Goal: Information Seeking & Learning: Find contact information

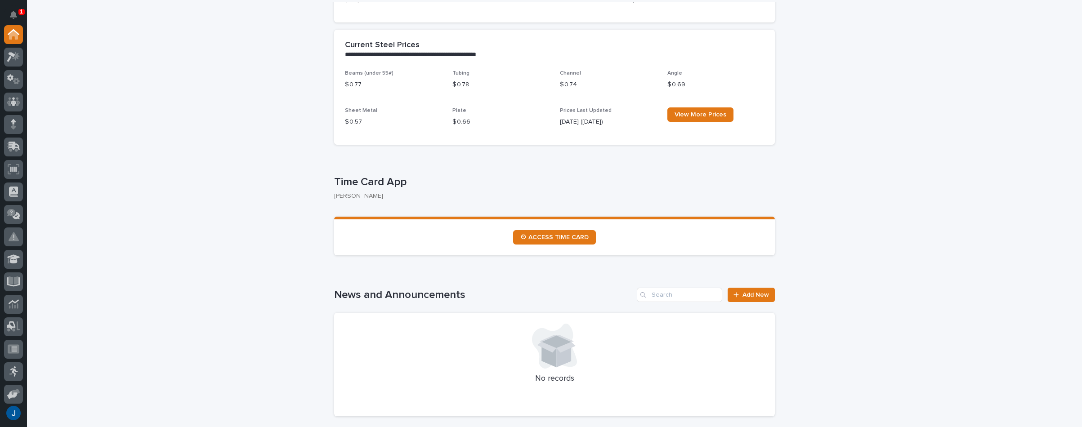
scroll to position [360, 0]
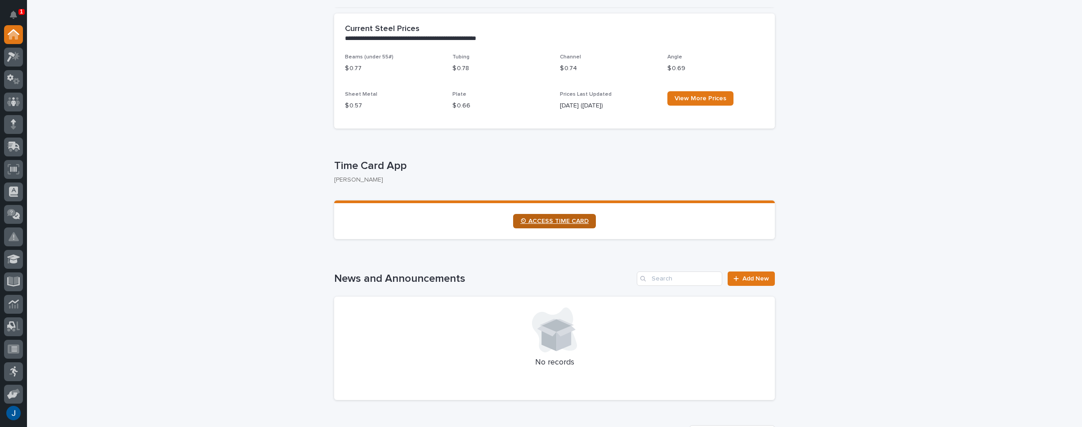
click at [527, 222] on span "⏲ ACCESS TIME CARD" at bounding box center [554, 221] width 68 height 6
click at [16, 13] on icon "Notifications" at bounding box center [13, 15] width 7 height 8
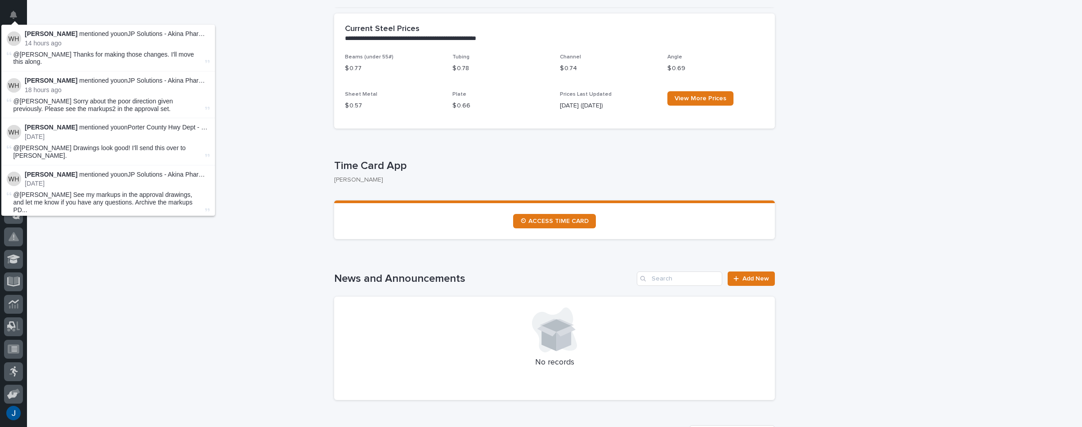
click at [118, 37] on p "Weston Hochstetler mentioned you on JP Solutions - Akina Pharmacy Mezzanine Add…" at bounding box center [117, 34] width 185 height 8
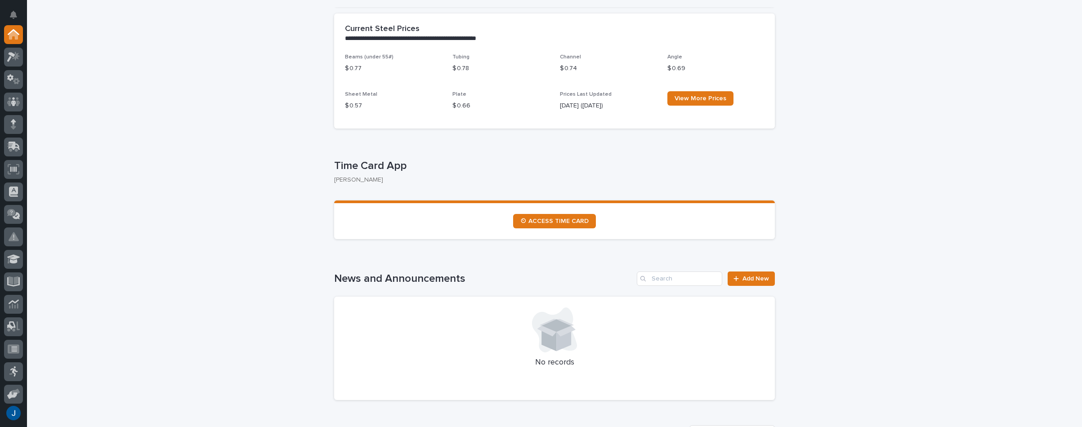
click at [13, 51] on div at bounding box center [13, 57] width 19 height 19
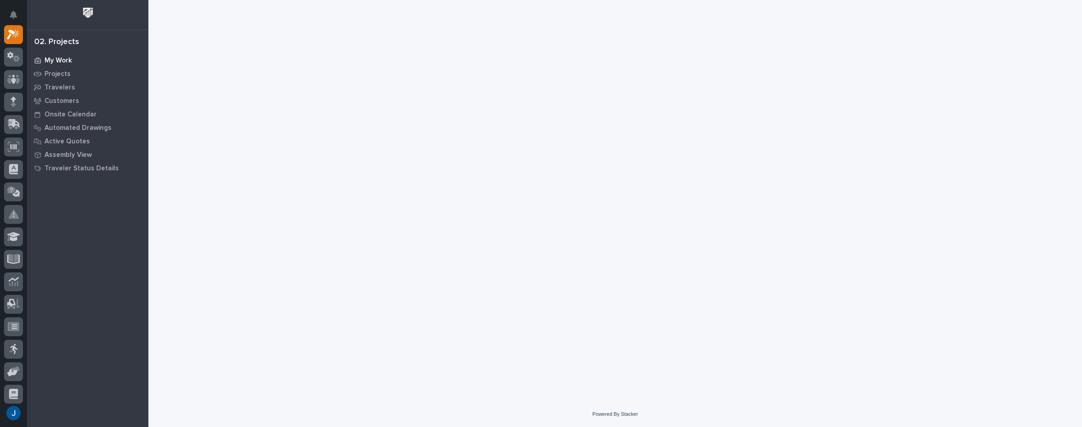
click at [55, 58] on p "My Work" at bounding box center [58, 61] width 27 height 8
click at [60, 59] on p "My Work" at bounding box center [58, 61] width 27 height 8
click at [64, 61] on p "My Work" at bounding box center [58, 61] width 27 height 8
click at [64, 72] on p "Projects" at bounding box center [58, 74] width 26 height 8
click at [65, 59] on p "My Work" at bounding box center [58, 61] width 27 height 8
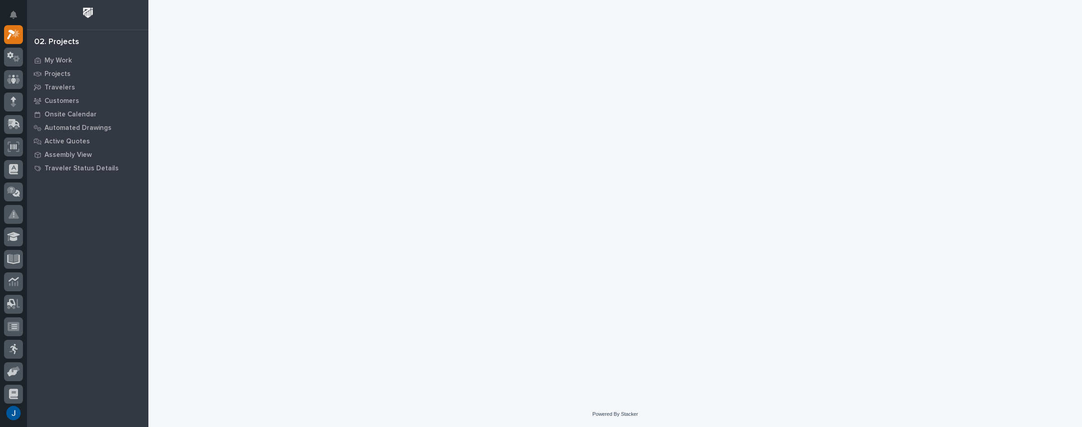
click at [88, 11] on img at bounding box center [88, 12] width 17 height 17
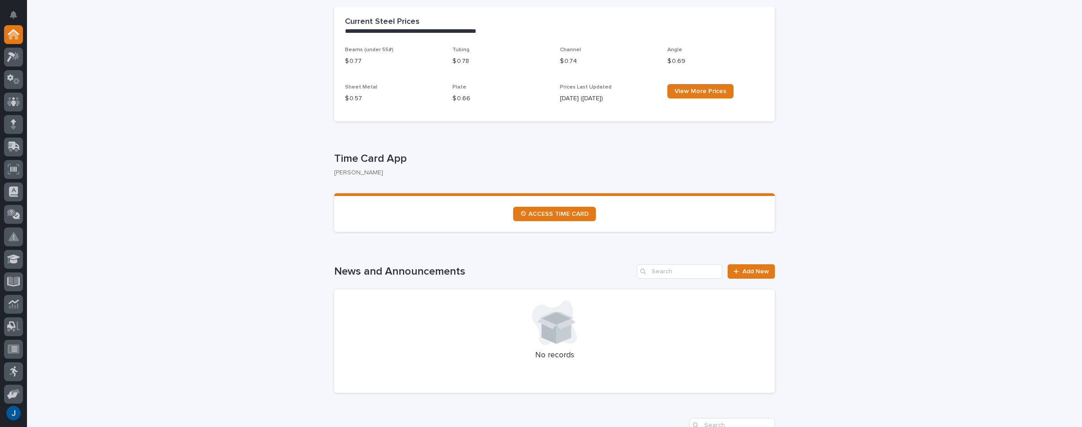
scroll to position [360, 0]
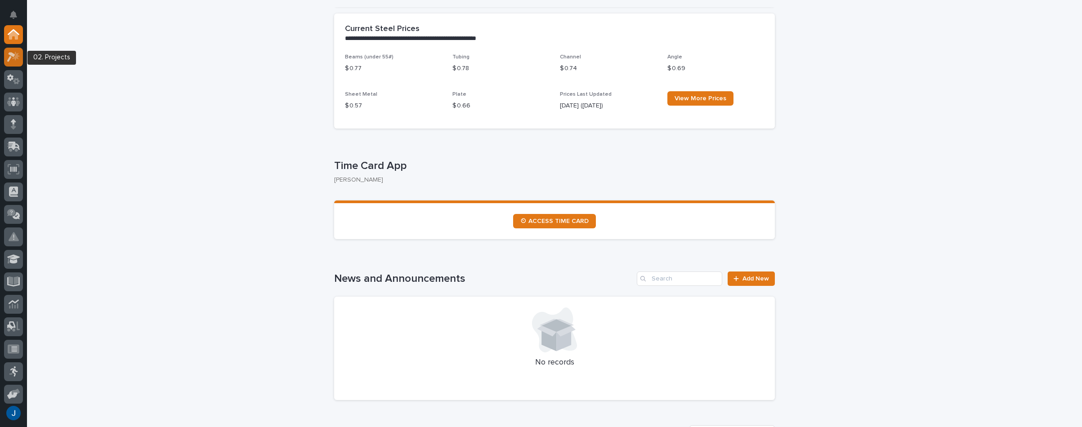
click at [17, 56] on icon at bounding box center [16, 55] width 8 height 9
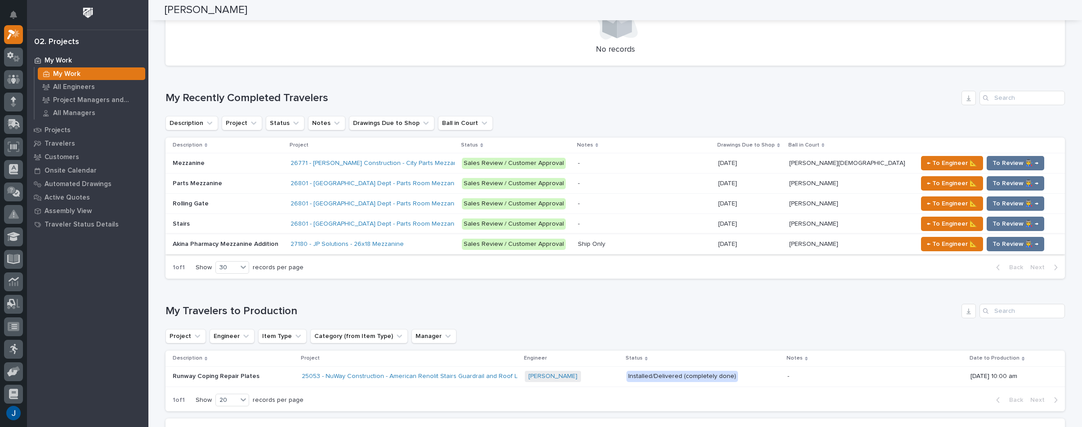
scroll to position [360, 0]
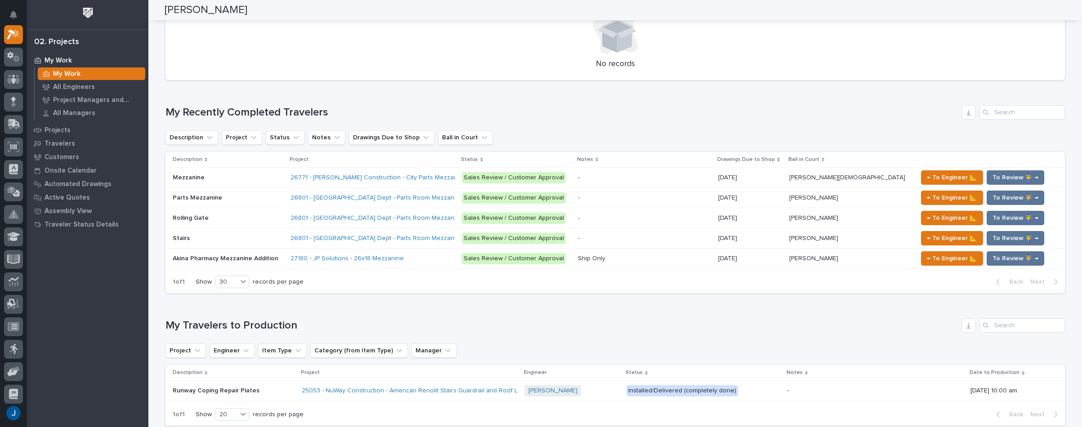
click at [195, 257] on p "Akina Pharmacy Mezzanine Addition" at bounding box center [226, 257] width 107 height 9
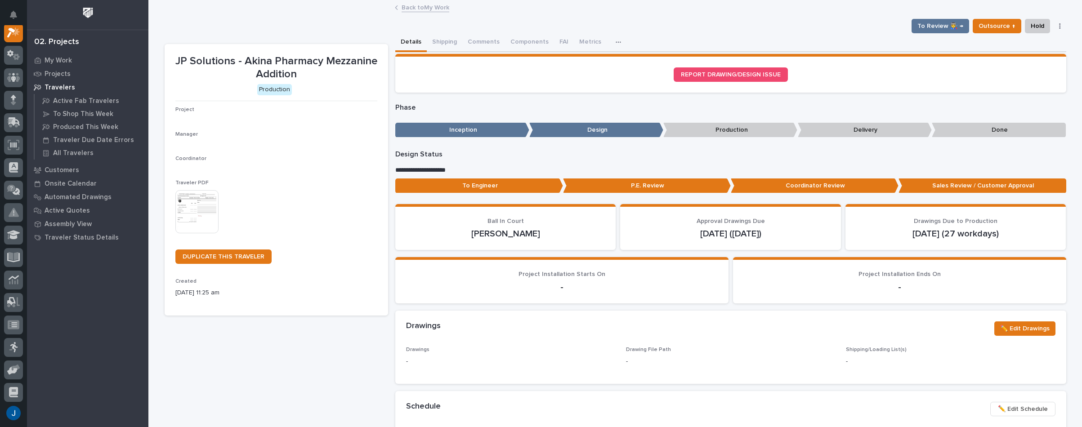
scroll to position [22, 0]
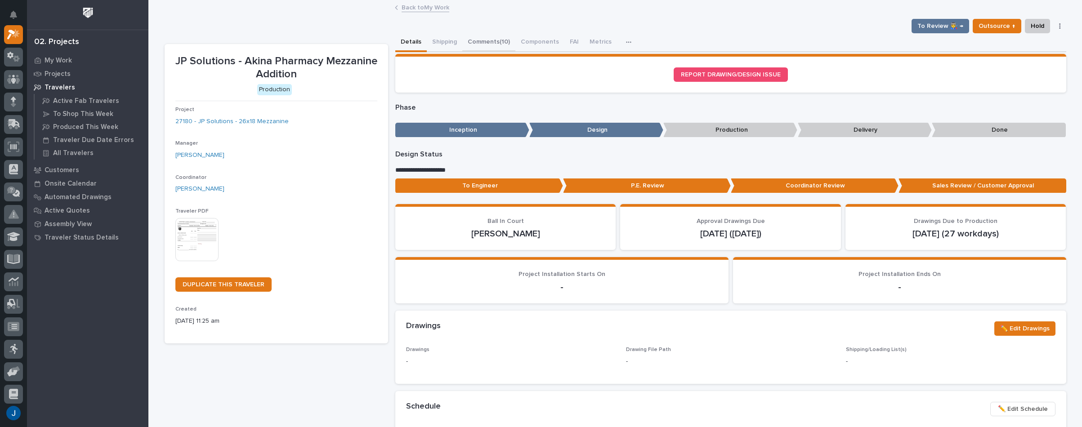
click at [479, 40] on button "Comments (10)" at bounding box center [488, 42] width 53 height 19
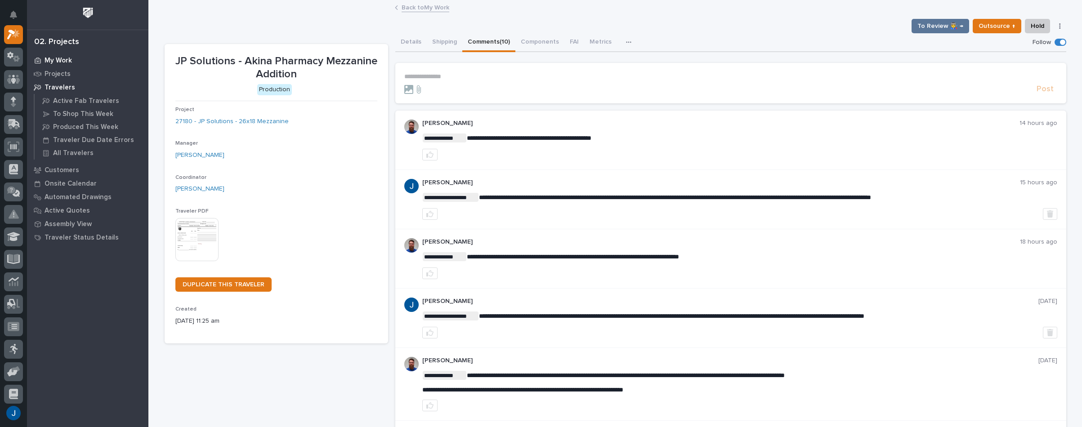
click at [52, 58] on p "My Work" at bounding box center [58, 61] width 27 height 8
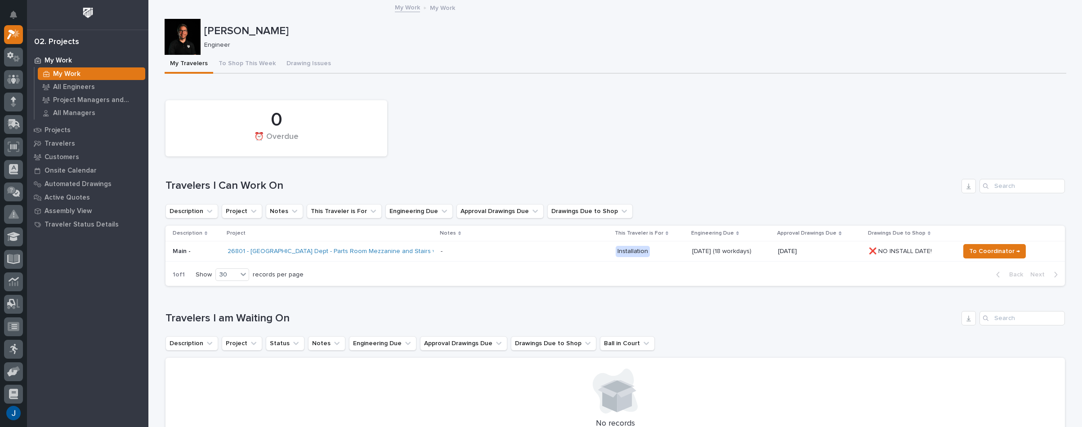
scroll to position [45, 0]
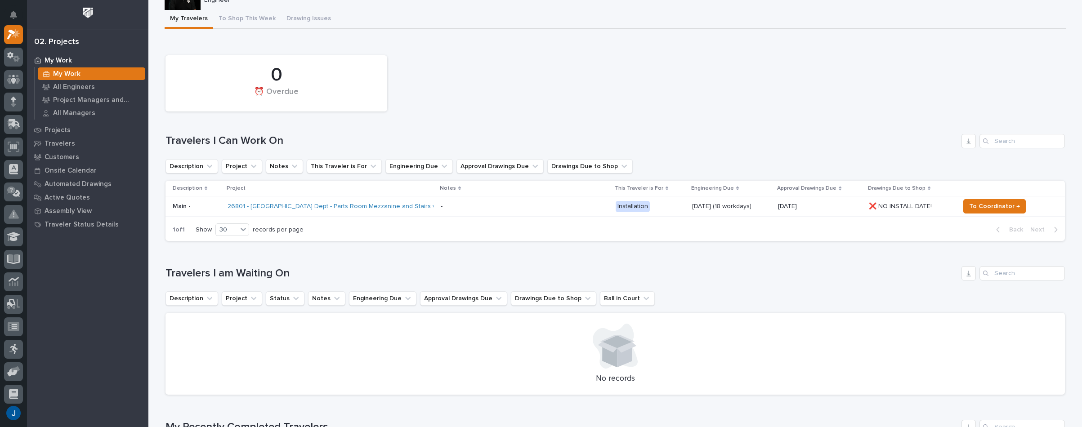
click at [176, 206] on p "Main -" at bounding box center [197, 207] width 48 height 8
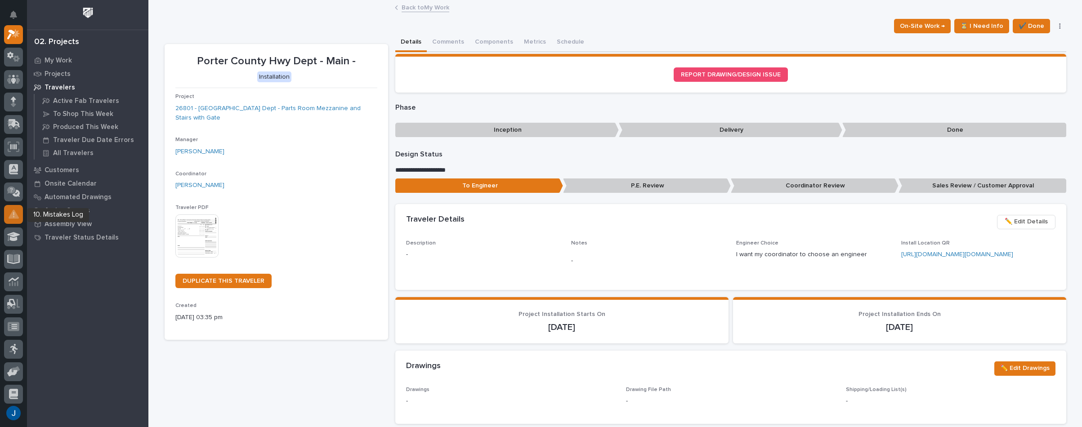
click at [11, 211] on icon at bounding box center [14, 214] width 10 height 10
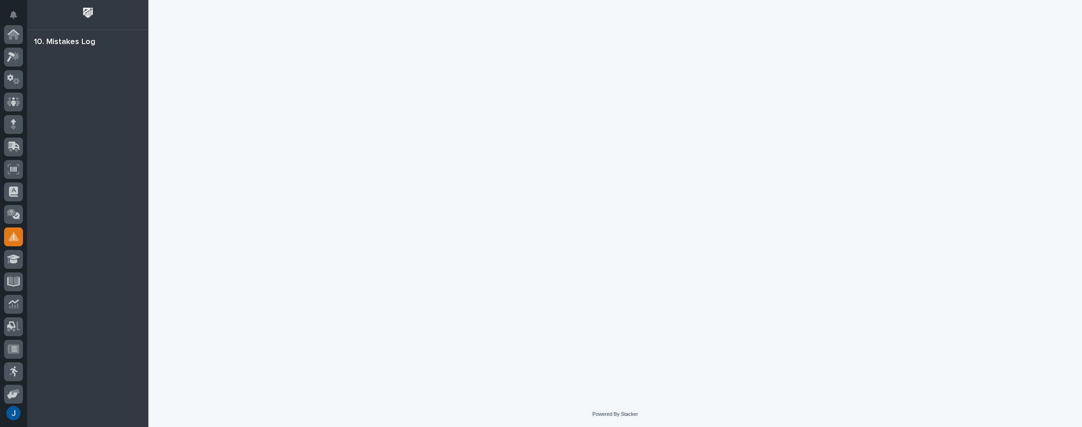
scroll to position [139, 0]
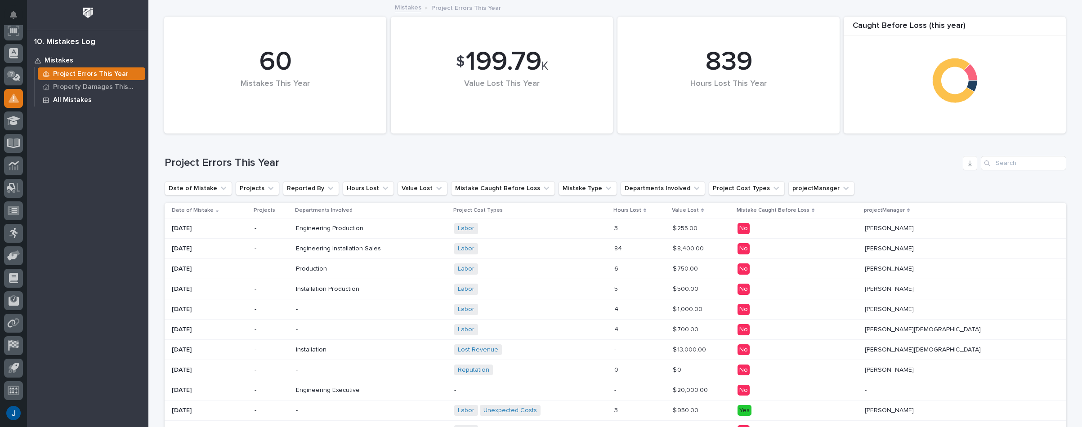
click at [66, 98] on p "All Mistakes" at bounding box center [72, 100] width 39 height 8
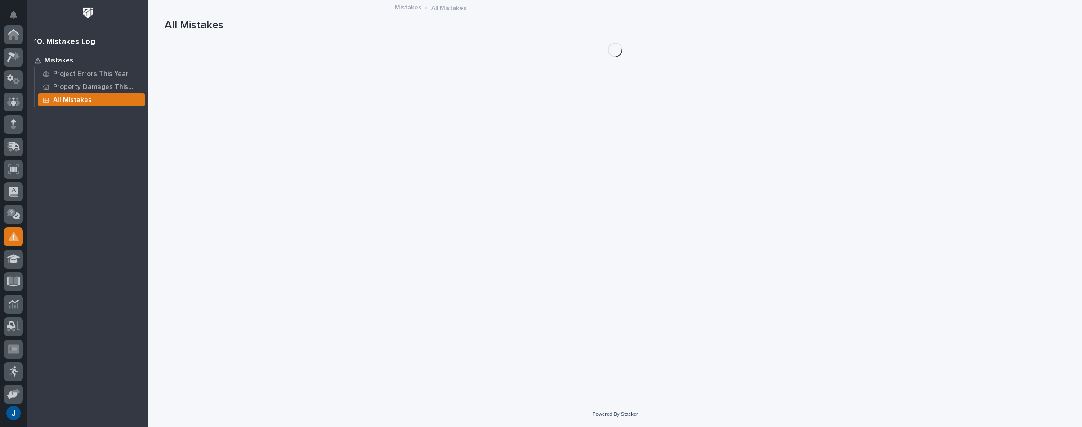
scroll to position [139, 0]
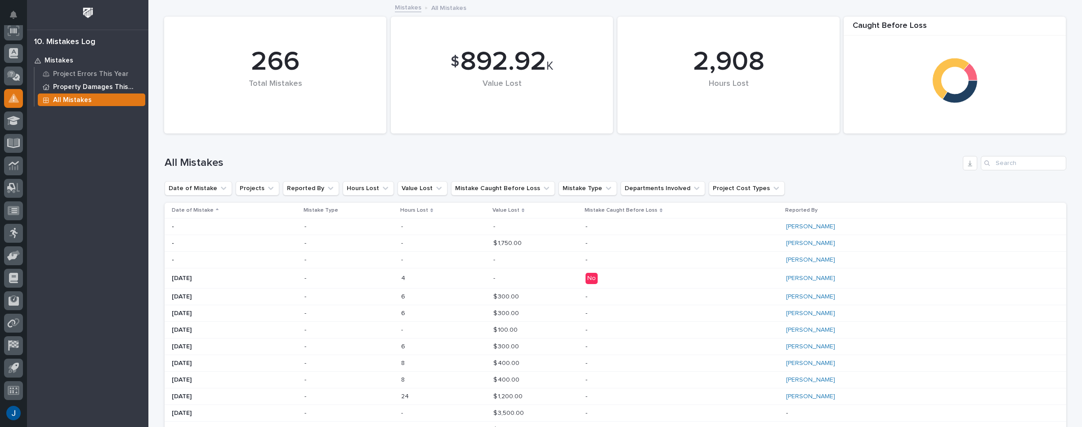
click at [92, 85] on p "Property Damages This Year" at bounding box center [97, 87] width 89 height 8
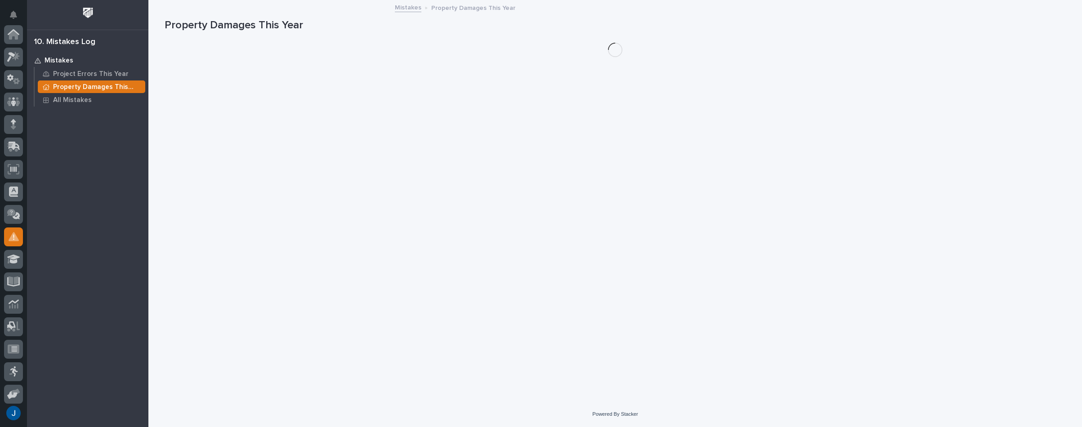
scroll to position [139, 0]
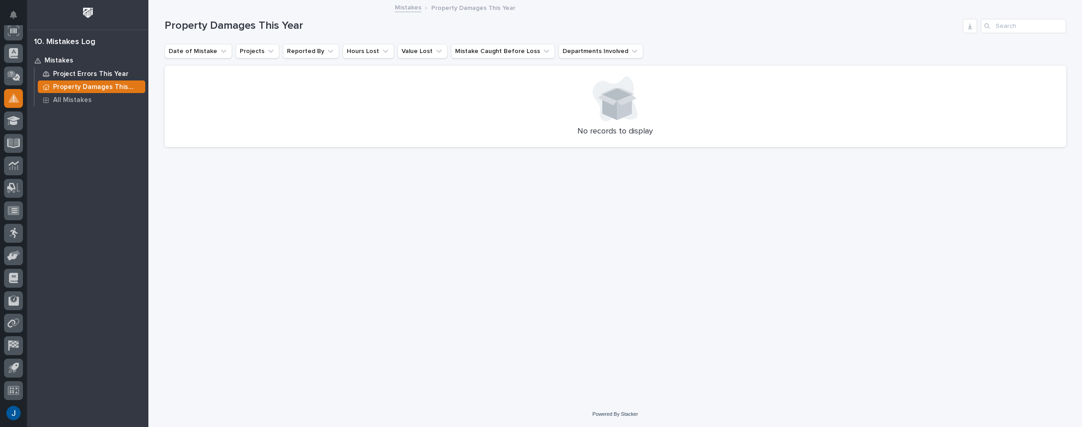
click at [92, 74] on p "Project Errors This Year" at bounding box center [91, 74] width 76 height 8
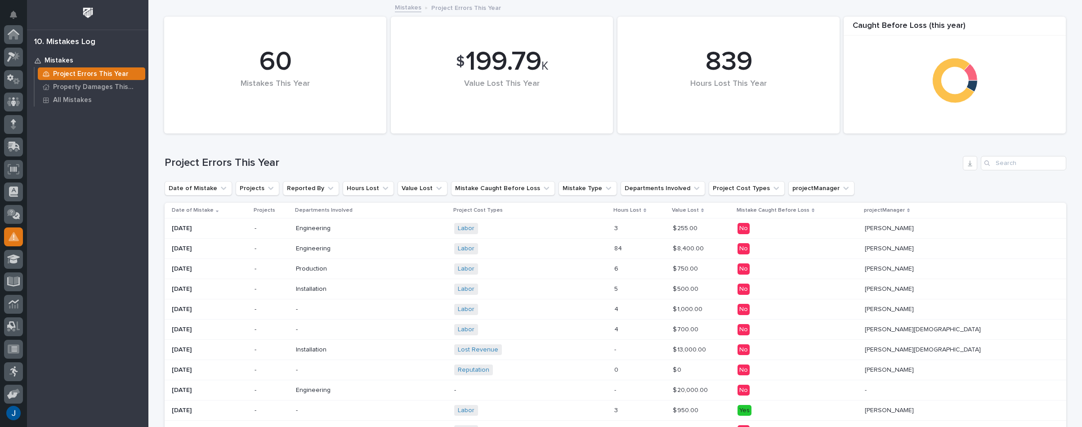
scroll to position [139, 0]
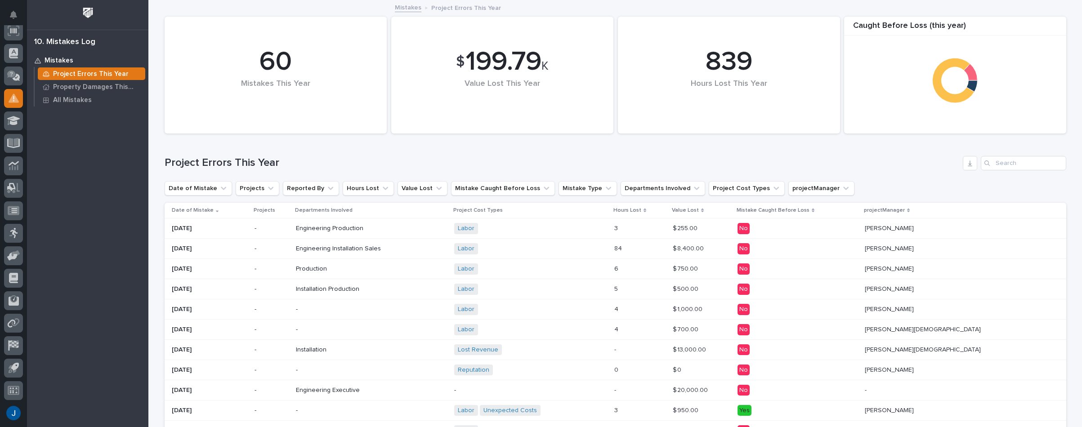
click at [55, 58] on p "Mistakes" at bounding box center [59, 61] width 29 height 8
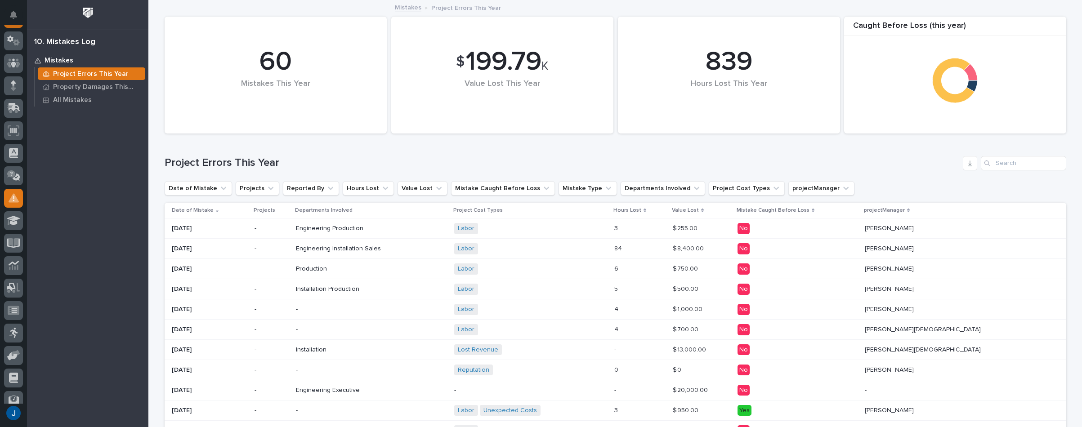
scroll to position [0, 0]
click at [13, 103] on icon at bounding box center [13, 101] width 5 height 9
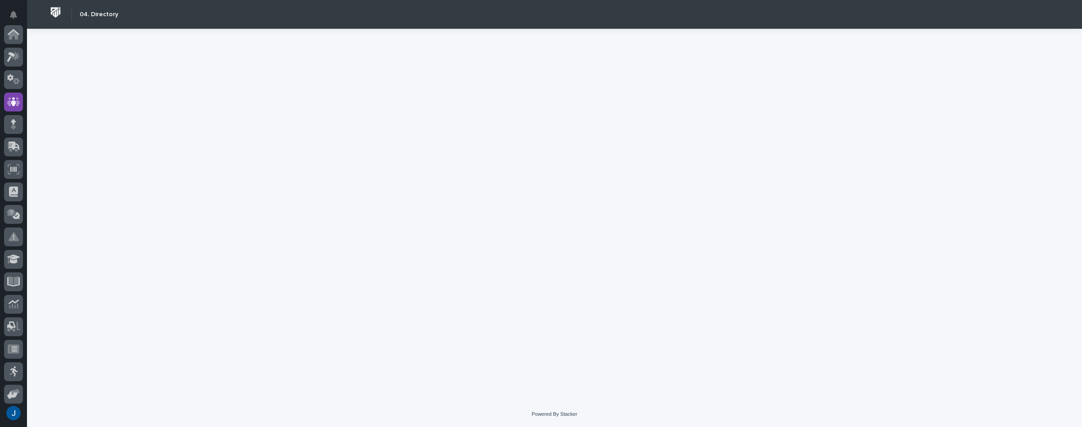
scroll to position [67, 0]
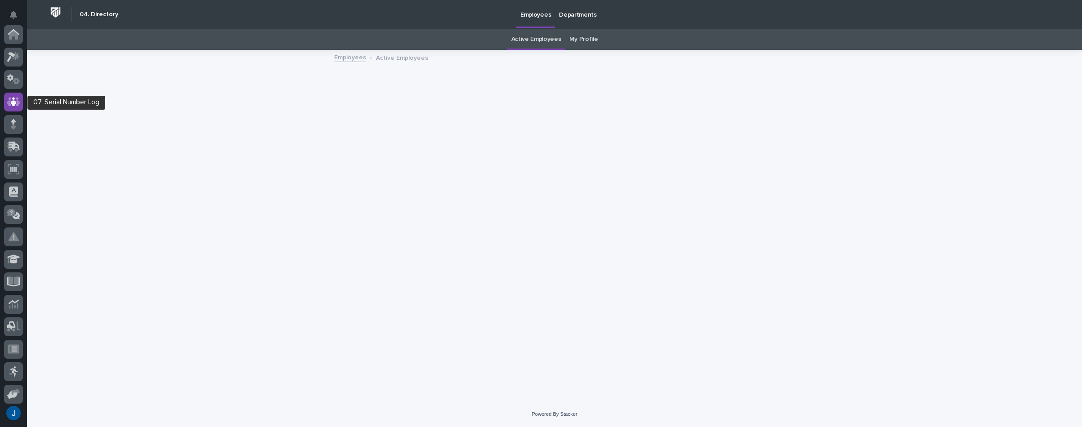
scroll to position [67, 0]
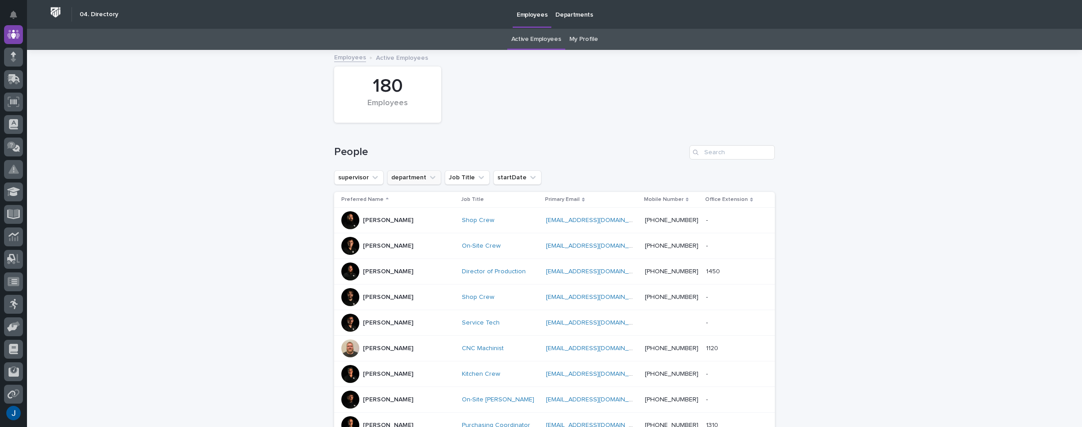
click at [400, 176] on button "department" at bounding box center [414, 177] width 54 height 14
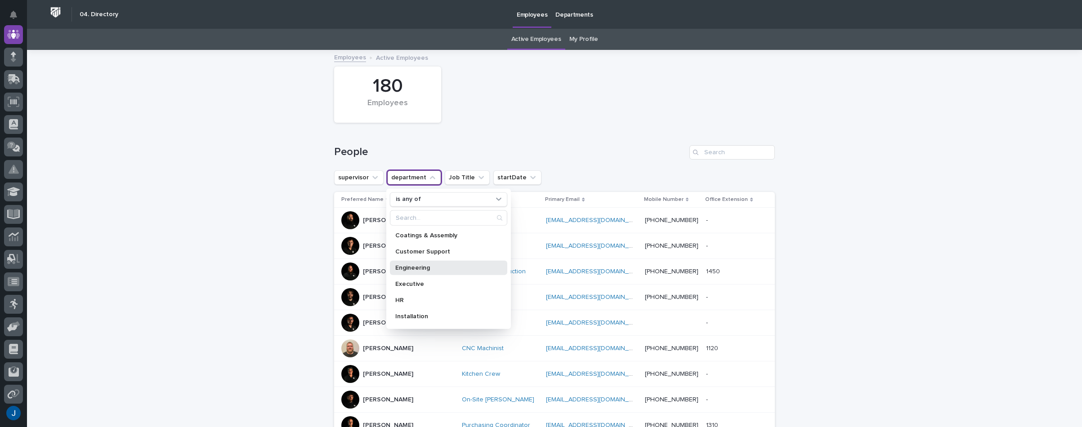
click at [406, 267] on p "Engineering" at bounding box center [444, 267] width 98 height 6
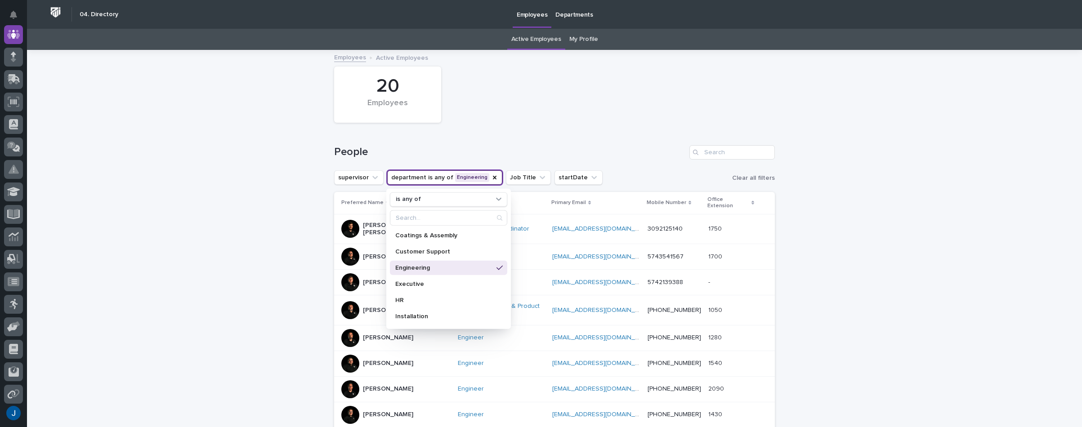
click at [521, 130] on div "People" at bounding box center [554, 148] width 441 height 43
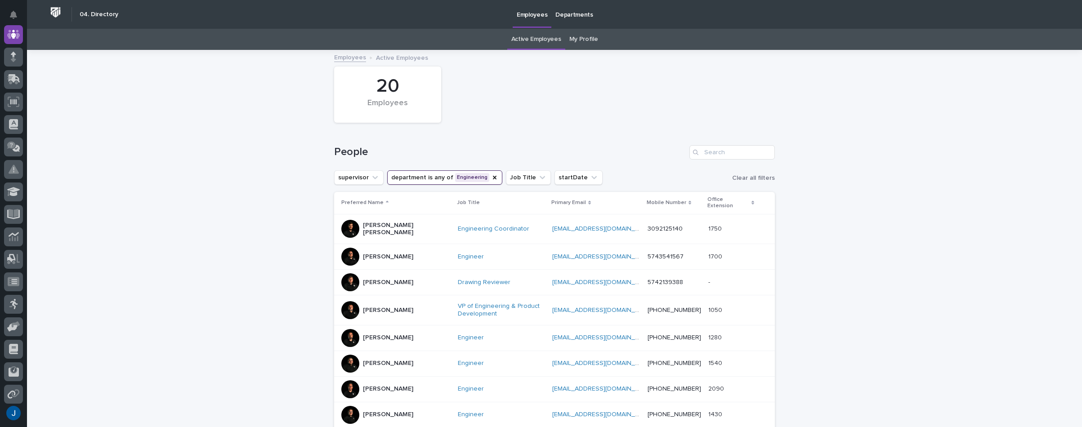
click at [374, 222] on p "[PERSON_NAME] [PERSON_NAME]" at bounding box center [407, 229] width 88 height 15
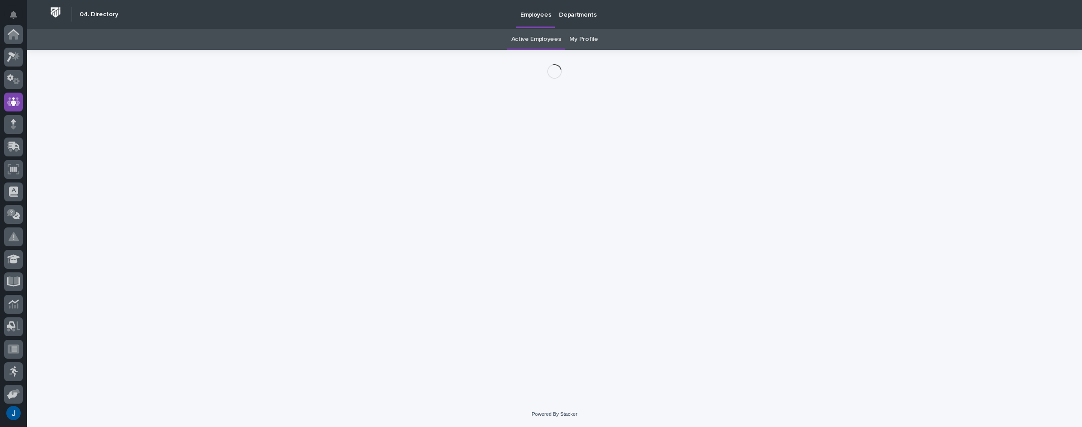
scroll to position [67, 0]
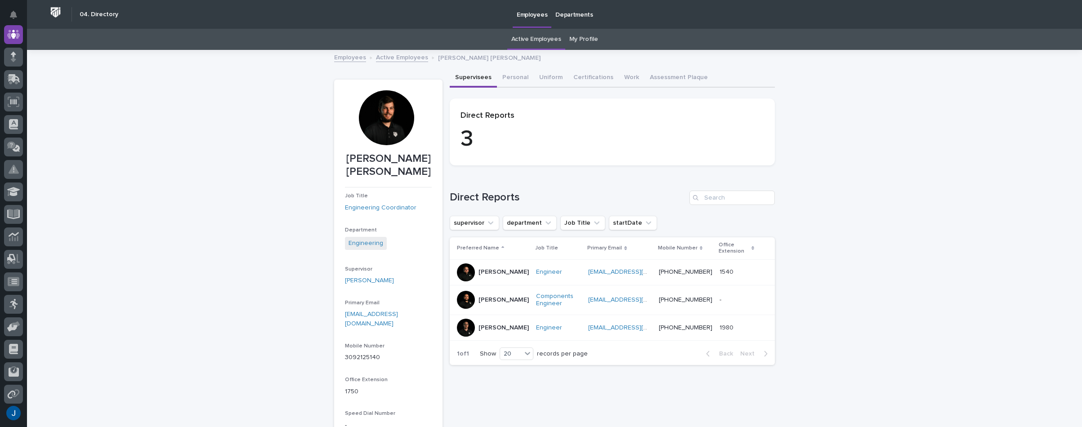
click at [464, 332] on div at bounding box center [466, 328] width 18 height 18
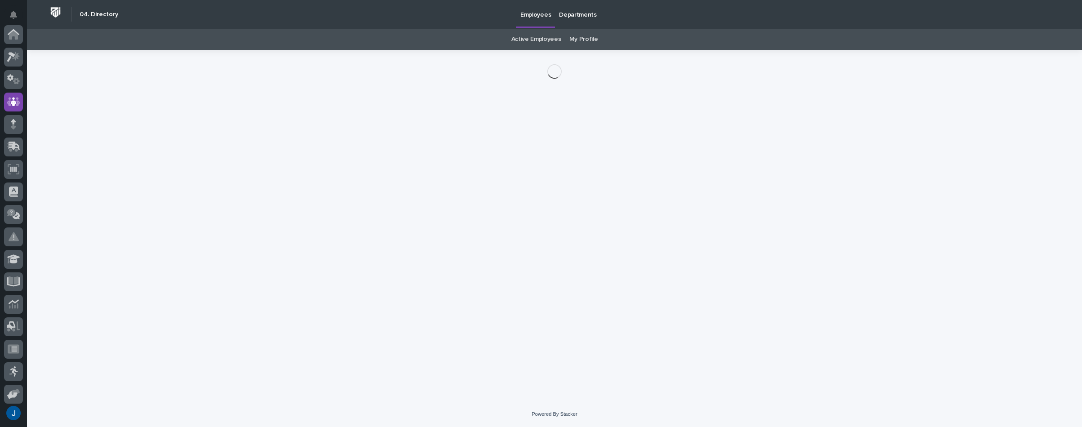
scroll to position [67, 0]
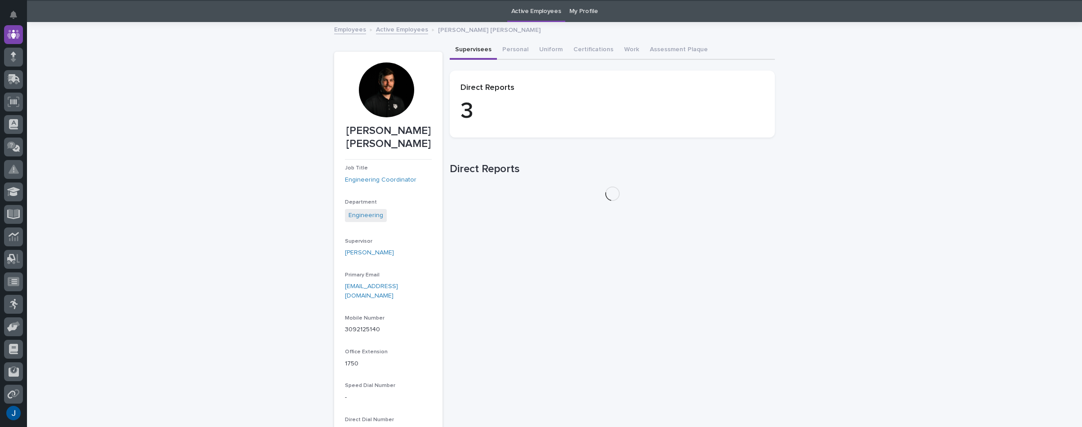
scroll to position [29, 0]
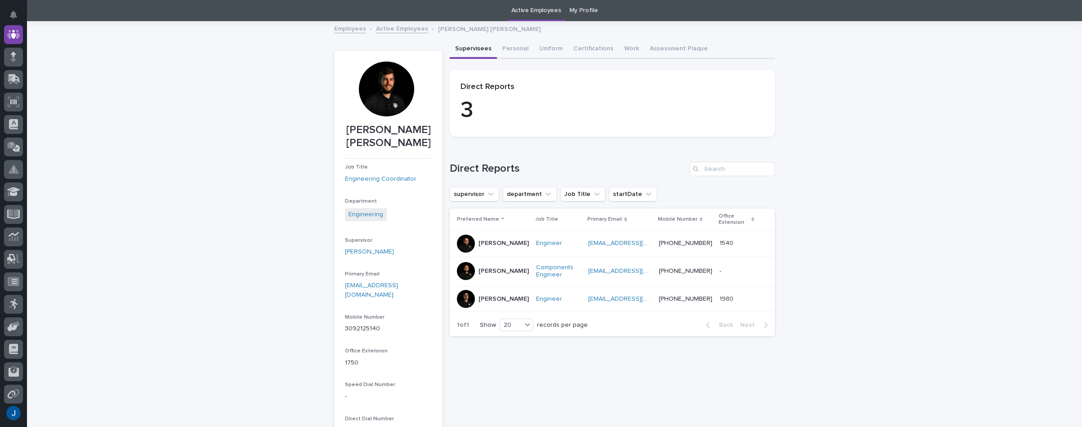
click at [463, 275] on div at bounding box center [466, 271] width 18 height 18
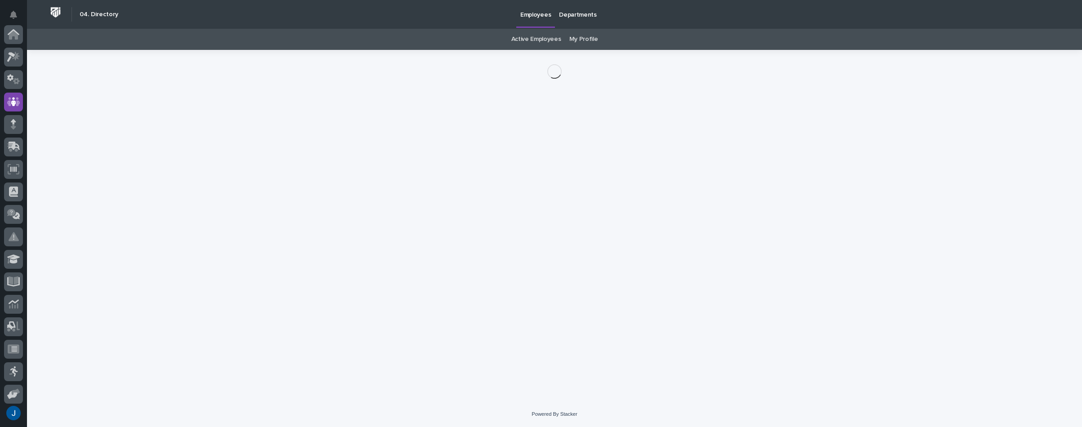
scroll to position [67, 0]
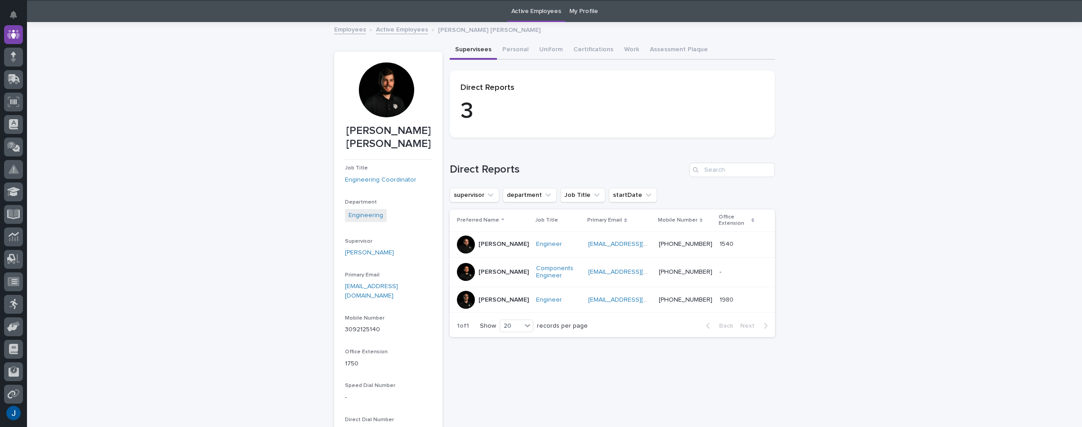
scroll to position [29, 0]
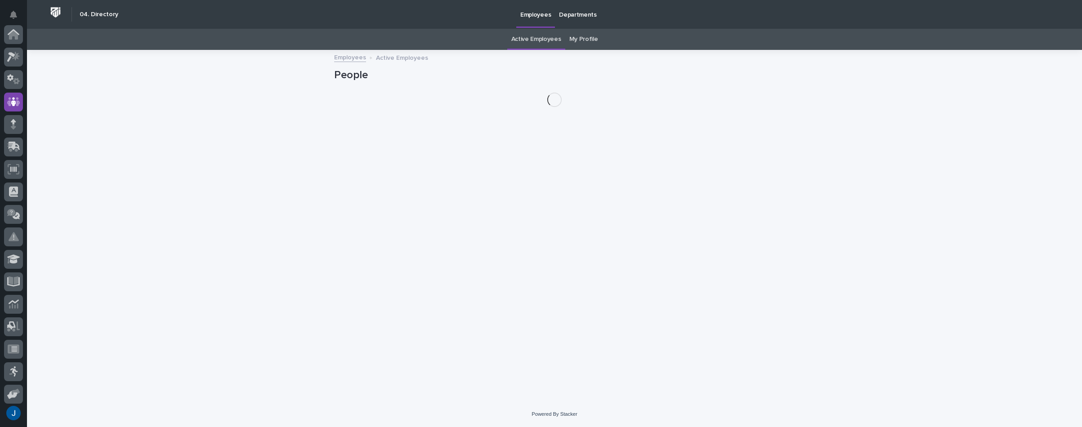
scroll to position [67, 0]
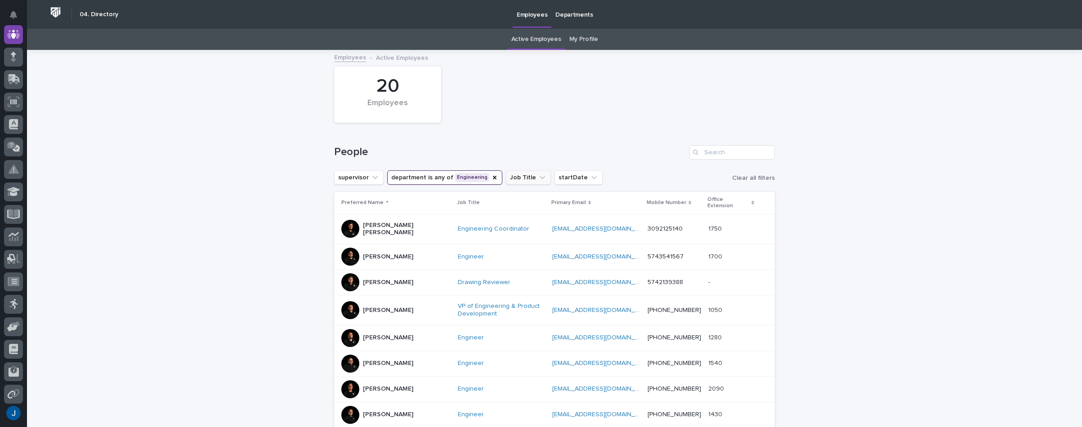
click at [515, 176] on button "Job Title" at bounding box center [528, 177] width 45 height 14
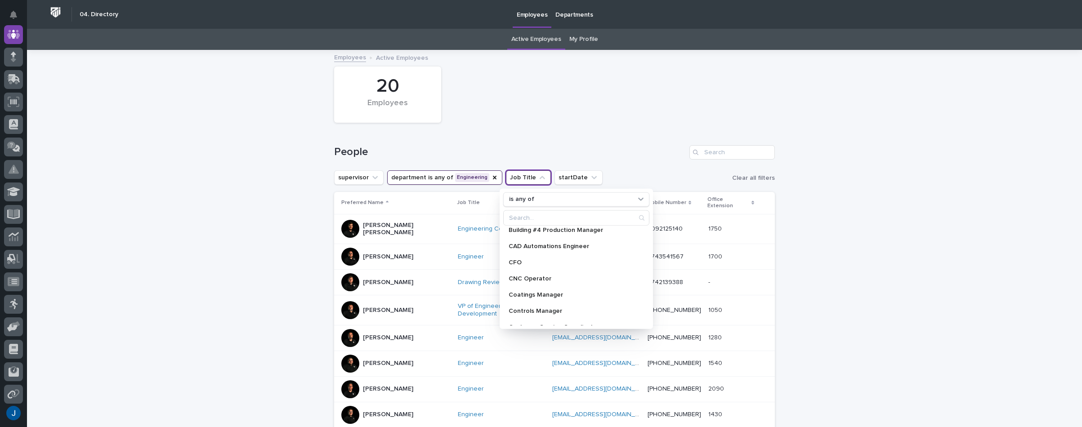
scroll to position [0, 0]
click at [613, 130] on div "People" at bounding box center [554, 148] width 441 height 43
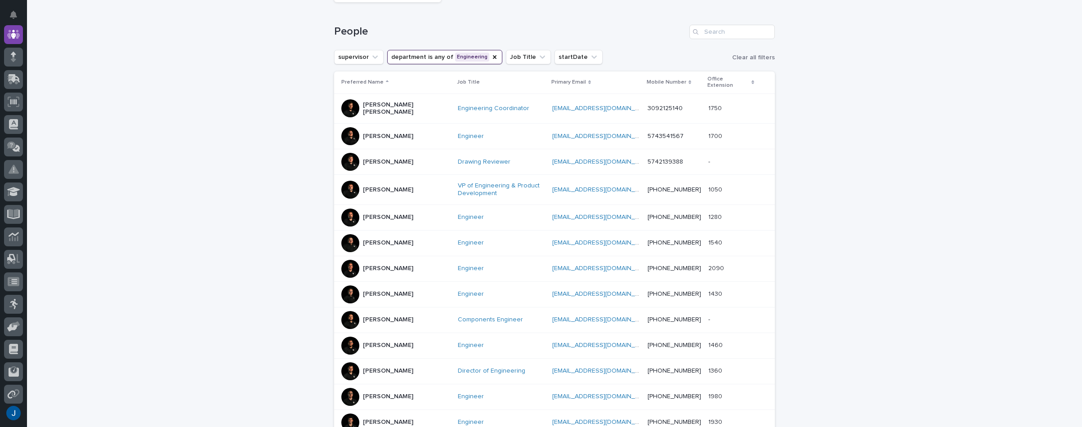
scroll to position [135, 0]
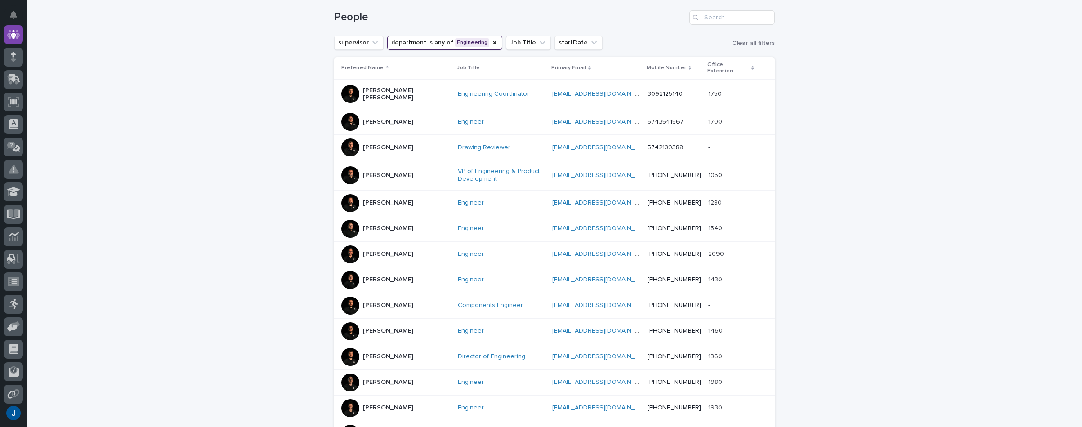
click at [343, 297] on div at bounding box center [350, 306] width 18 height 18
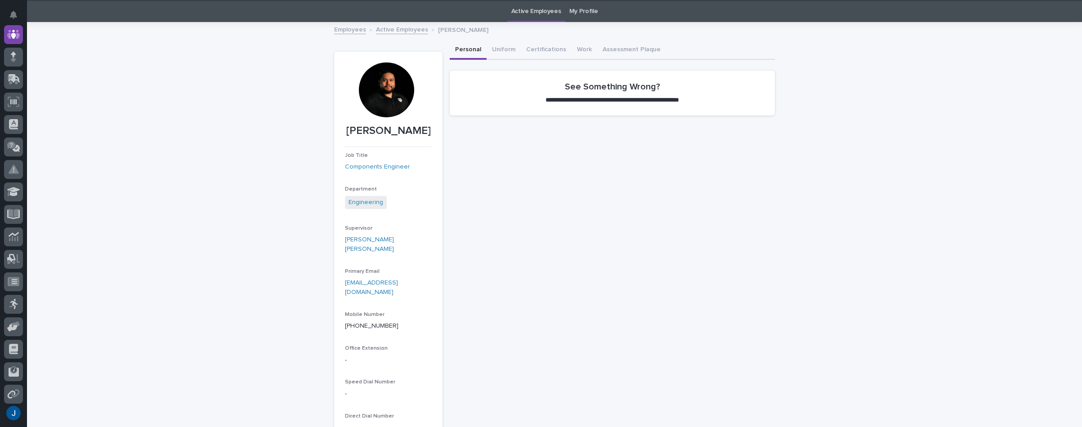
scroll to position [29, 0]
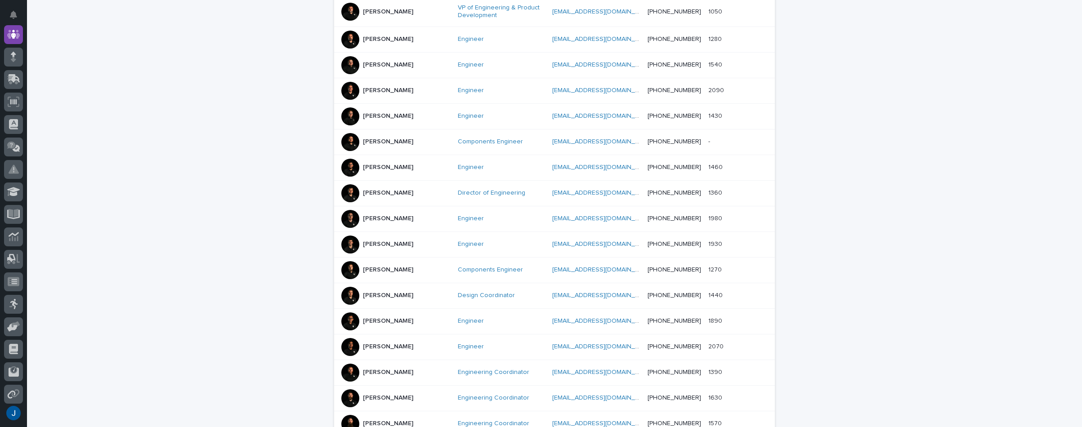
scroll to position [344, 0]
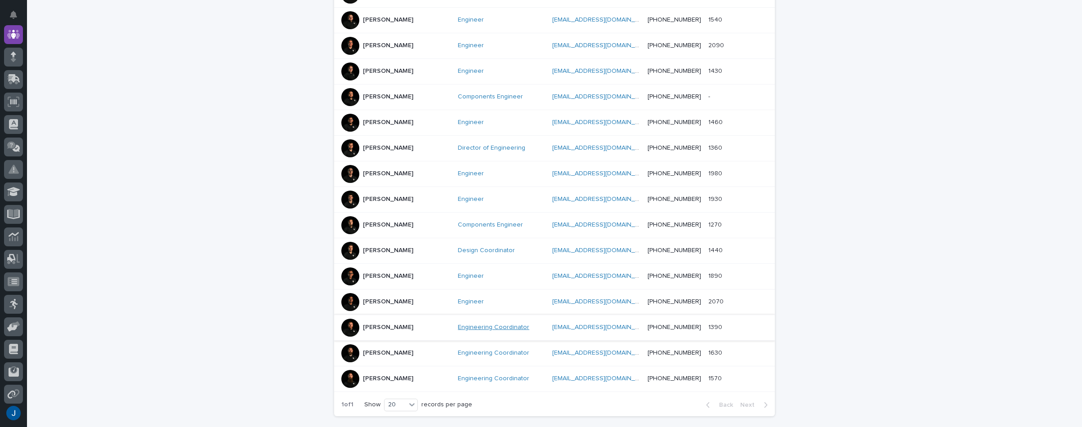
click at [461, 324] on link "Engineering Coordinator" at bounding box center [494, 328] width 72 height 8
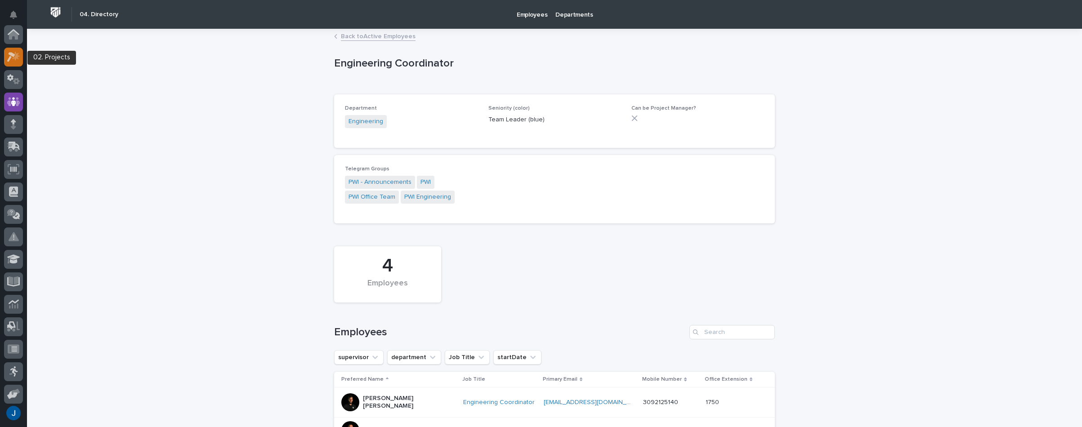
click at [11, 56] on icon at bounding box center [11, 57] width 8 height 10
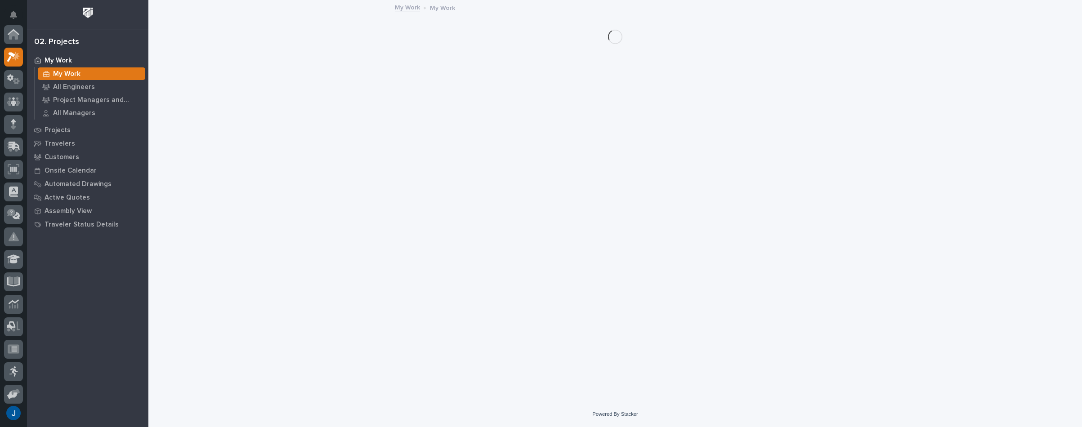
scroll to position [22, 0]
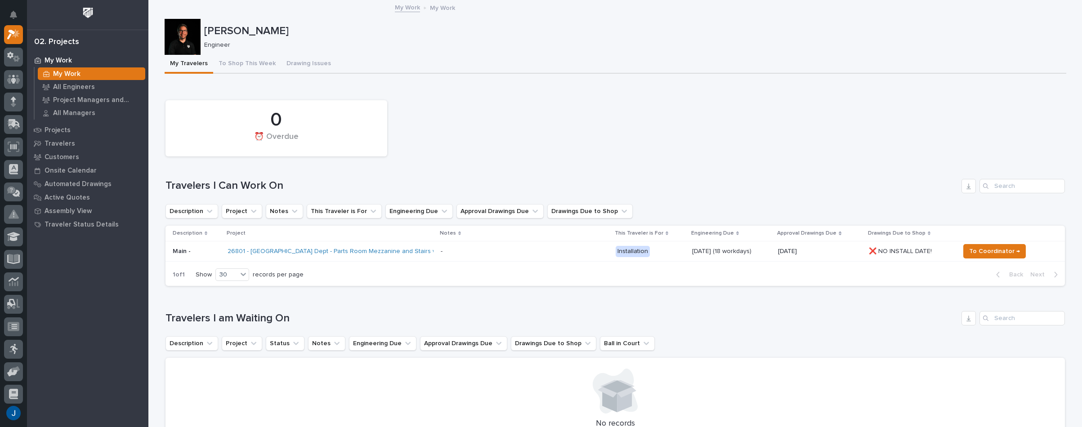
click at [514, 103] on div "0 ⏰ Overdue" at bounding box center [615, 128] width 908 height 65
drag, startPoint x: 462, startPoint y: 156, endPoint x: 398, endPoint y: 89, distance: 92.2
click at [434, 92] on div "Loading... Saving… 0 ⏰ Overdue Travelers I Can Work On Description Project Note…" at bounding box center [615, 189] width 899 height 209
click at [80, 86] on p "All Engineers" at bounding box center [74, 87] width 42 height 8
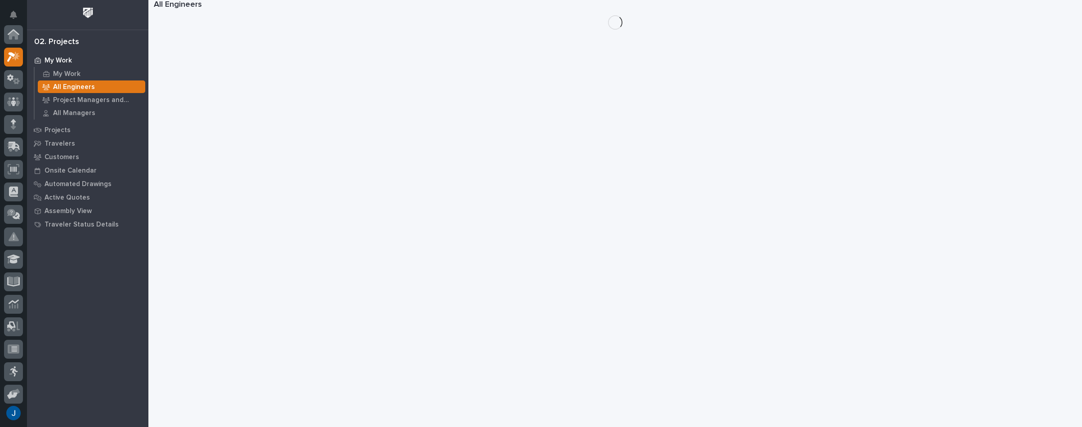
scroll to position [22, 0]
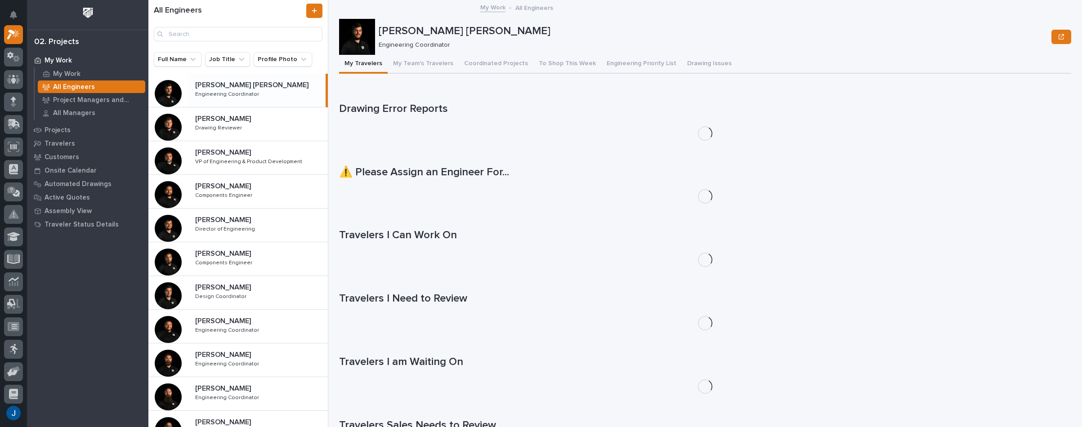
click at [237, 89] on p "[PERSON_NAME] [PERSON_NAME]" at bounding box center [252, 84] width 115 height 10
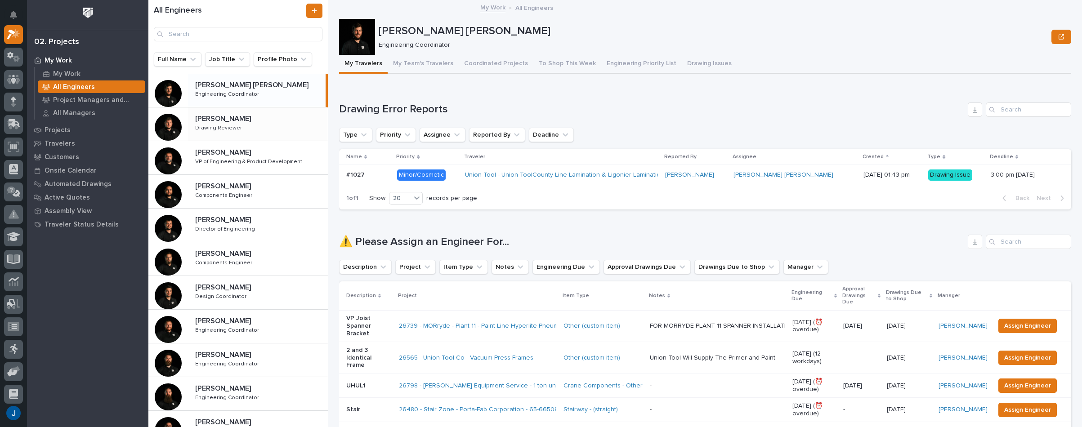
click at [213, 121] on p "[PERSON_NAME]" at bounding box center [224, 118] width 58 height 10
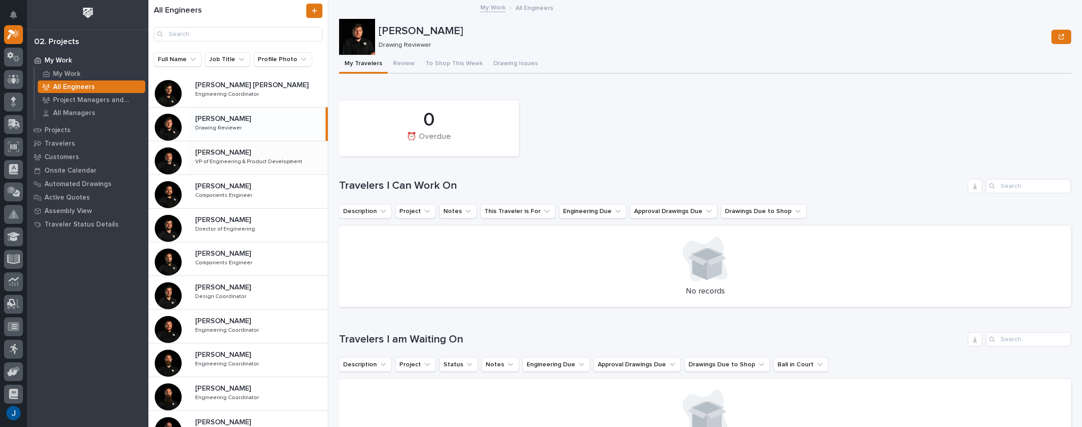
click at [217, 165] on p "VP of Engineering & Product Development" at bounding box center [249, 161] width 109 height 8
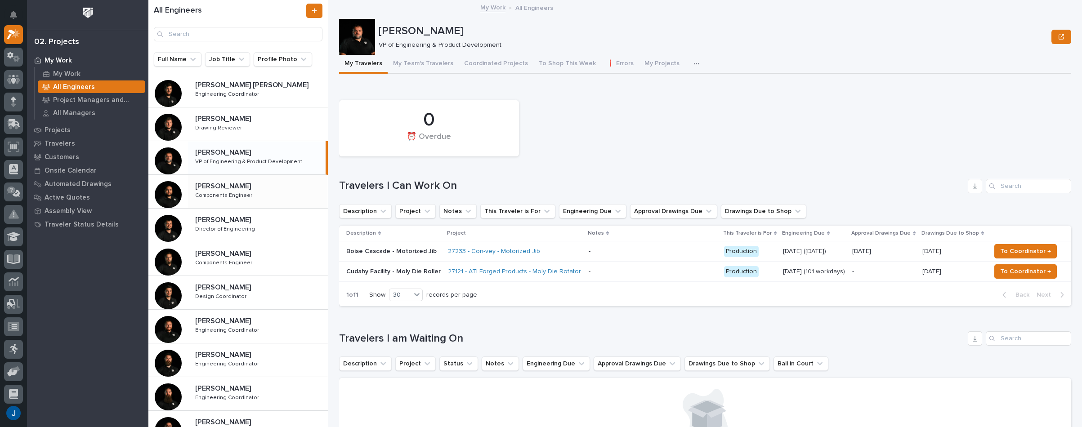
click at [209, 182] on p "[PERSON_NAME]" at bounding box center [224, 185] width 58 height 10
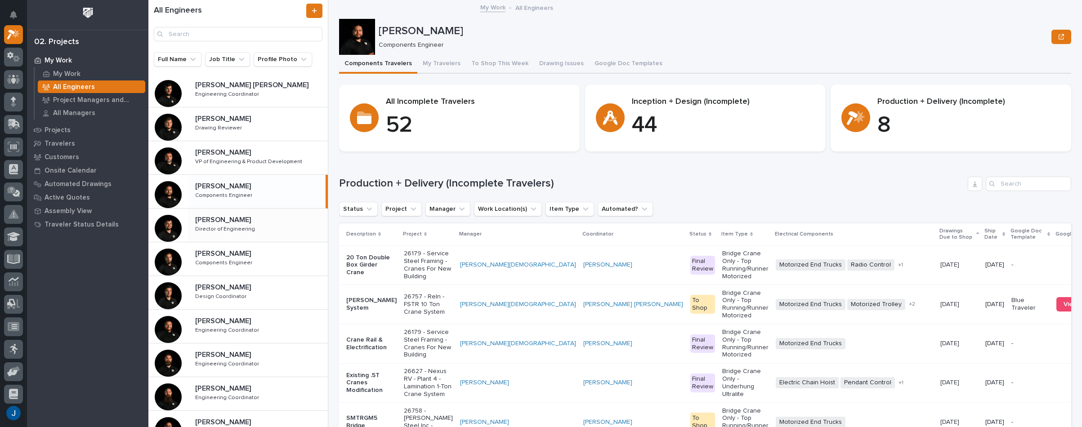
click at [220, 226] on p "Director of Engineering" at bounding box center [226, 228] width 62 height 8
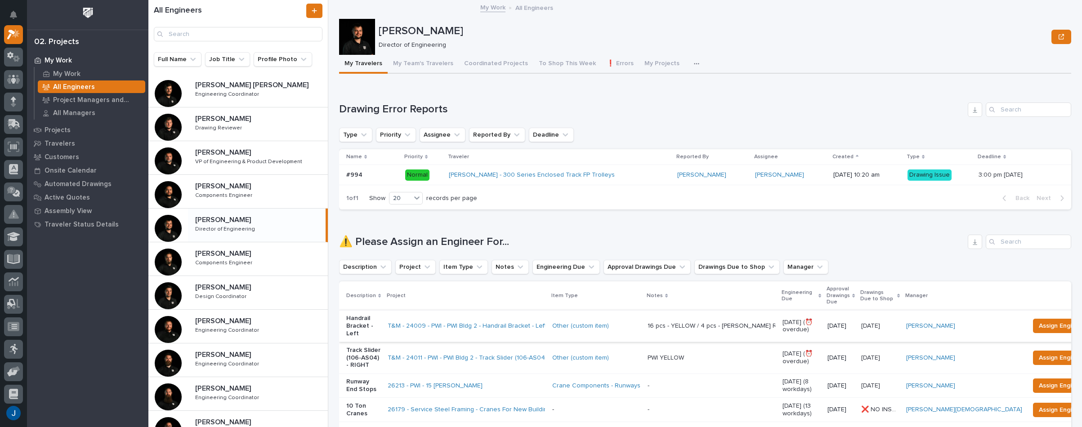
scroll to position [45, 0]
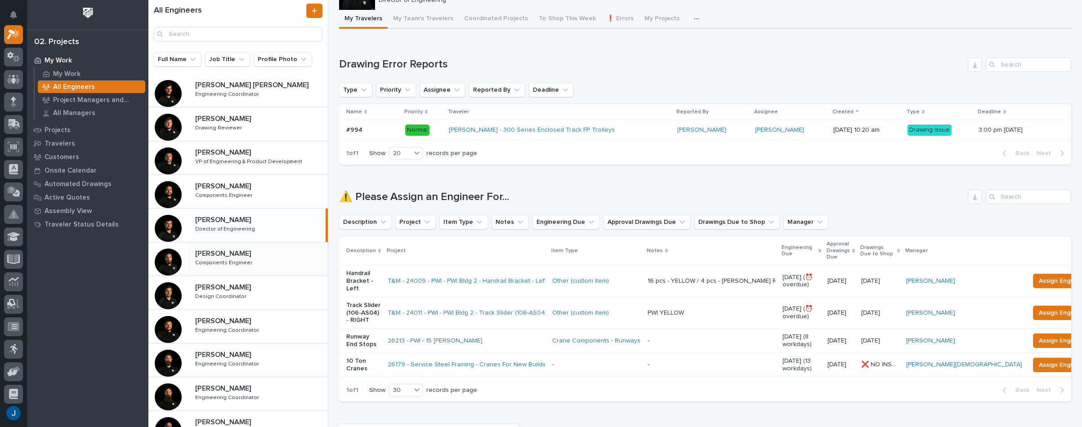
click at [230, 264] on p "Components Engineer" at bounding box center [224, 262] width 59 height 8
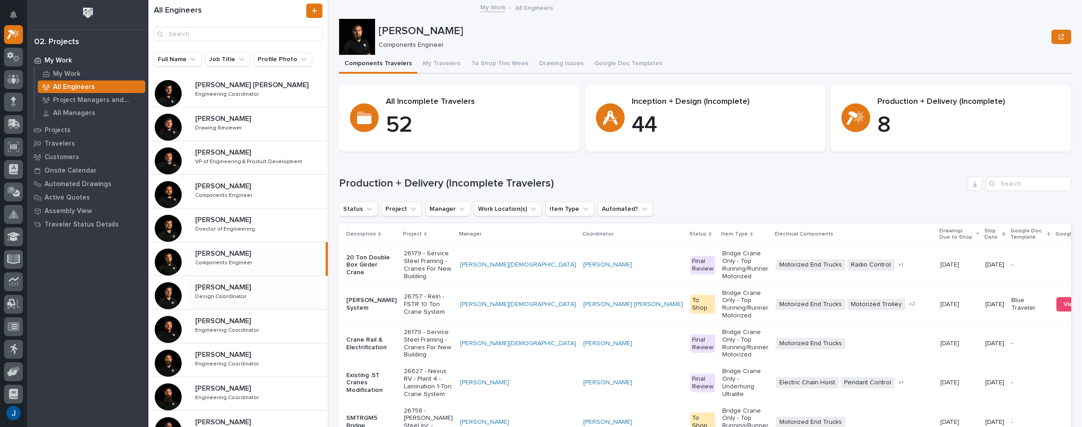
click at [215, 289] on p "[PERSON_NAME]" at bounding box center [224, 287] width 58 height 10
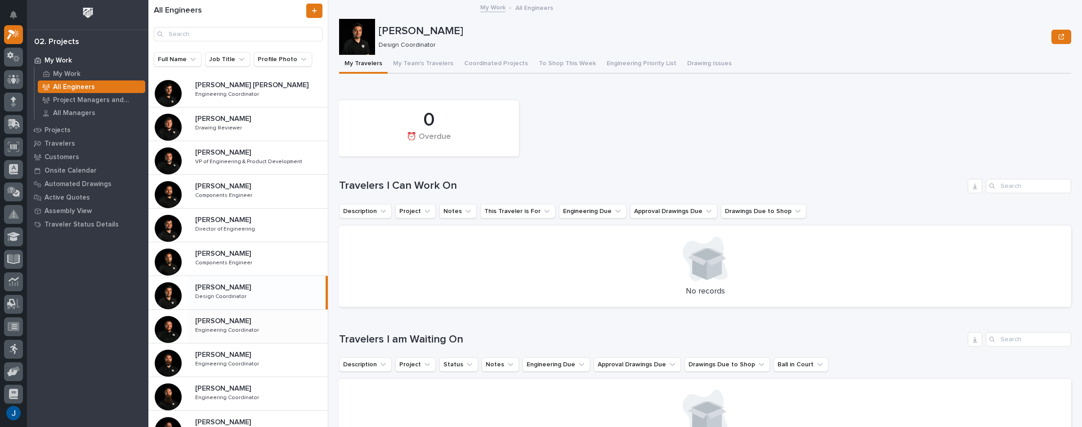
click at [201, 327] on p "Engineering Coordinator" at bounding box center [228, 330] width 66 height 8
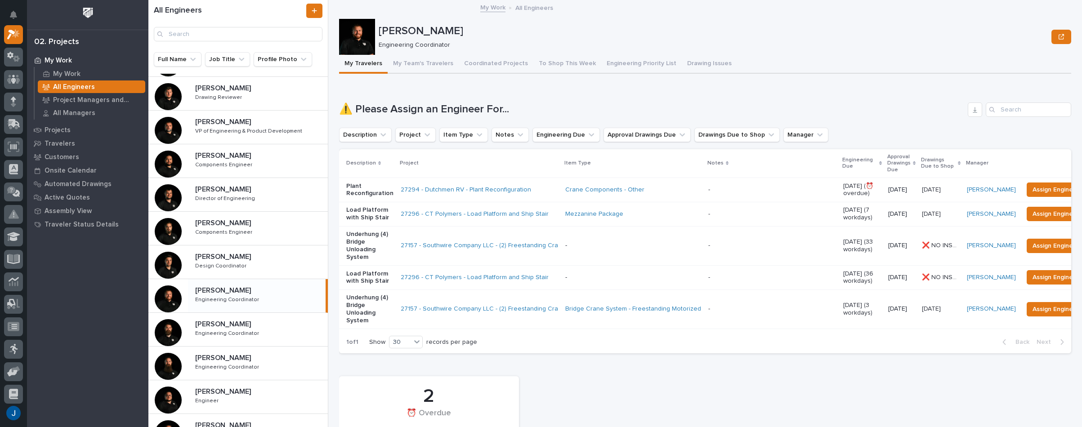
scroll to position [45, 0]
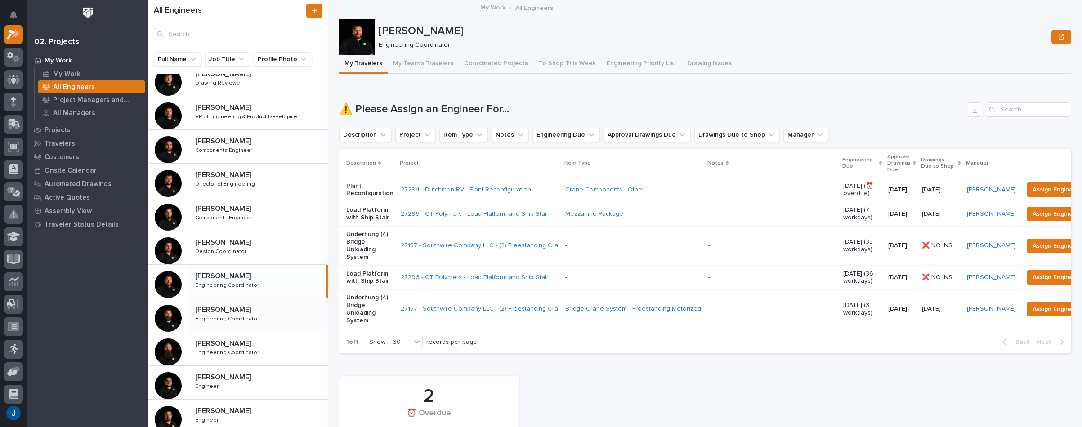
click at [209, 312] on p "[PERSON_NAME]" at bounding box center [224, 309] width 58 height 10
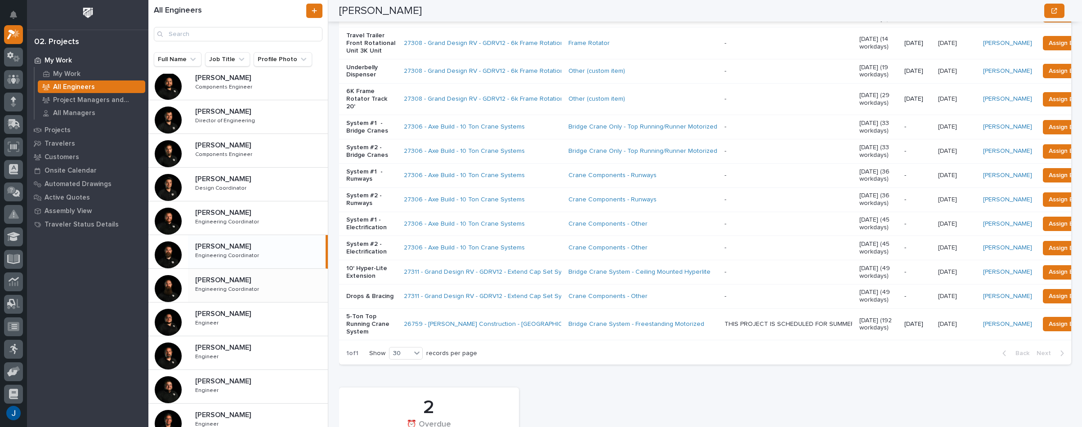
scroll to position [135, 0]
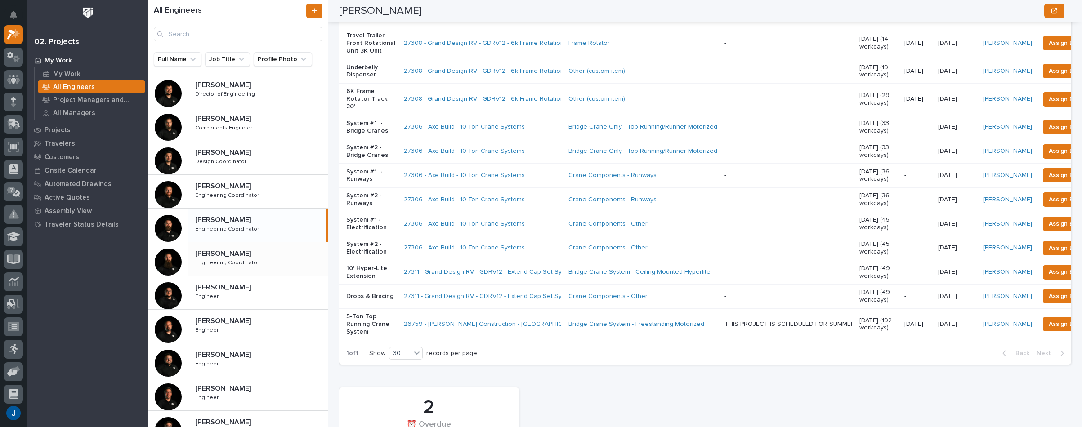
click at [211, 261] on p "Engineering Coordinator" at bounding box center [228, 262] width 66 height 8
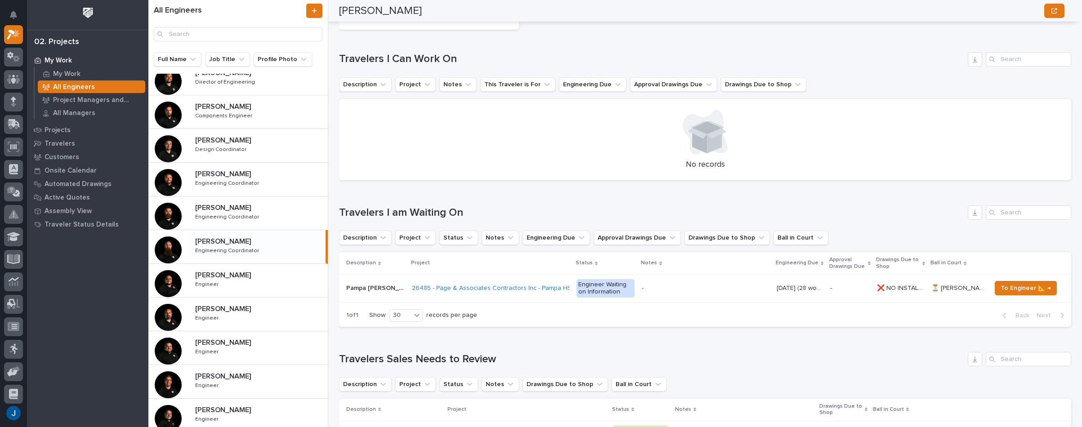
scroll to position [180, 0]
click at [219, 246] on div "[PERSON_NAME] [PERSON_NAME] Engineer Engineer" at bounding box center [258, 248] width 140 height 26
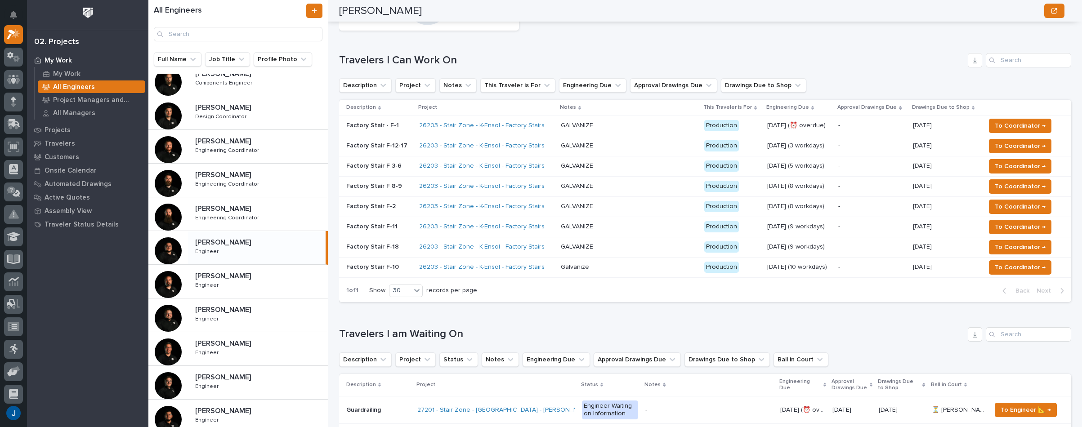
scroll to position [270, 0]
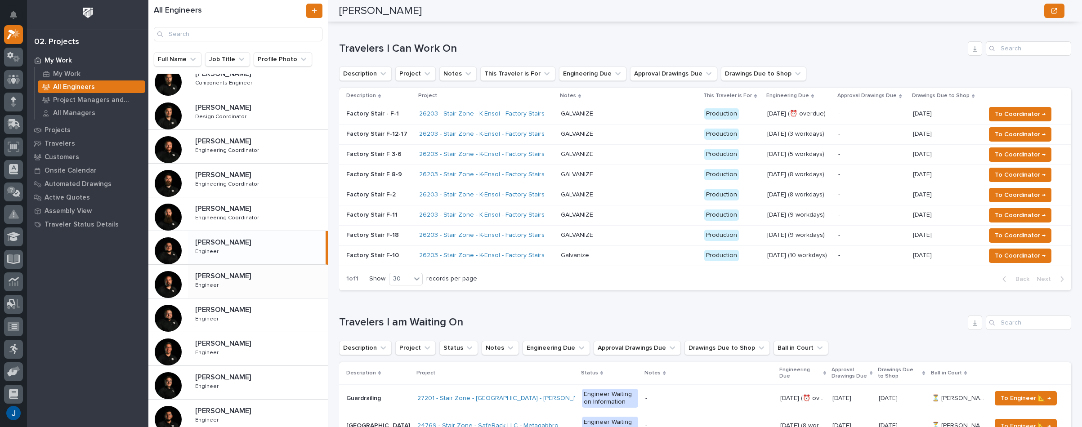
click at [202, 278] on p "[PERSON_NAME]" at bounding box center [224, 275] width 58 height 10
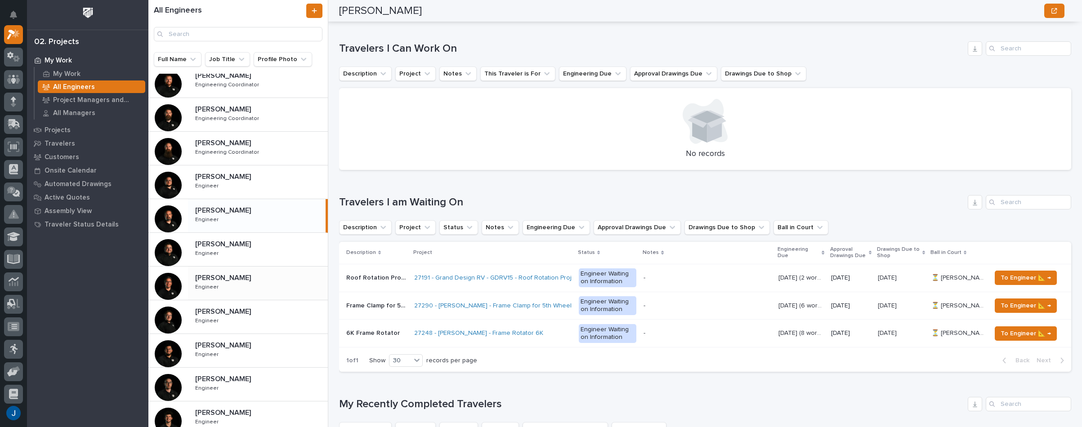
scroll to position [270, 0]
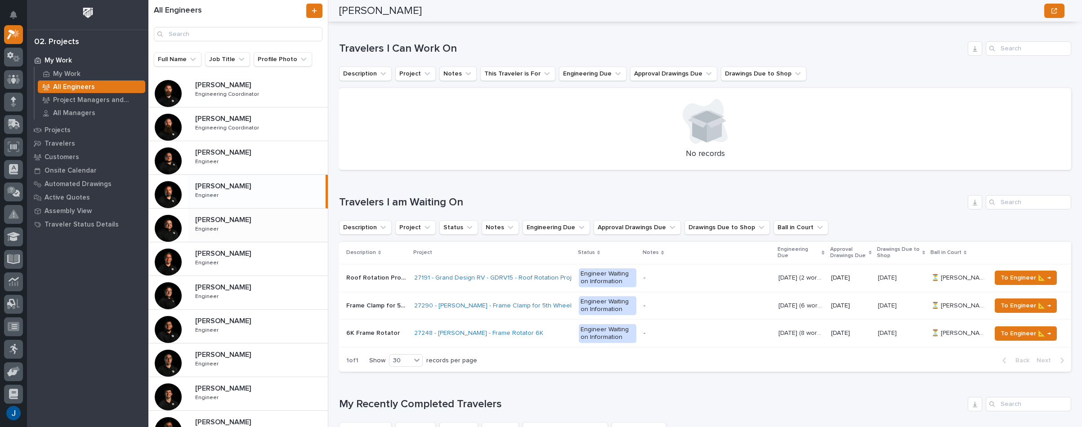
click at [212, 226] on p "Engineer" at bounding box center [207, 228] width 25 height 8
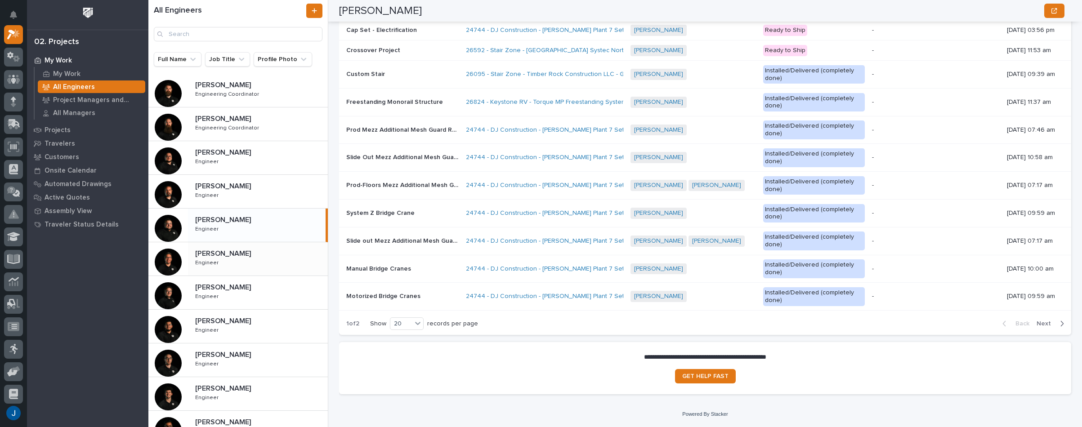
scroll to position [1118, 0]
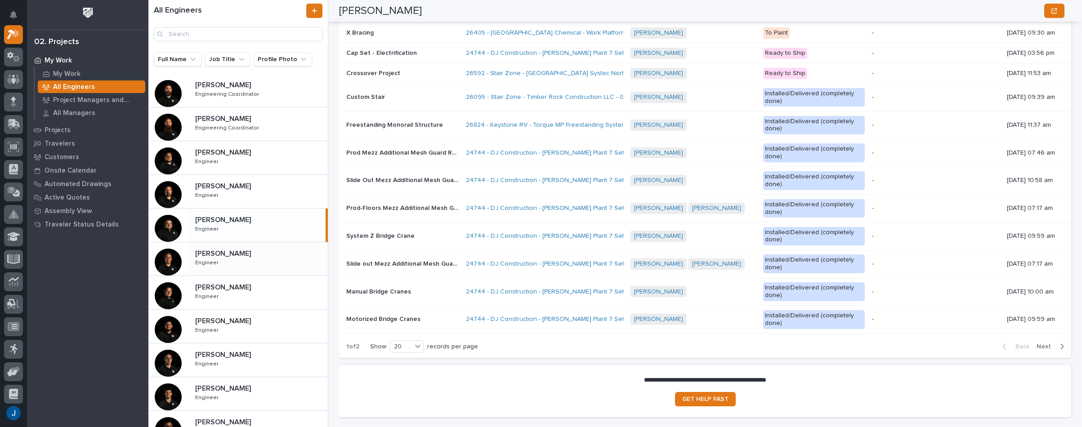
click at [214, 252] on p "[PERSON_NAME]" at bounding box center [224, 253] width 58 height 10
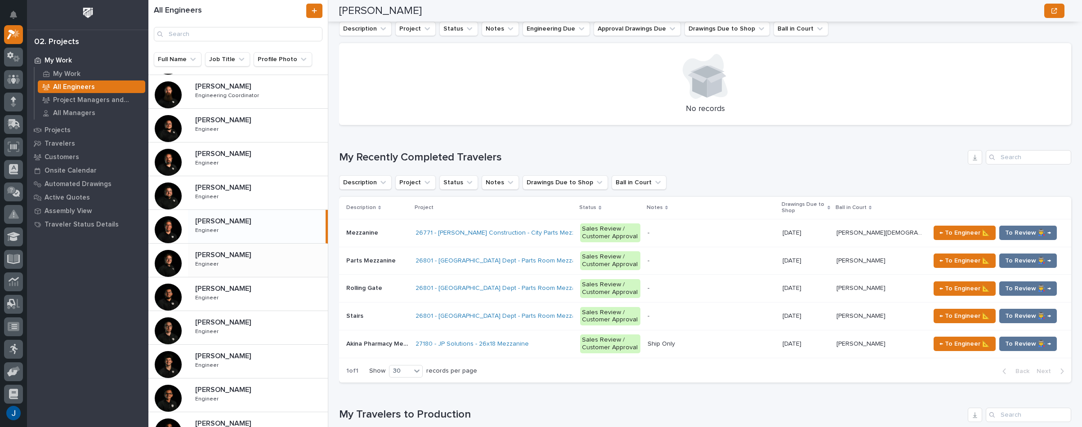
scroll to position [315, 0]
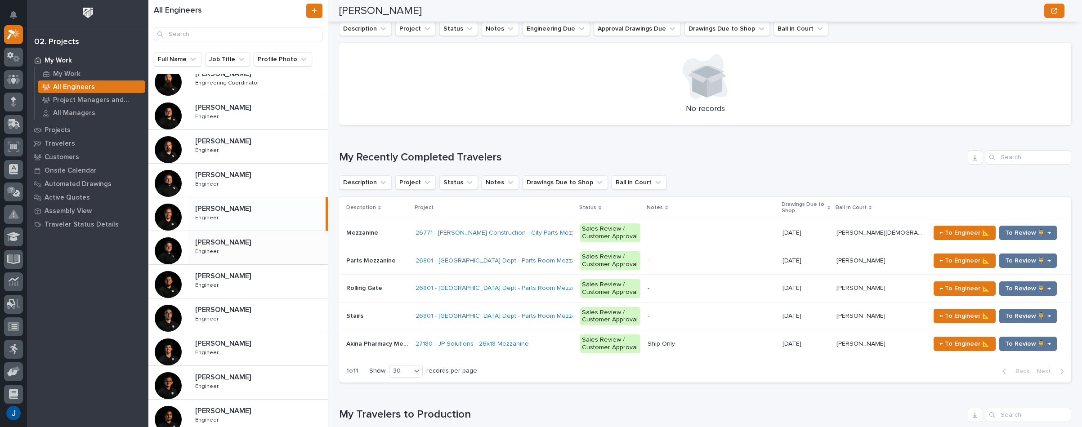
click at [216, 243] on p "[PERSON_NAME]" at bounding box center [224, 242] width 58 height 10
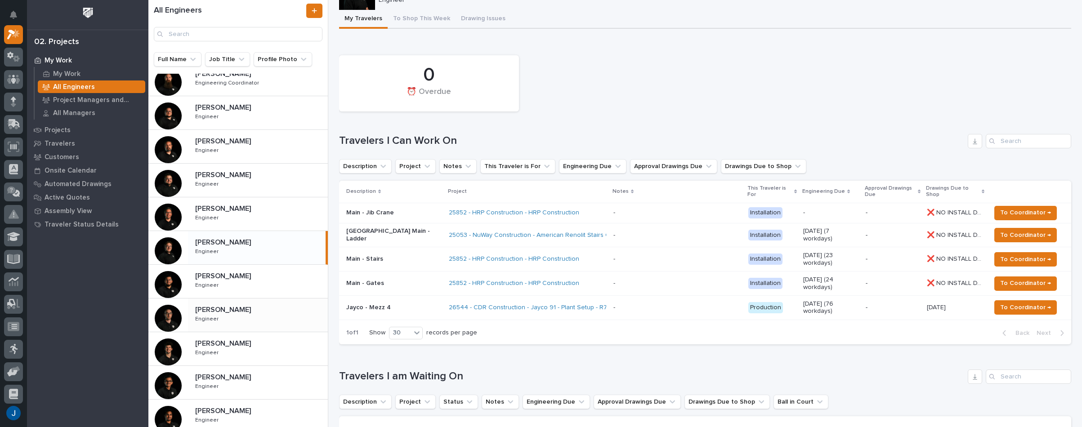
scroll to position [348, 0]
click at [201, 247] on p "Engineer" at bounding box center [207, 251] width 25 height 8
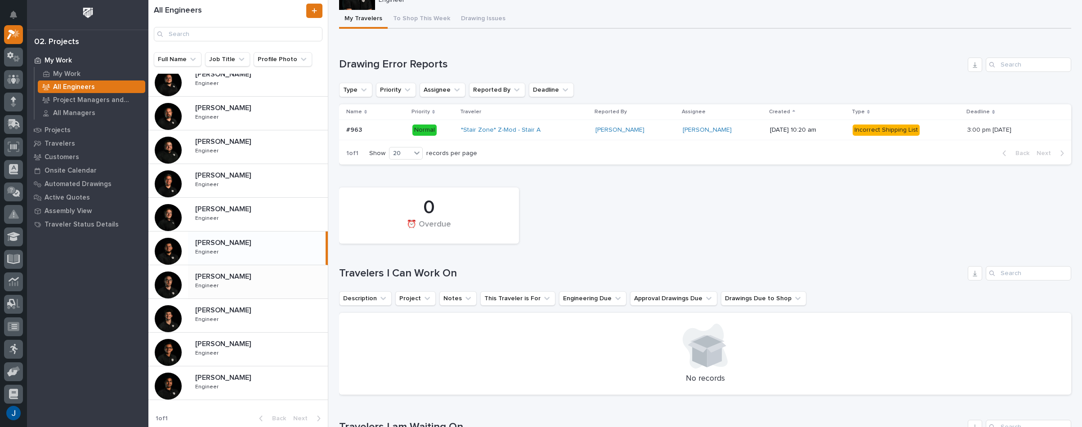
click at [209, 274] on p "[PERSON_NAME]" at bounding box center [224, 276] width 58 height 10
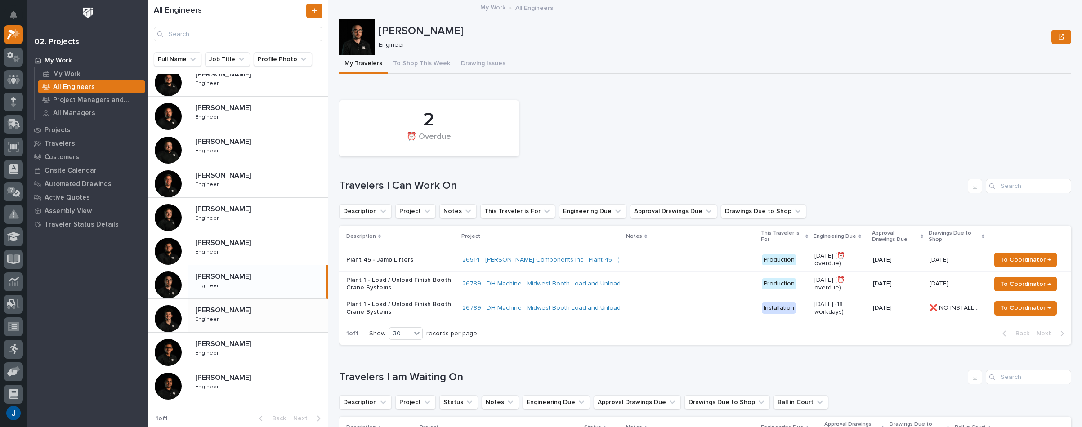
click at [202, 305] on p "[PERSON_NAME]" at bounding box center [224, 309] width 58 height 10
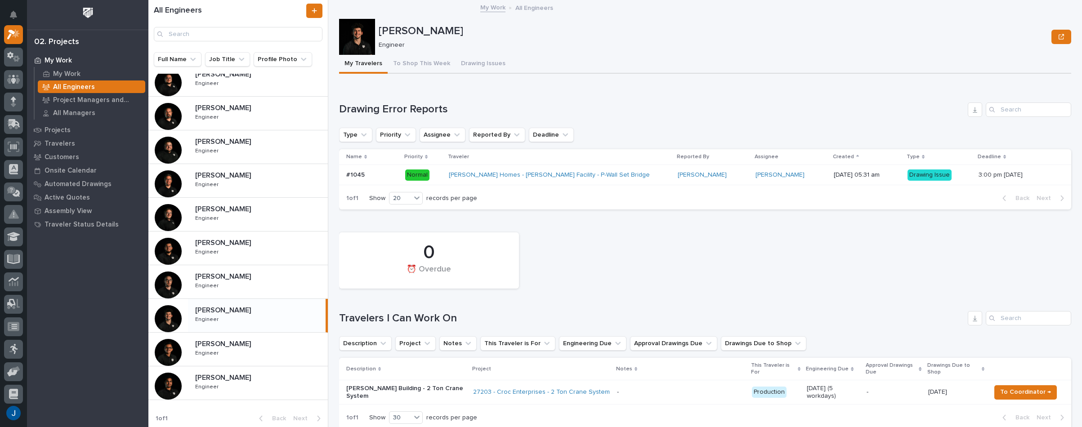
click at [908, 177] on div "Drawing Issue" at bounding box center [930, 175] width 44 height 11
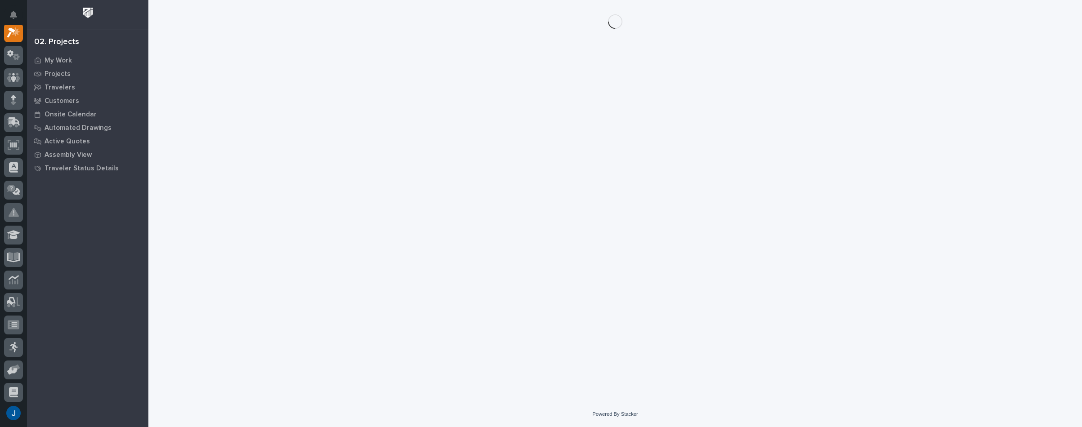
scroll to position [22, 0]
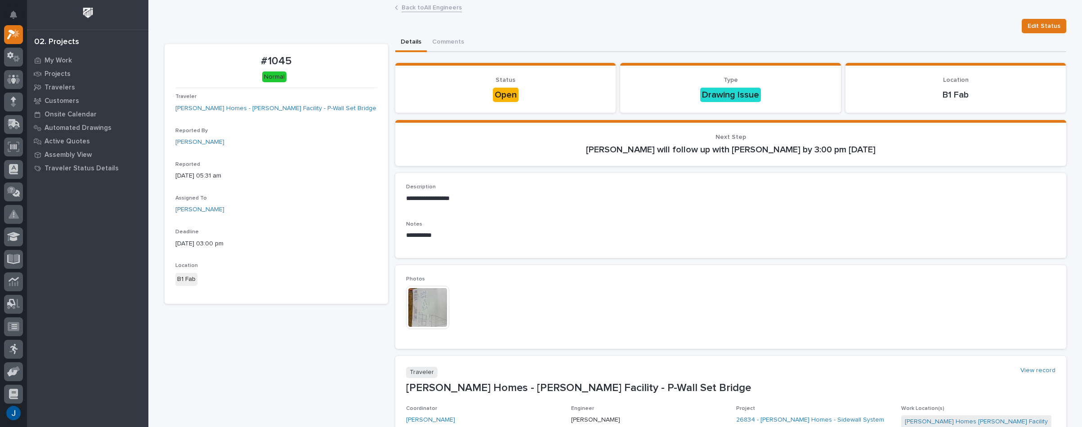
click at [418, 298] on img at bounding box center [427, 307] width 43 height 43
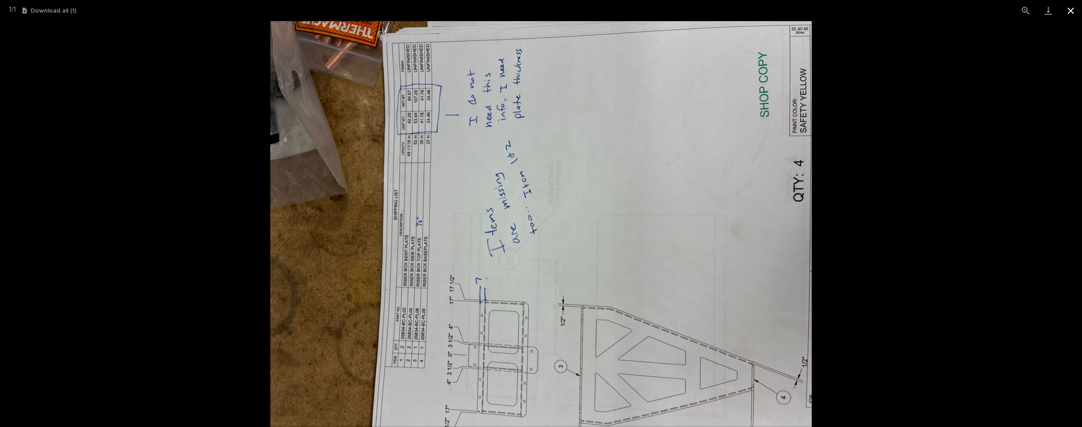
click at [1067, 11] on button "Close gallery" at bounding box center [1071, 10] width 22 height 21
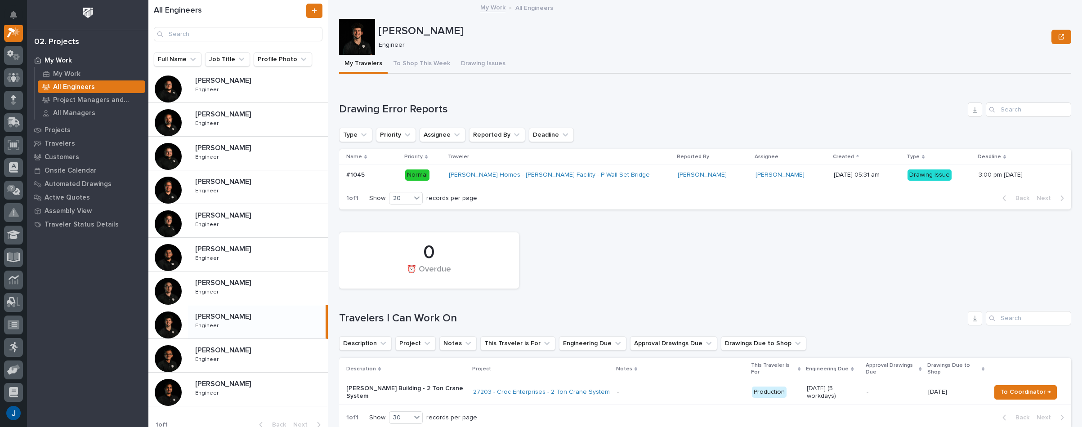
scroll to position [348, 0]
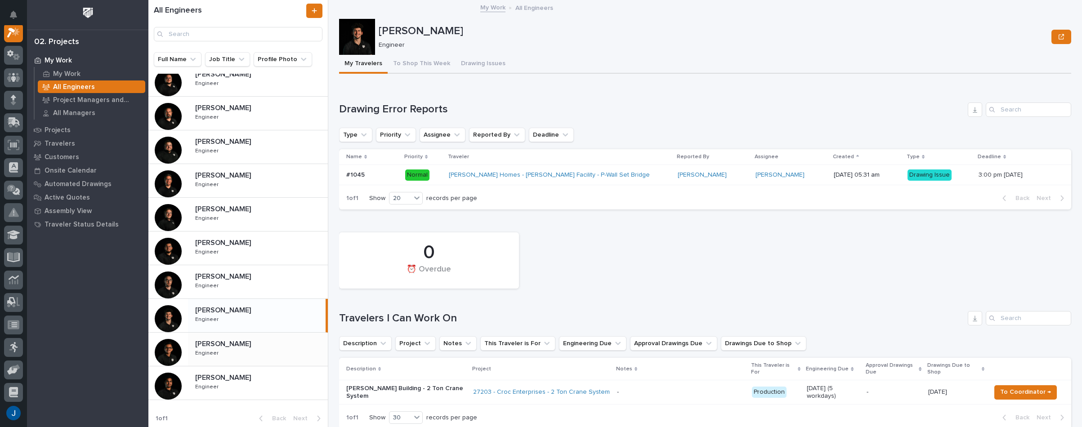
click at [222, 345] on p "[PERSON_NAME]" at bounding box center [224, 343] width 58 height 10
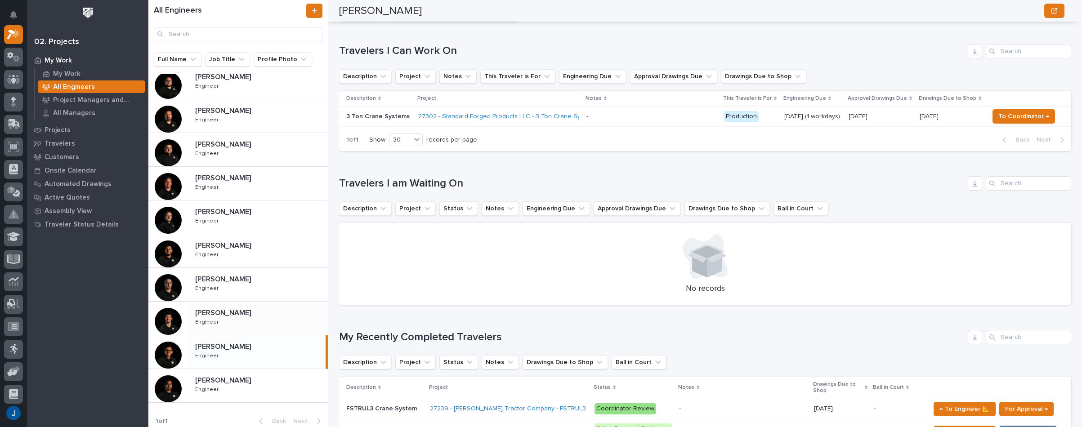
scroll to position [348, 0]
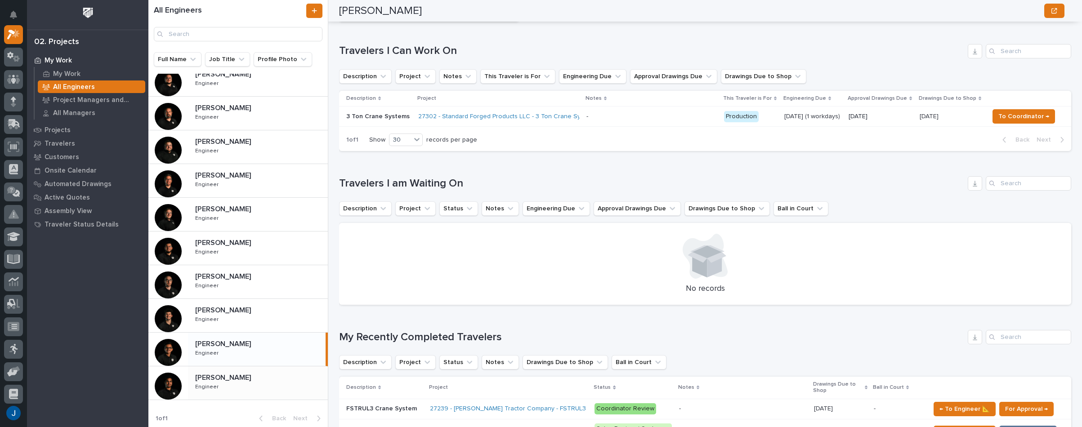
click at [211, 377] on p "[PERSON_NAME]" at bounding box center [224, 377] width 58 height 10
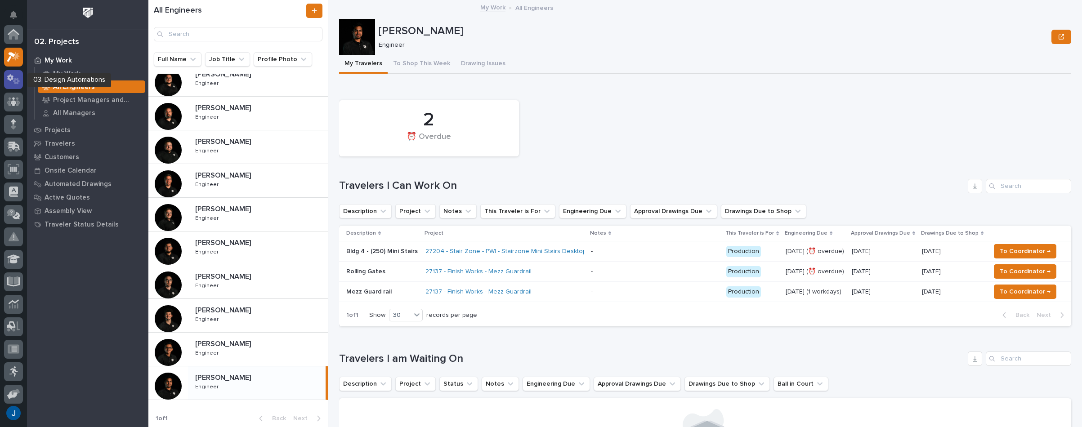
click at [13, 78] on icon at bounding box center [10, 77] width 6 height 7
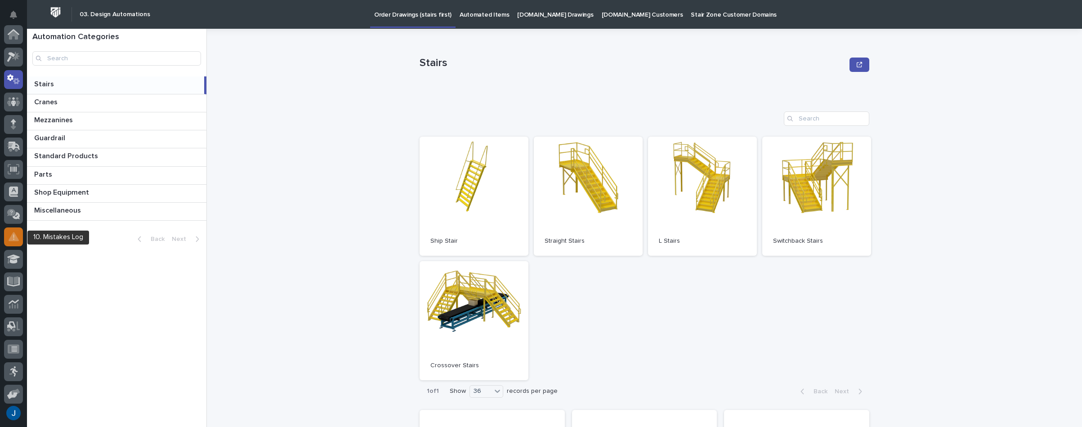
click at [13, 237] on icon at bounding box center [14, 236] width 10 height 9
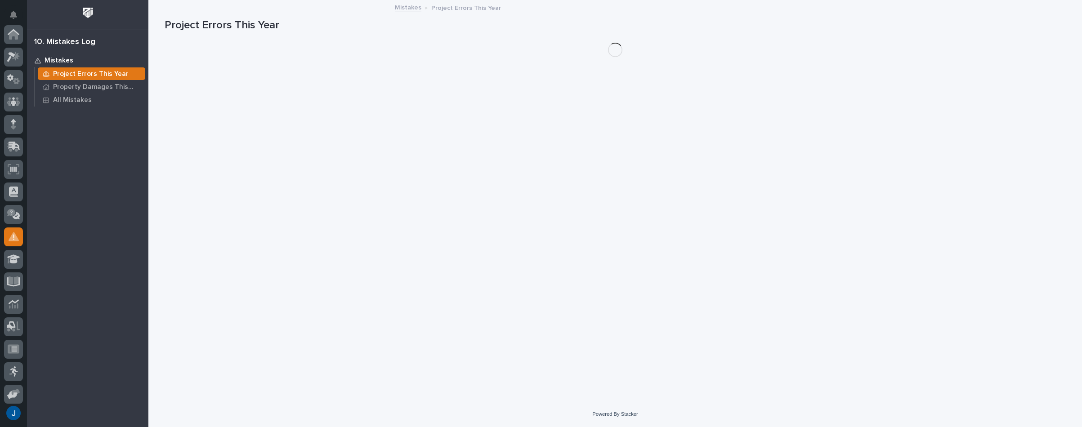
scroll to position [139, 0]
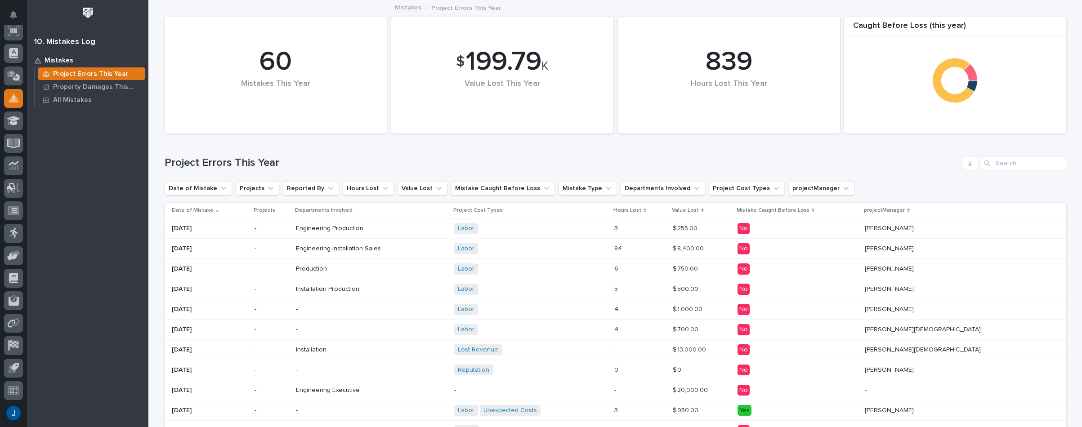
click at [328, 247] on span "Engineering" at bounding box center [313, 249] width 35 height 8
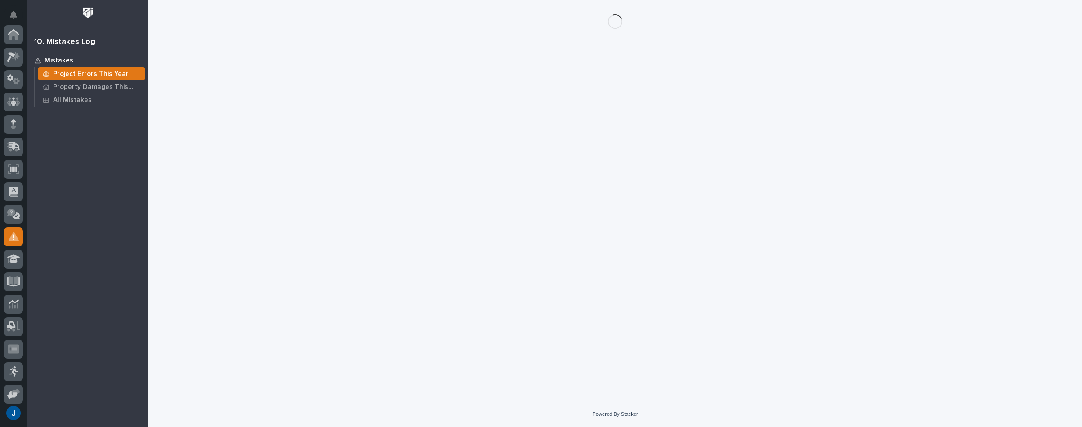
scroll to position [139, 0]
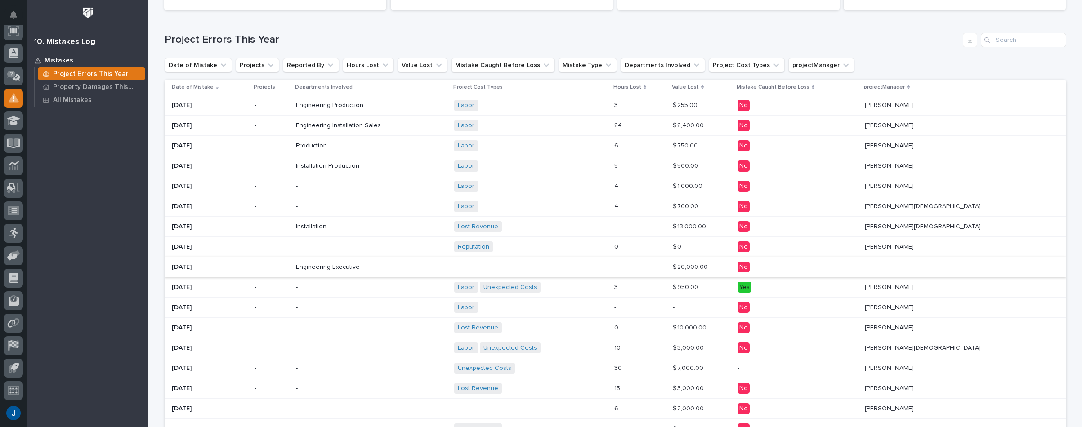
scroll to position [135, 0]
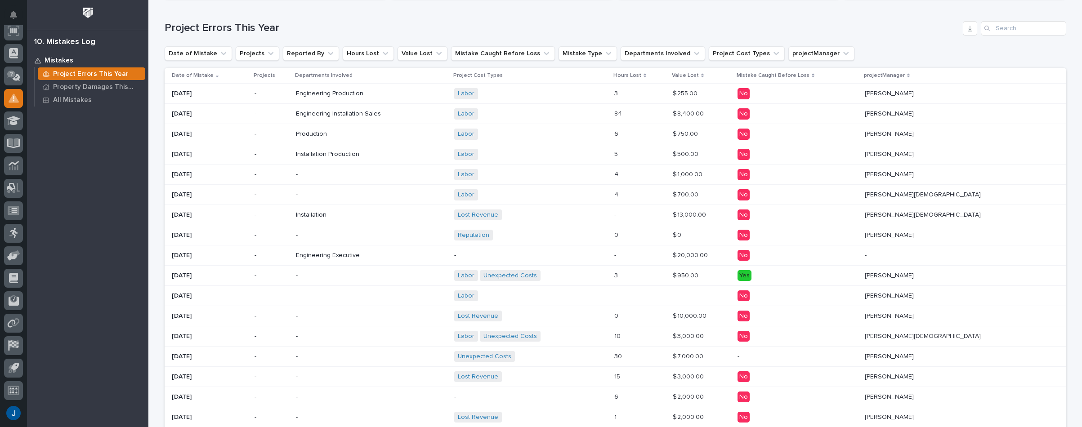
click at [192, 333] on p "[DATE]" at bounding box center [210, 337] width 76 height 8
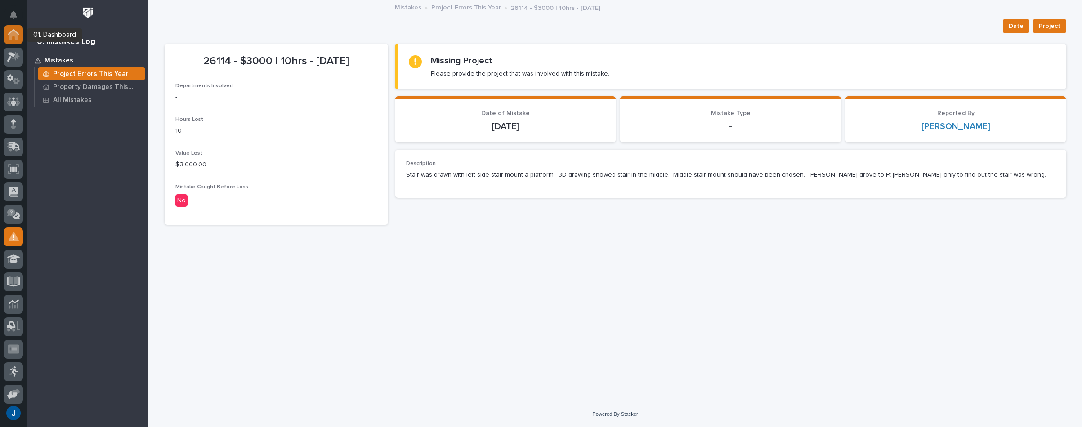
click at [15, 34] on icon at bounding box center [13, 35] width 9 height 9
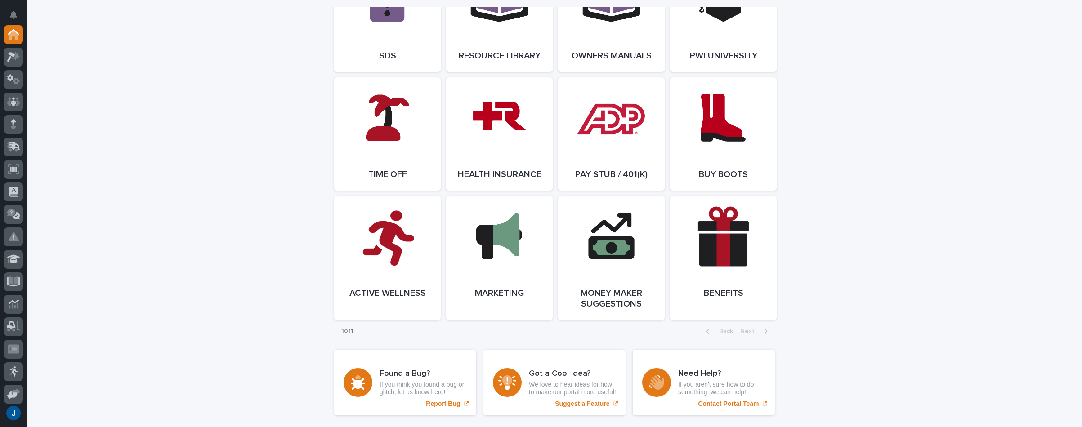
scroll to position [1560, 0]
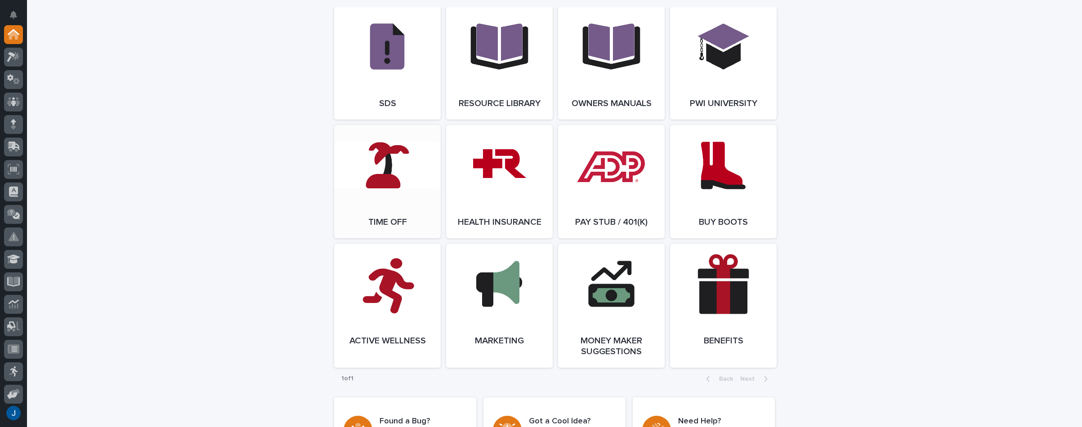
click at [374, 179] on link "Open Link" at bounding box center [387, 181] width 107 height 113
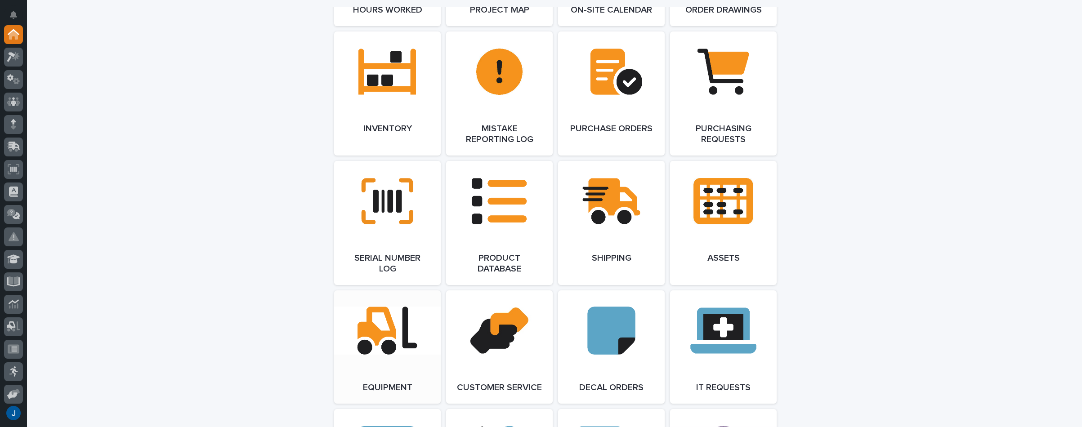
scroll to position [1020, 0]
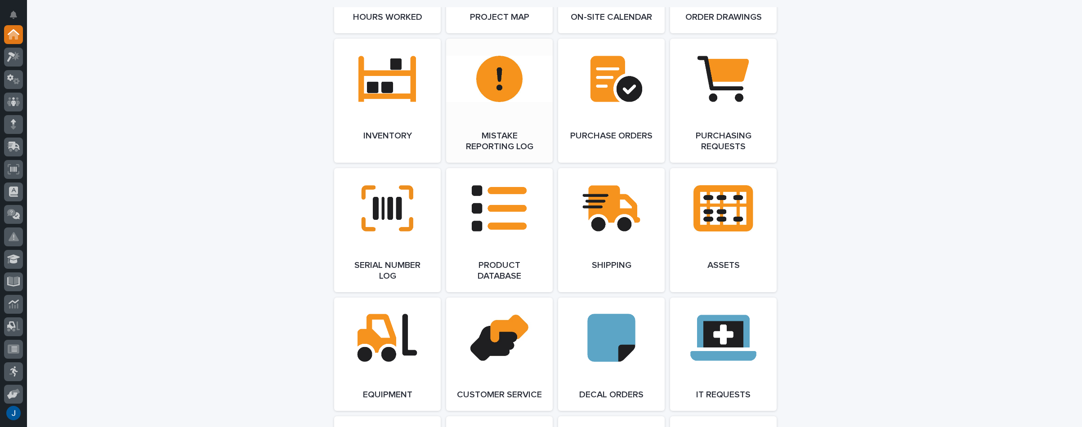
click at [510, 87] on link "Open Link" at bounding box center [499, 101] width 107 height 124
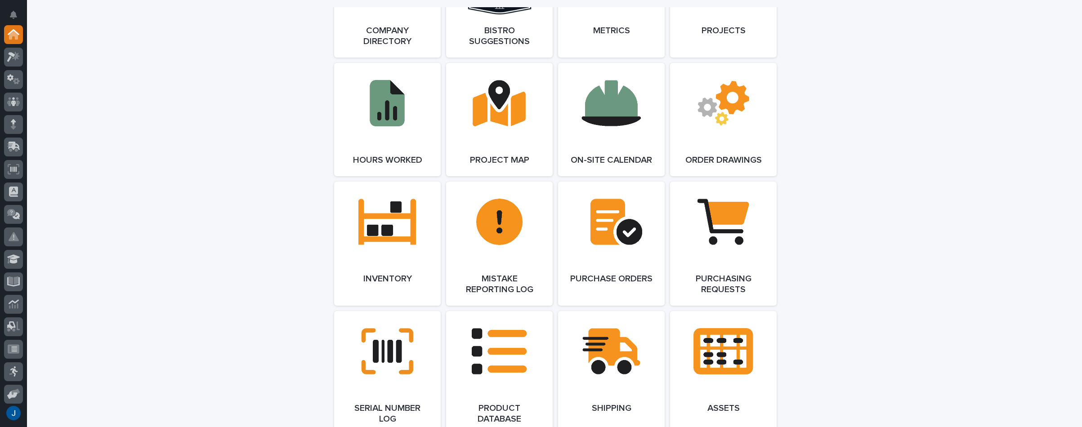
scroll to position [705, 0]
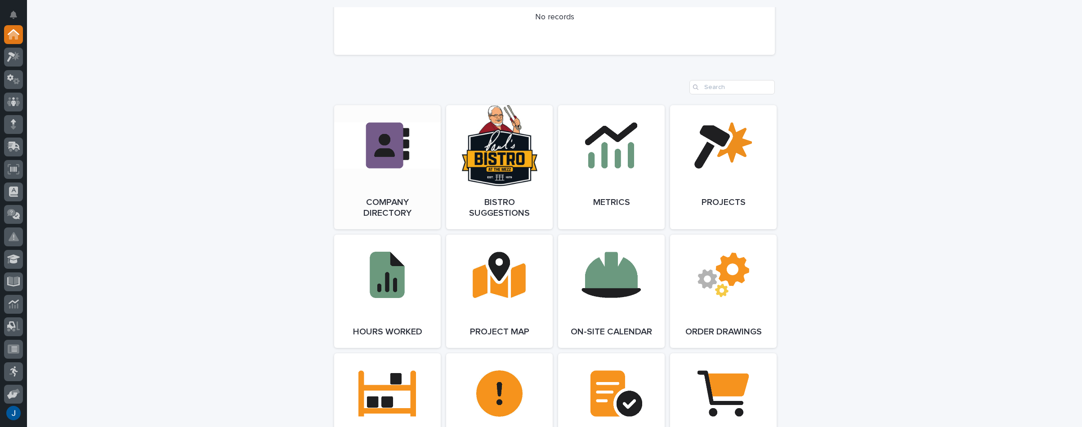
click at [384, 146] on link "Open Link" at bounding box center [387, 167] width 107 height 124
click at [11, 233] on icon at bounding box center [14, 237] width 10 height 10
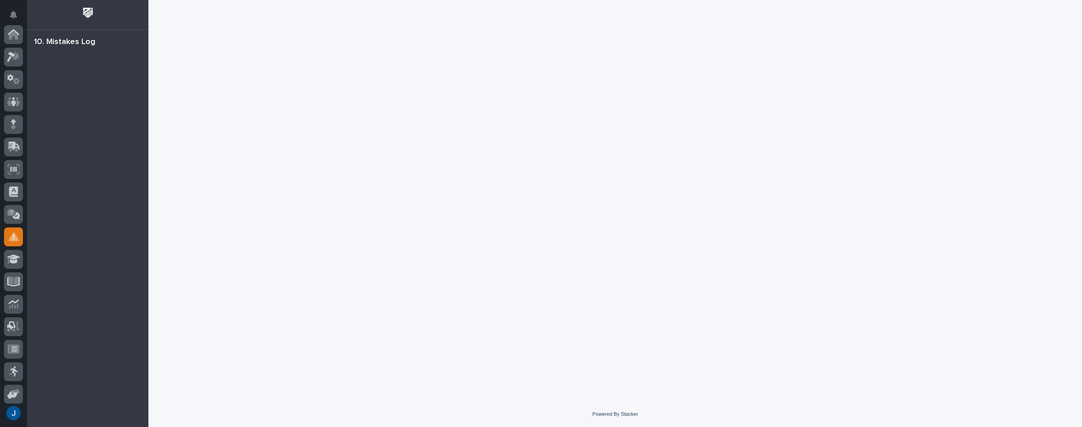
scroll to position [139, 0]
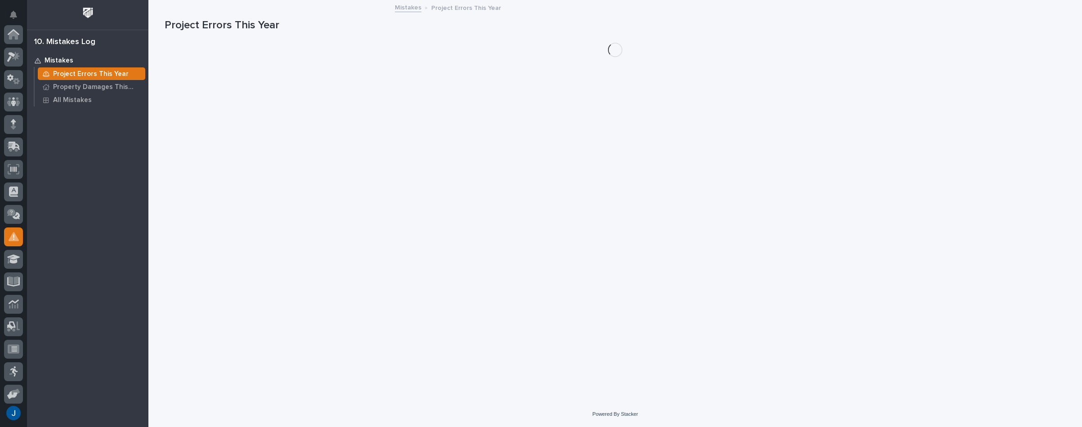
scroll to position [139, 0]
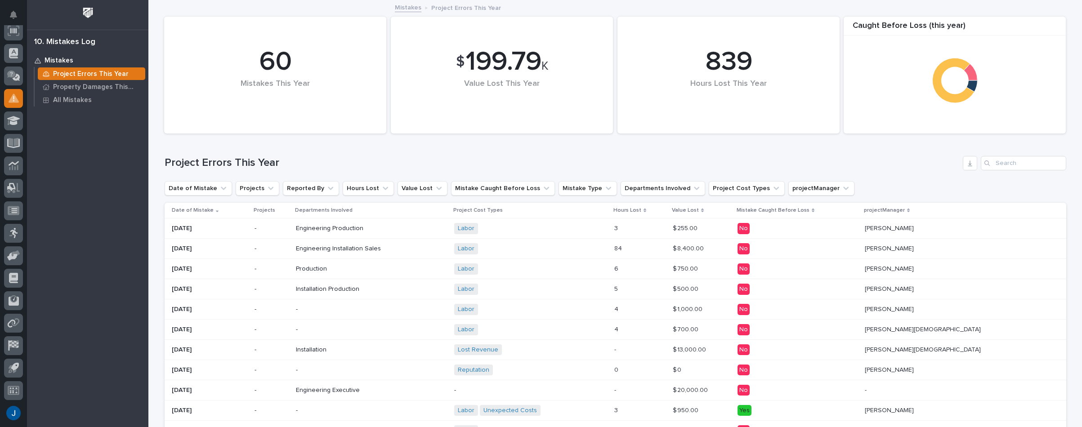
click at [331, 227] on span "Engineering" at bounding box center [313, 229] width 35 height 8
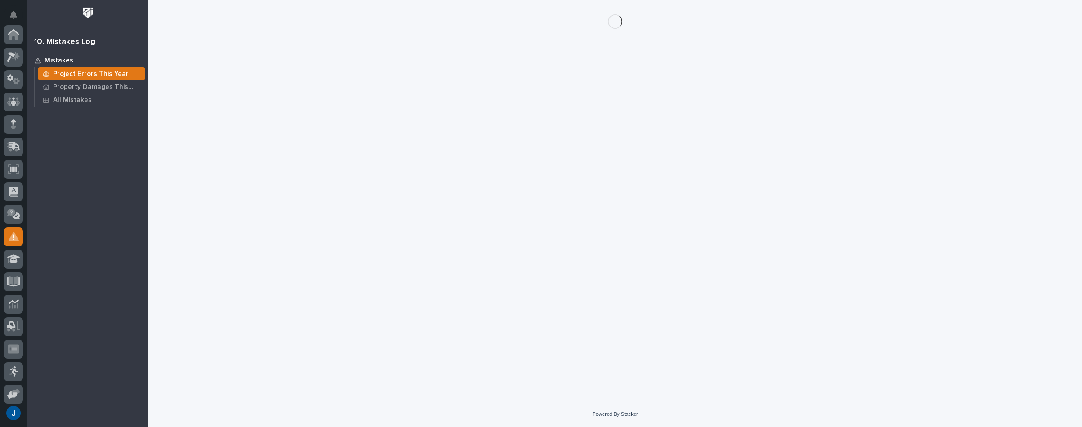
scroll to position [139, 0]
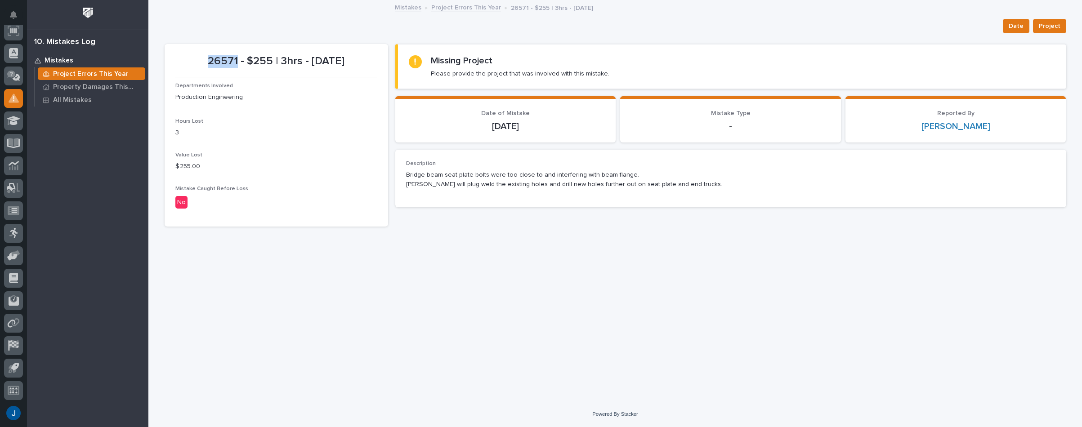
drag, startPoint x: 229, startPoint y: 60, endPoint x: 193, endPoint y: 60, distance: 35.5
click at [193, 60] on p "26571 - $255 | 3hrs - [DATE]" at bounding box center [276, 61] width 202 height 13
copy p "26571"
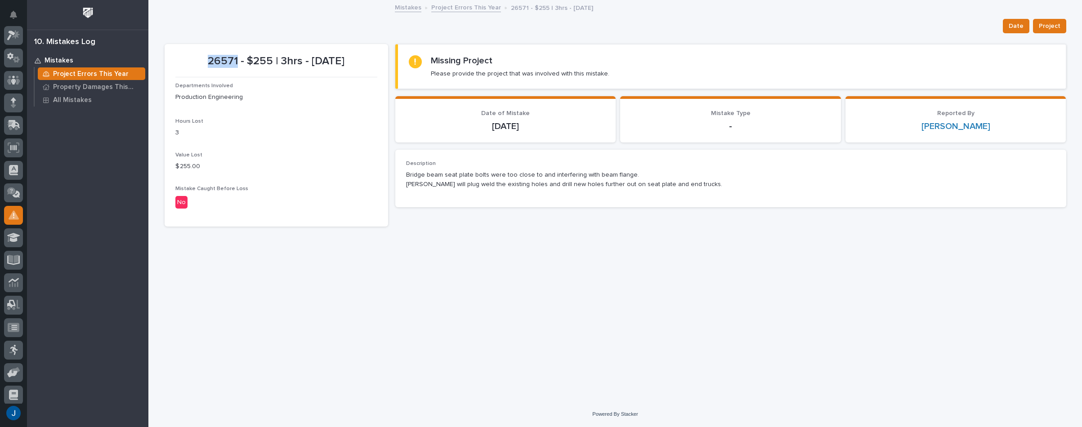
scroll to position [0, 0]
click at [13, 53] on icon at bounding box center [13, 57] width 13 height 10
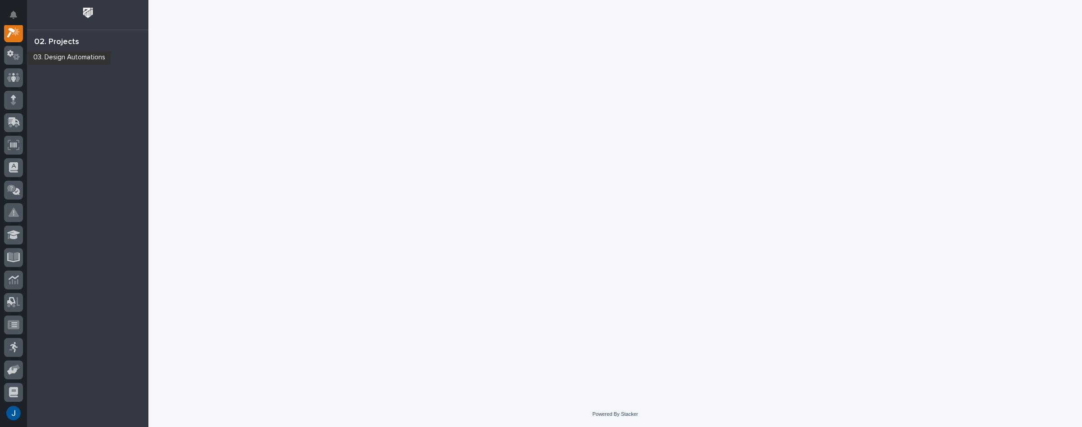
scroll to position [22, 0]
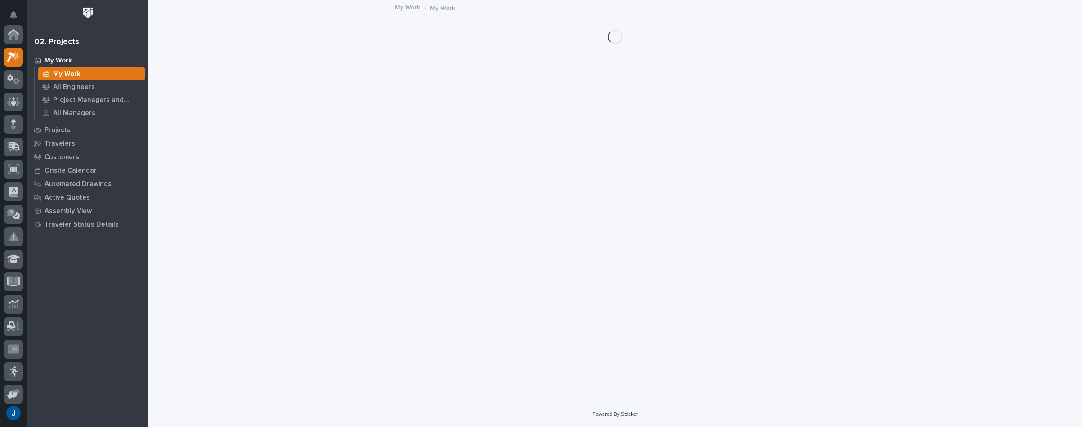
scroll to position [22, 0]
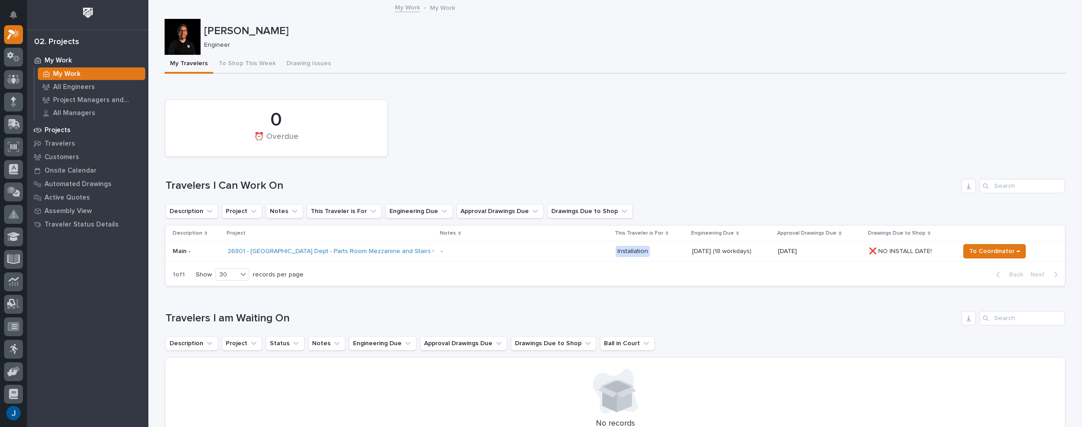
click at [54, 131] on p "Projects" at bounding box center [58, 130] width 26 height 8
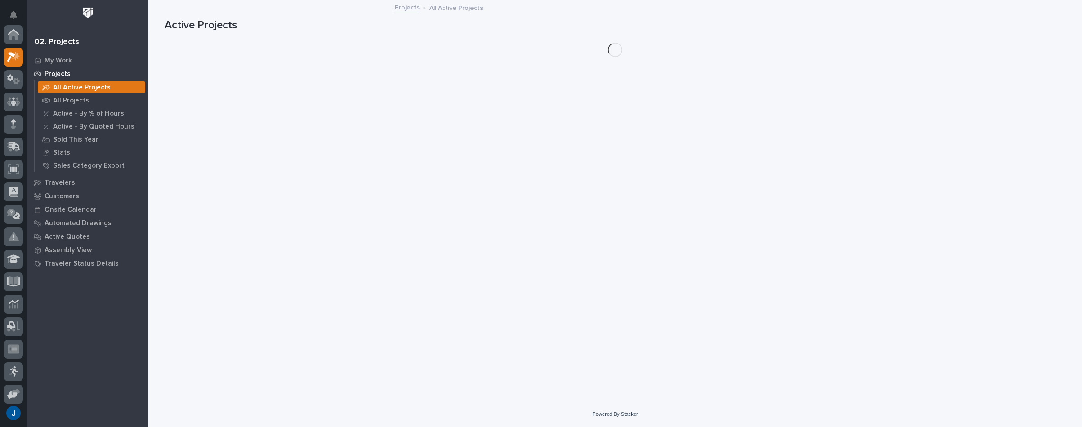
scroll to position [22, 0]
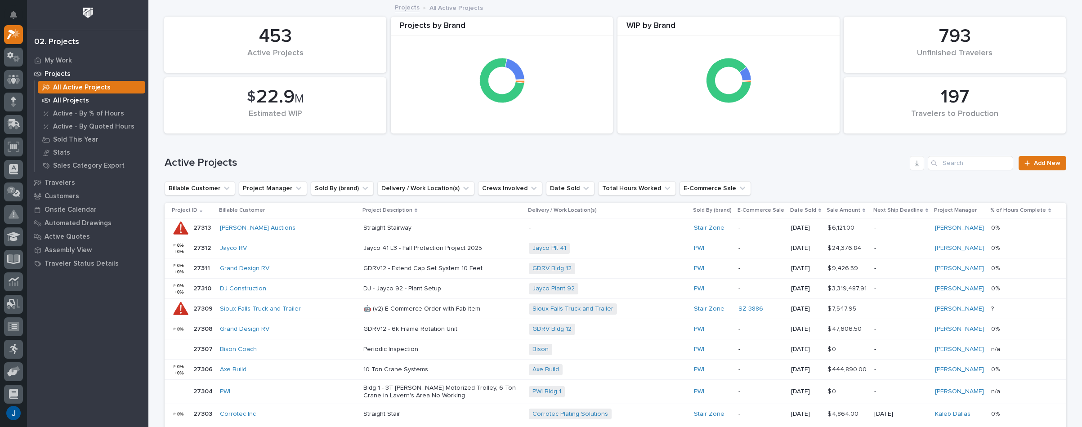
click at [61, 99] on p "All Projects" at bounding box center [71, 101] width 36 height 8
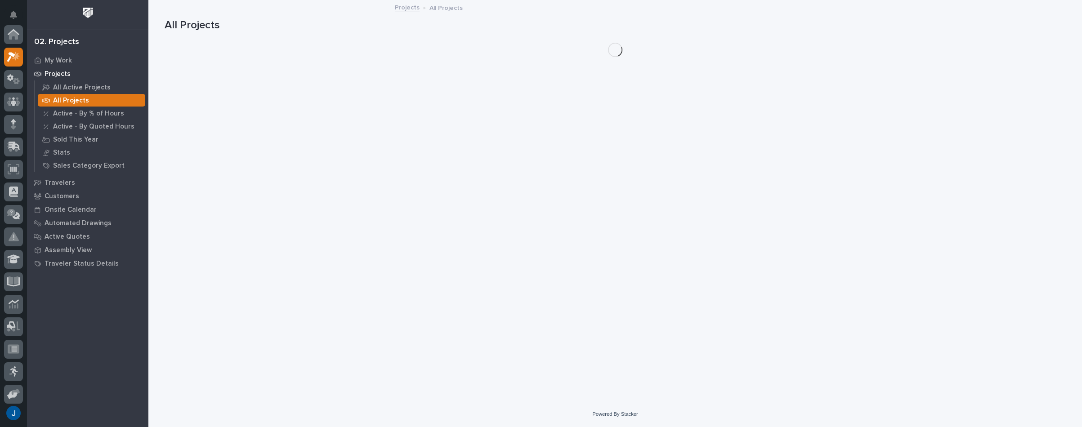
scroll to position [22, 0]
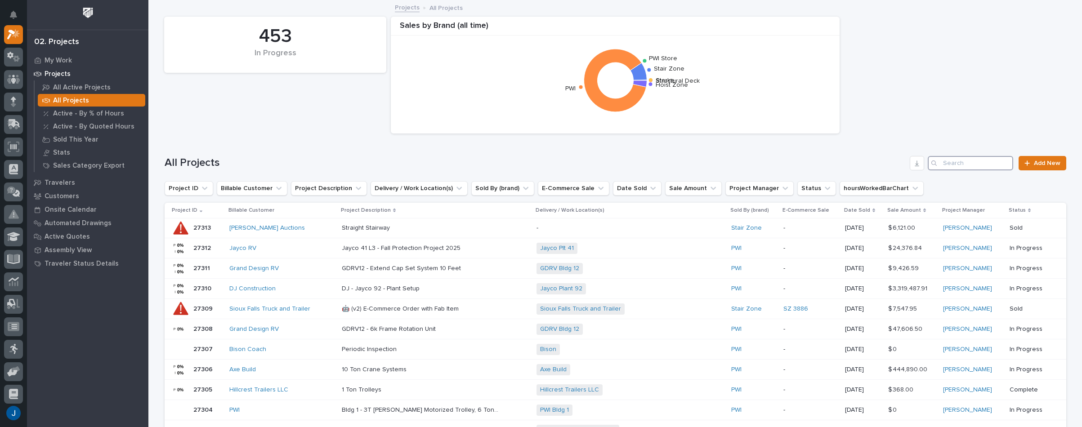
click at [978, 165] on input "Search" at bounding box center [970, 163] width 85 height 14
paste input "26571"
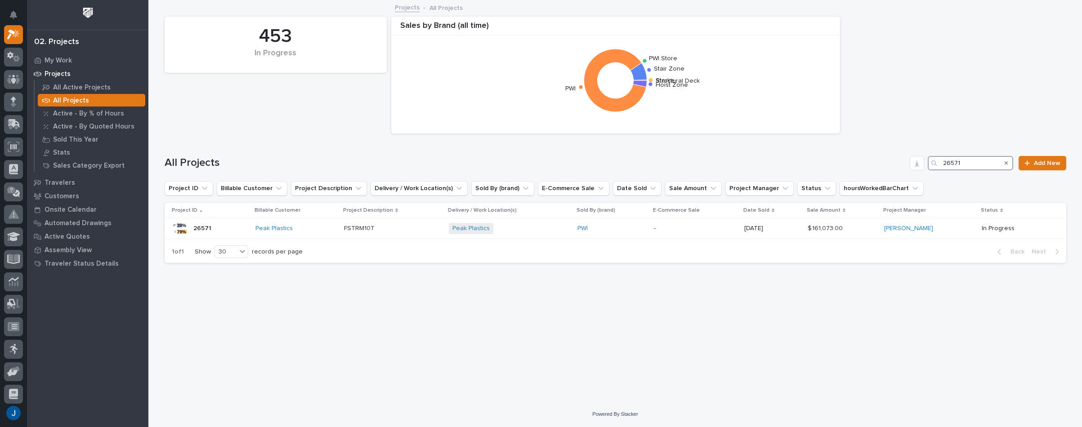
type input "26571"
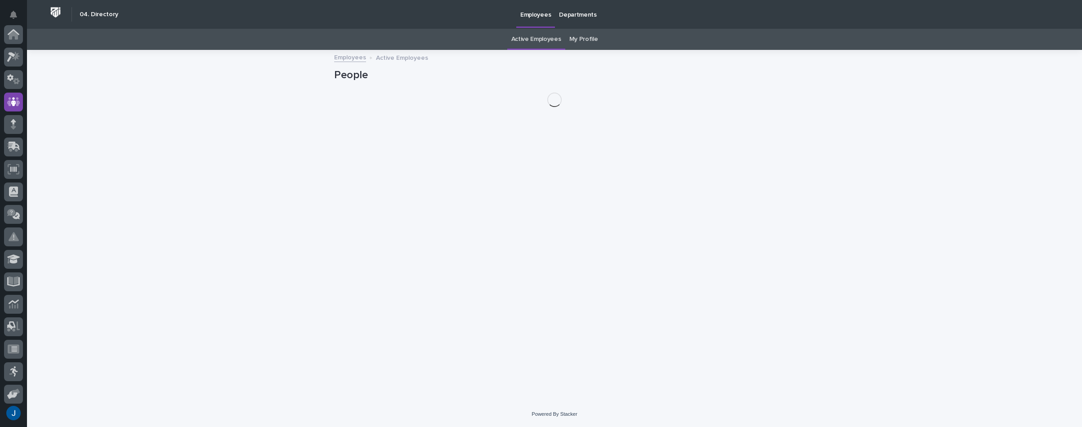
scroll to position [67, 0]
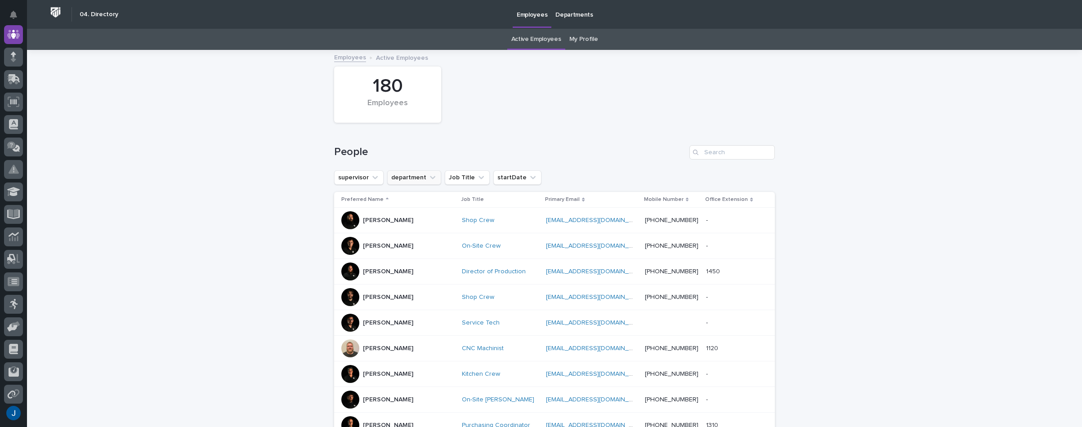
click at [406, 174] on button "department" at bounding box center [414, 177] width 54 height 14
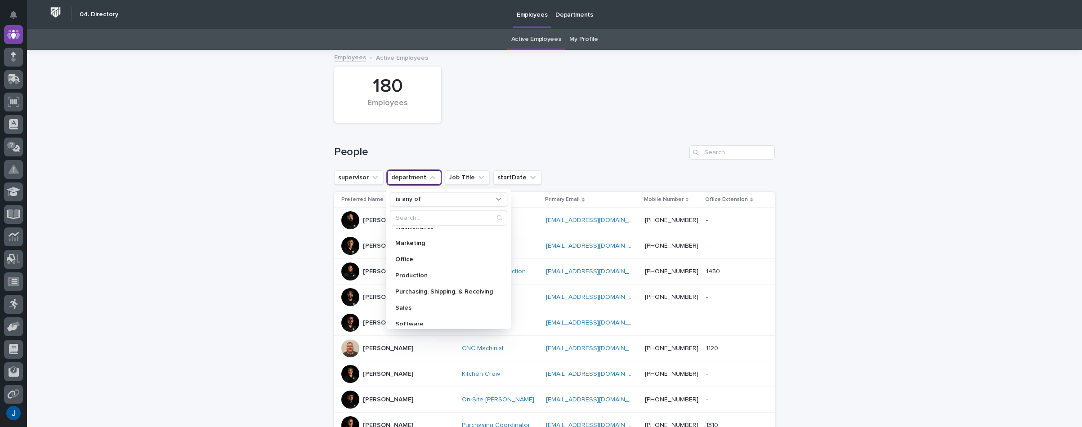
scroll to position [128, 0]
click at [397, 300] on p "Sales" at bounding box center [444, 302] width 98 height 6
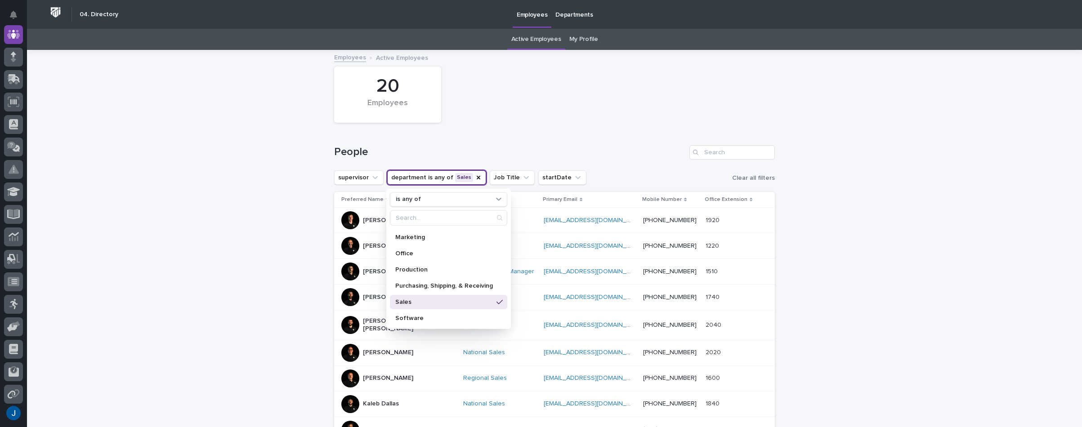
click at [553, 105] on div "20 Employees" at bounding box center [555, 94] width 450 height 65
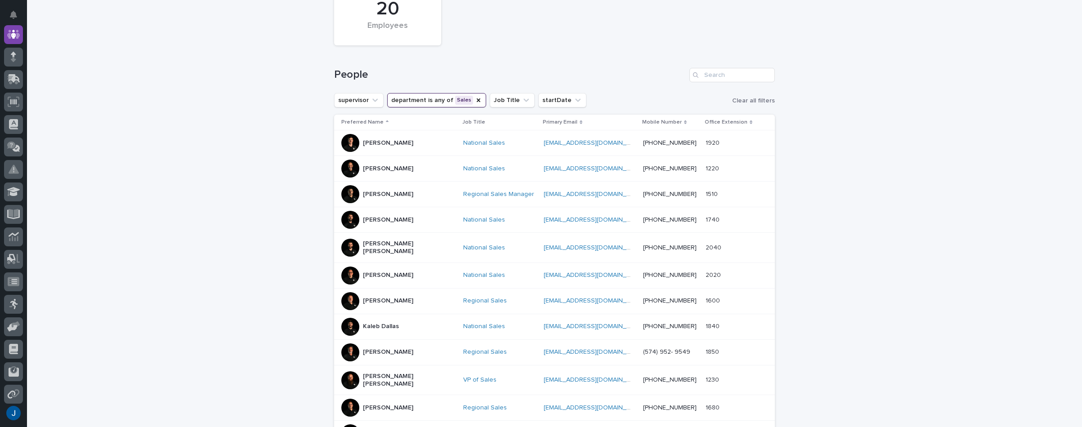
scroll to position [45, 0]
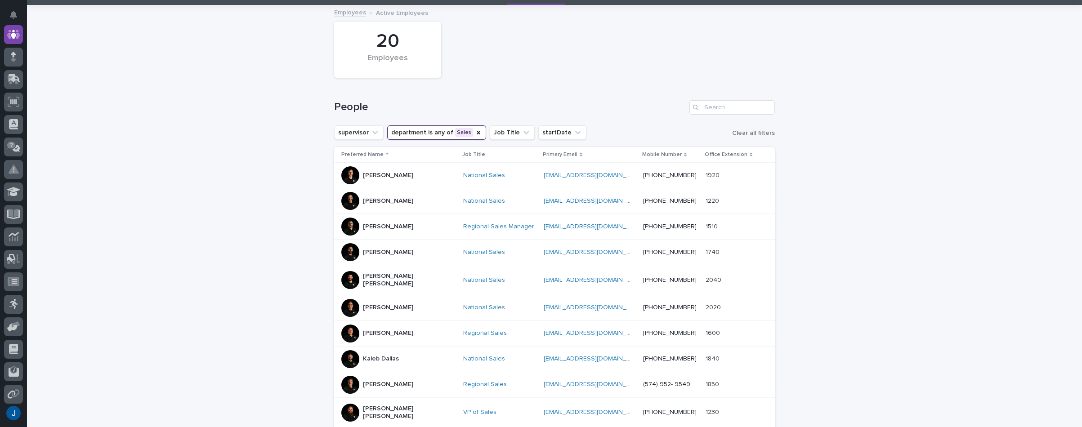
click at [341, 172] on div at bounding box center [350, 175] width 18 height 18
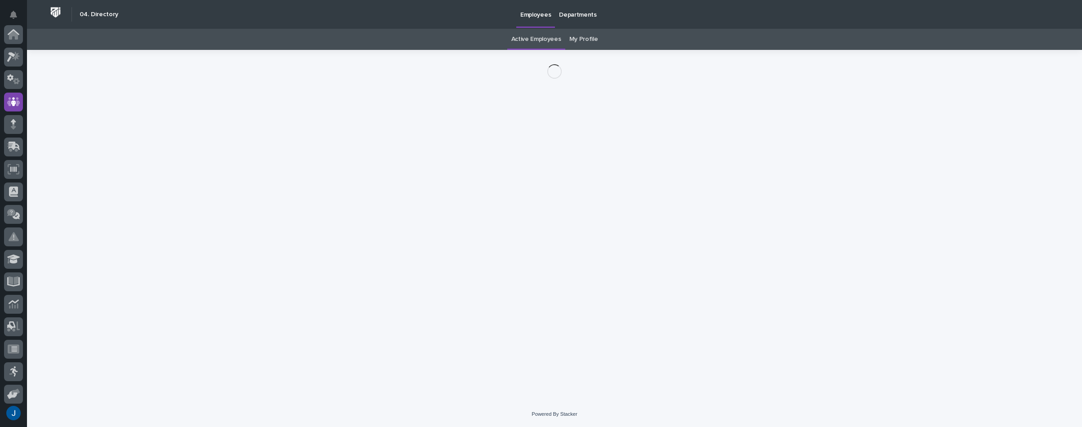
scroll to position [67, 0]
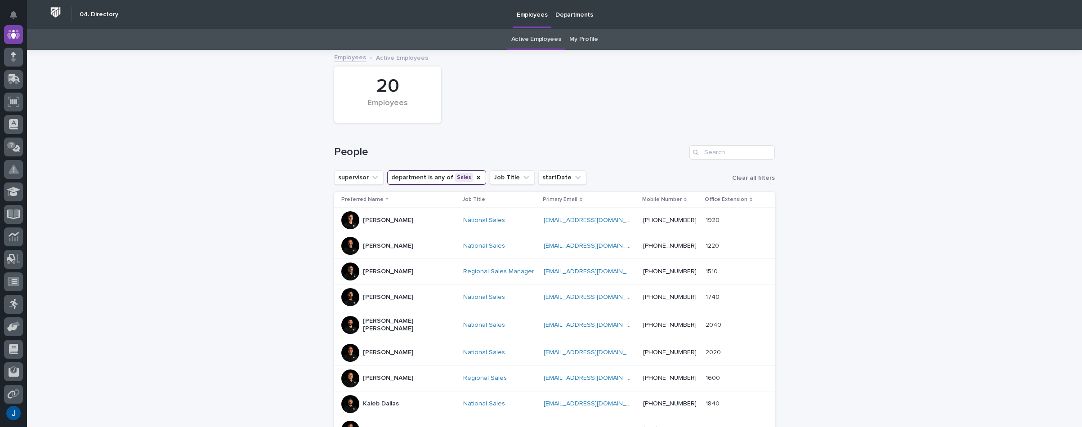
click at [349, 245] on div at bounding box center [350, 246] width 18 height 18
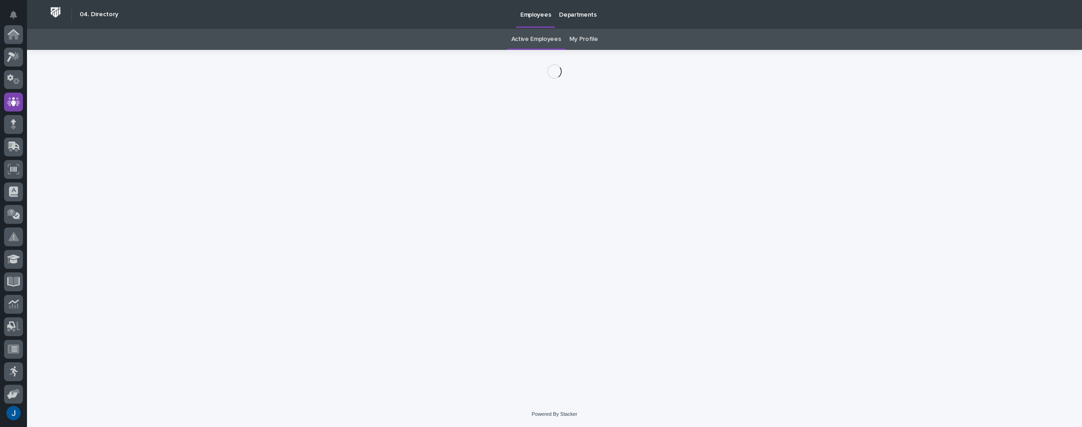
scroll to position [67, 0]
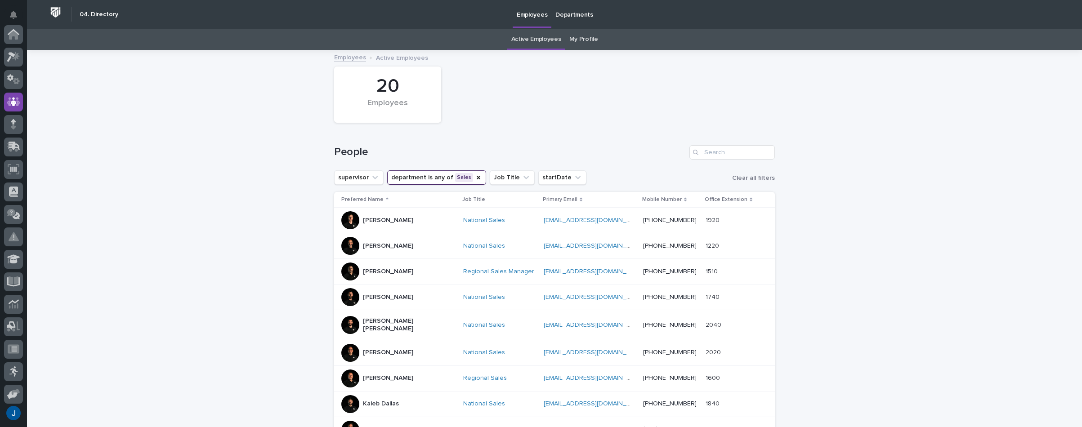
scroll to position [67, 0]
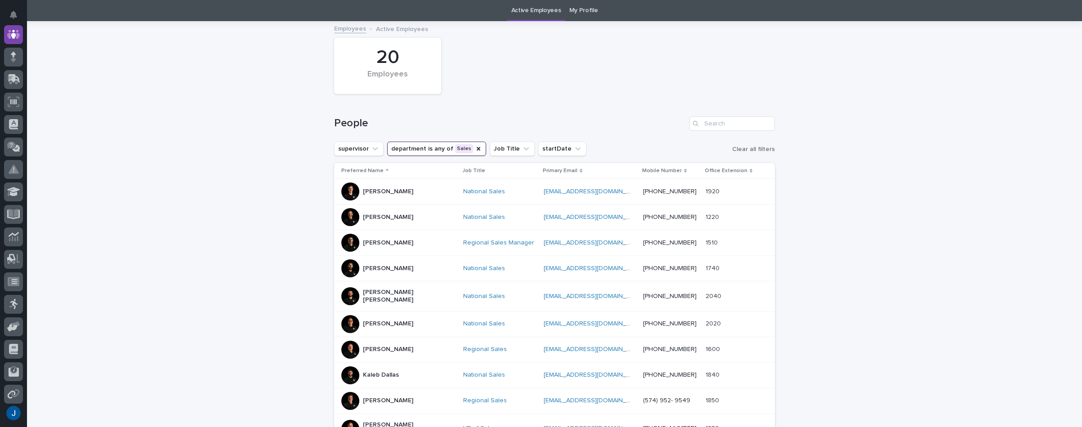
click at [344, 243] on div at bounding box center [350, 243] width 18 height 18
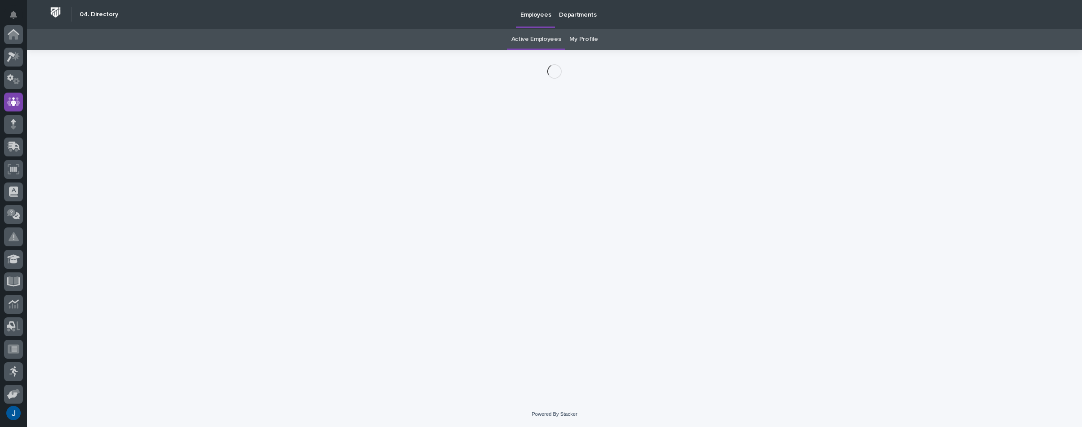
scroll to position [67, 0]
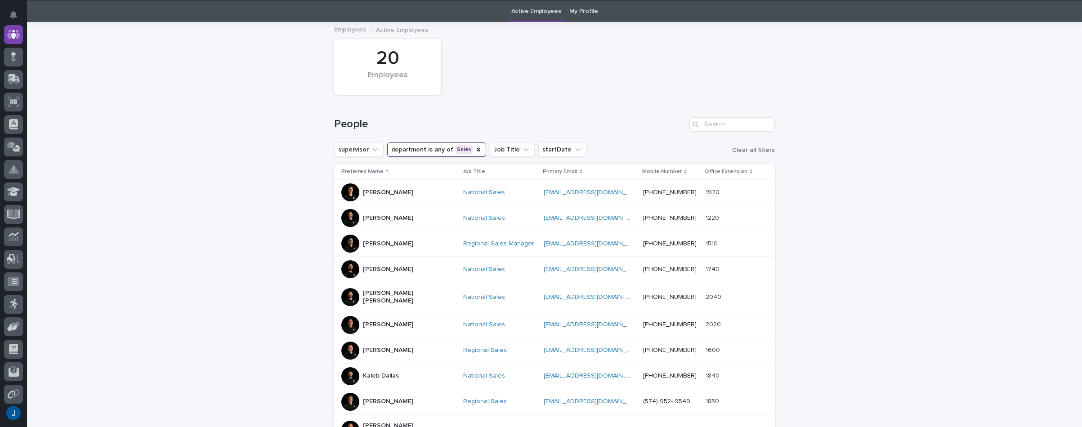
scroll to position [29, 0]
click at [349, 269] on div at bounding box center [350, 269] width 18 height 18
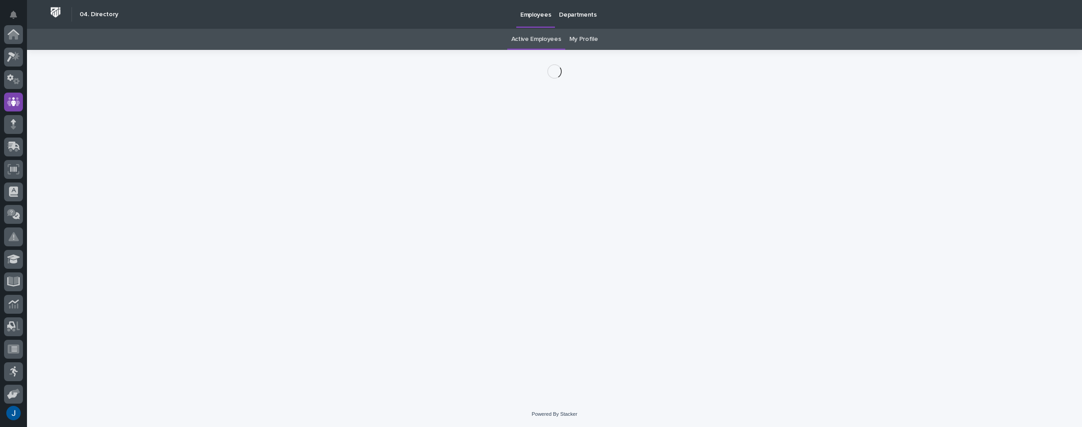
scroll to position [67, 0]
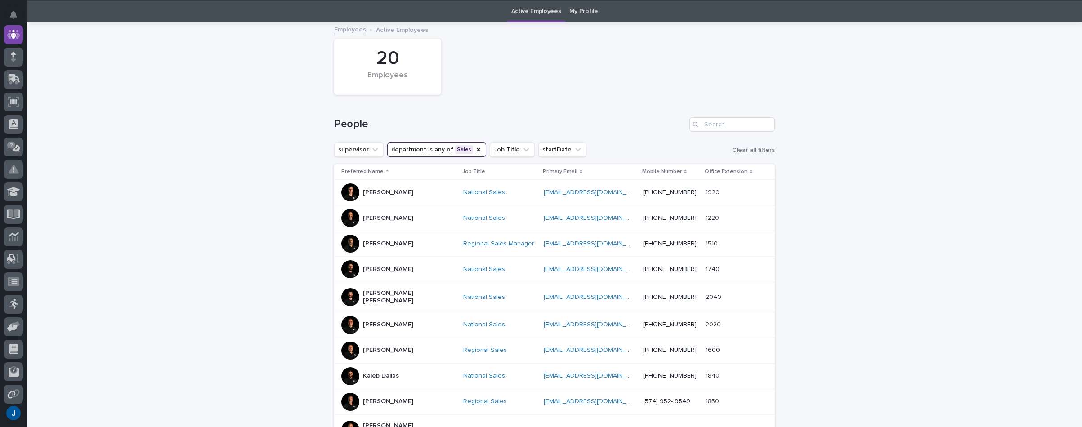
scroll to position [29, 0]
click at [347, 292] on div at bounding box center [350, 296] width 18 height 18
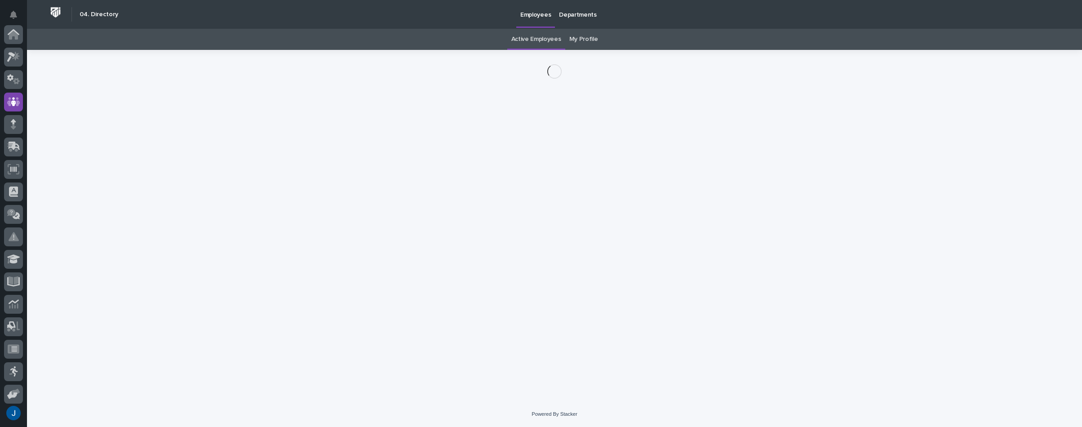
scroll to position [67, 0]
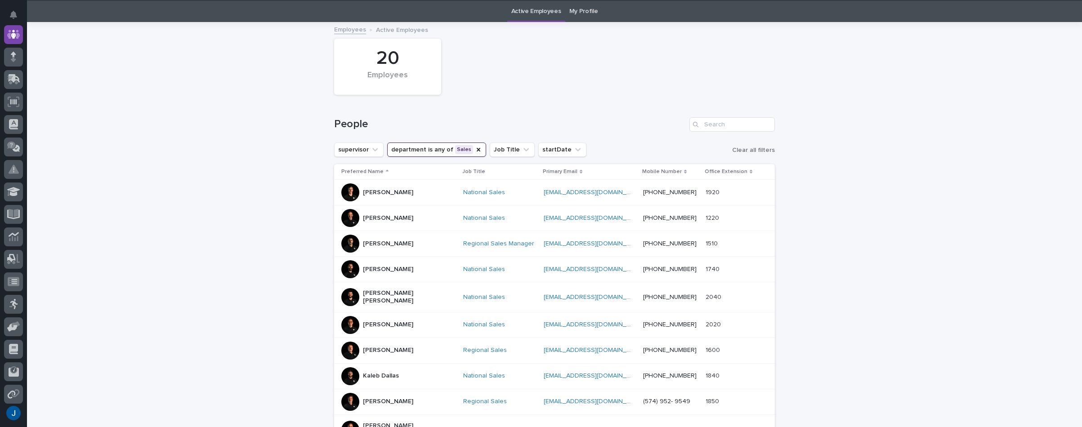
scroll to position [29, 0]
click at [342, 318] on div at bounding box center [350, 324] width 18 height 18
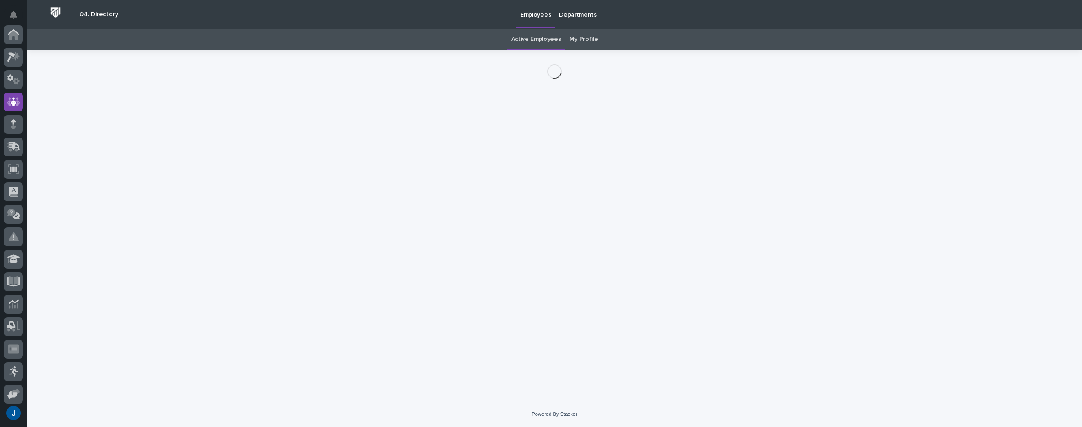
scroll to position [67, 0]
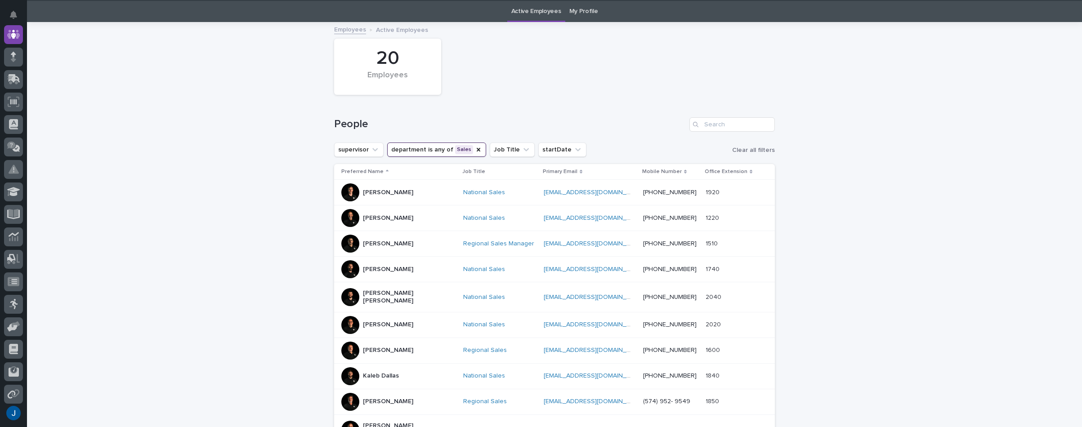
scroll to position [29, 0]
click at [349, 341] on div at bounding box center [350, 350] width 18 height 18
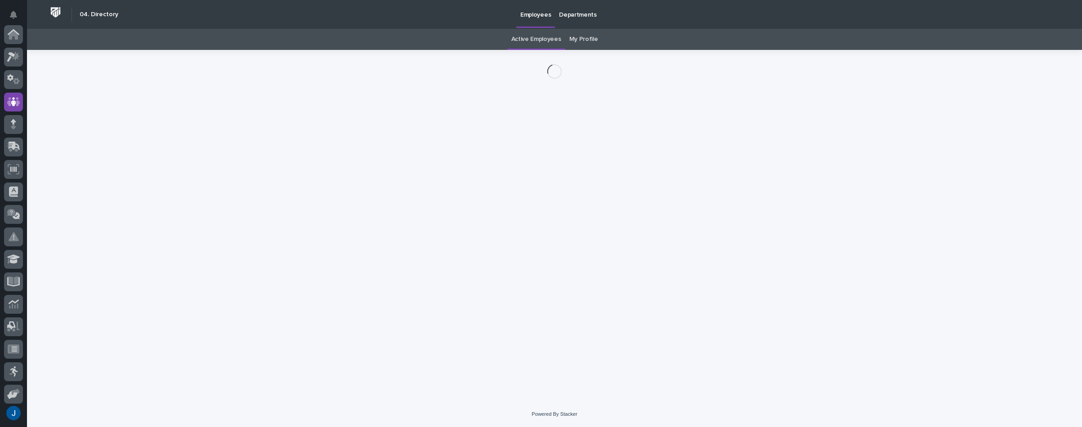
scroll to position [67, 0]
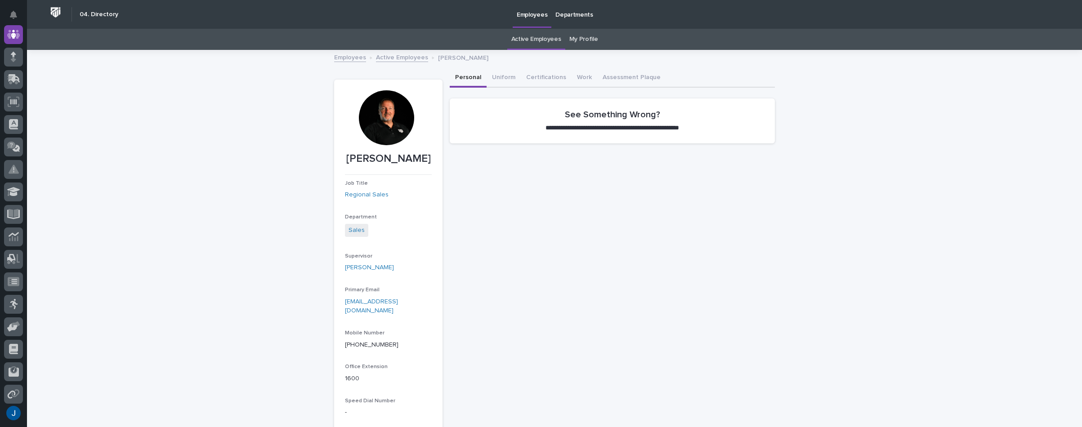
click at [389, 116] on div at bounding box center [386, 117] width 55 height 55
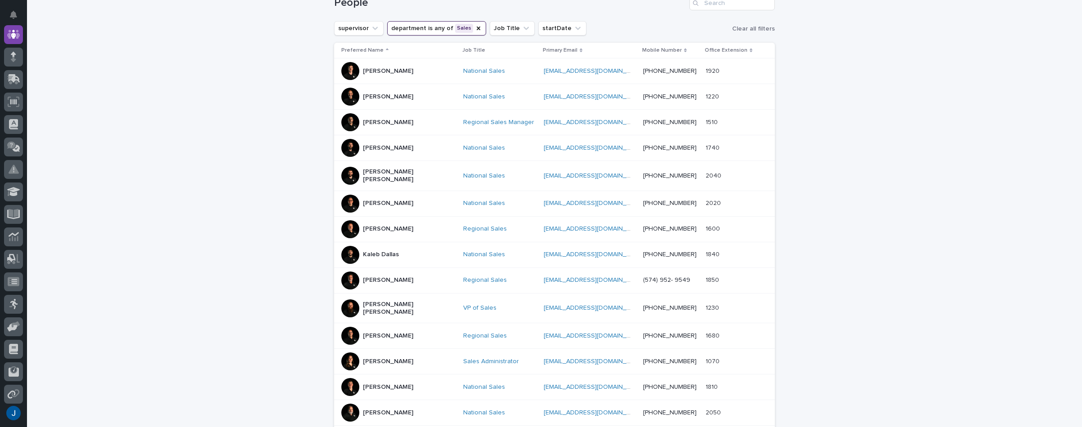
scroll to position [164, 0]
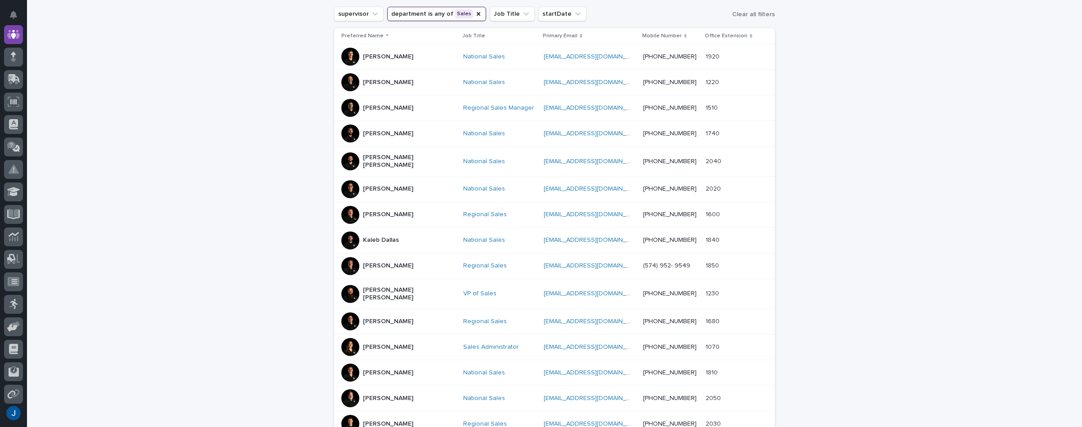
click at [350, 263] on div at bounding box center [350, 266] width 18 height 18
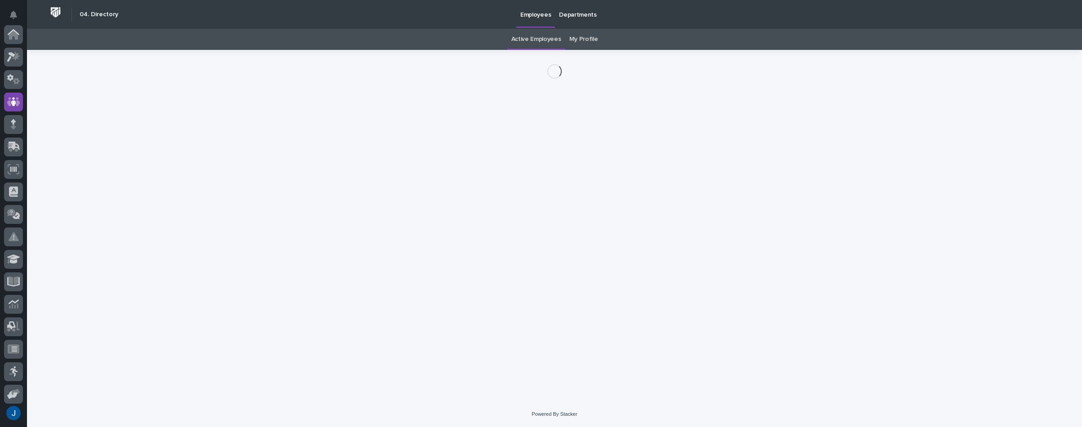
scroll to position [67, 0]
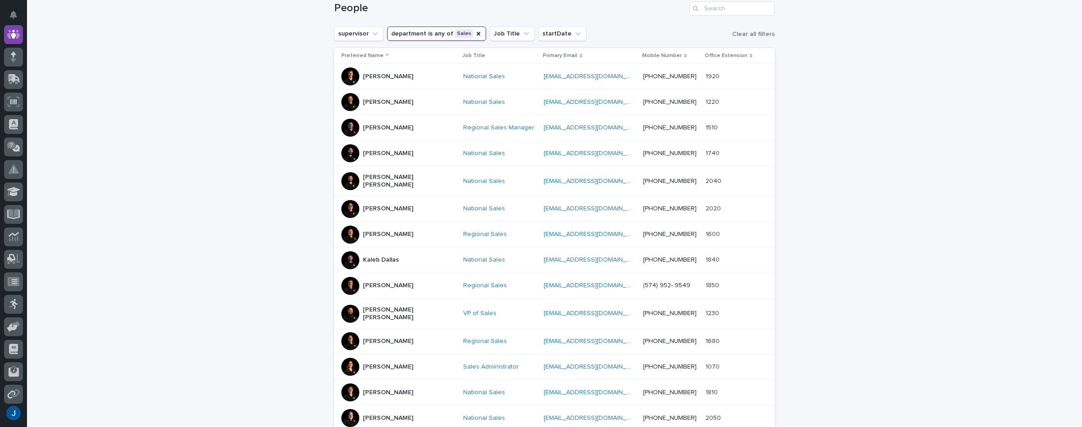
scroll to position [164, 0]
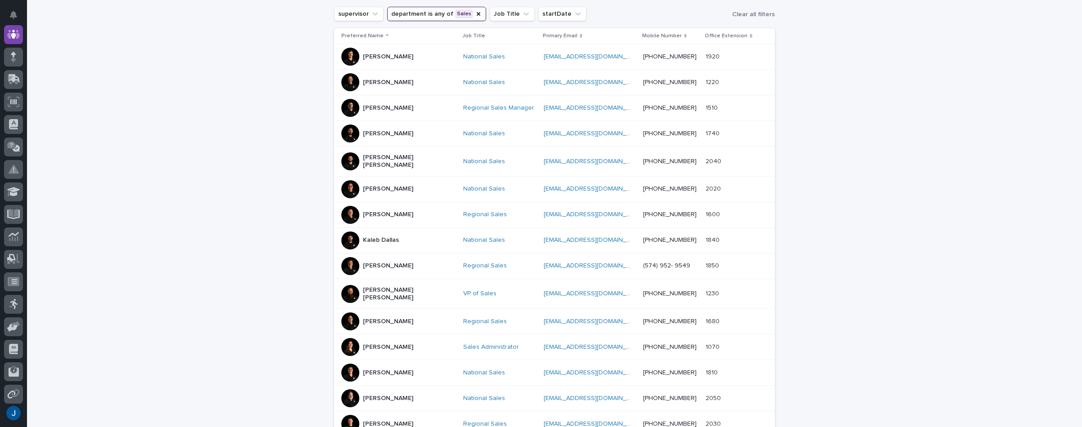
click at [346, 313] on div at bounding box center [350, 322] width 18 height 18
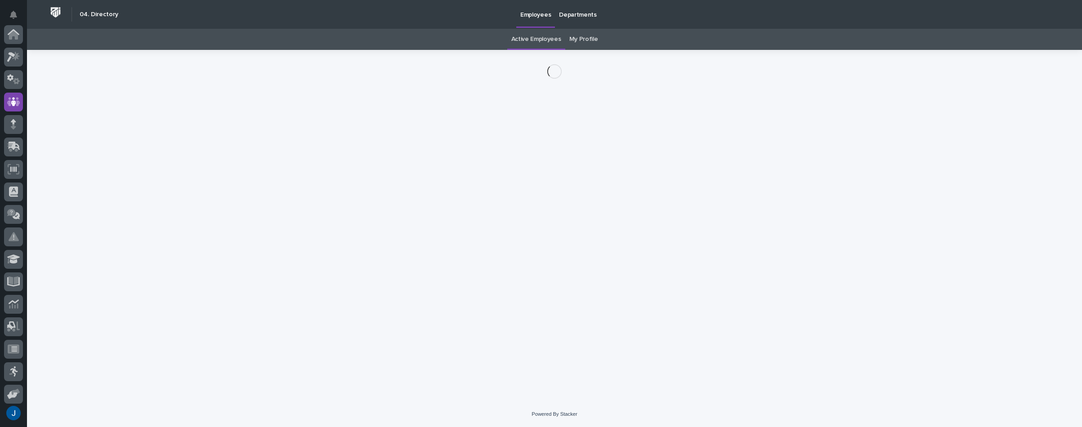
scroll to position [67, 0]
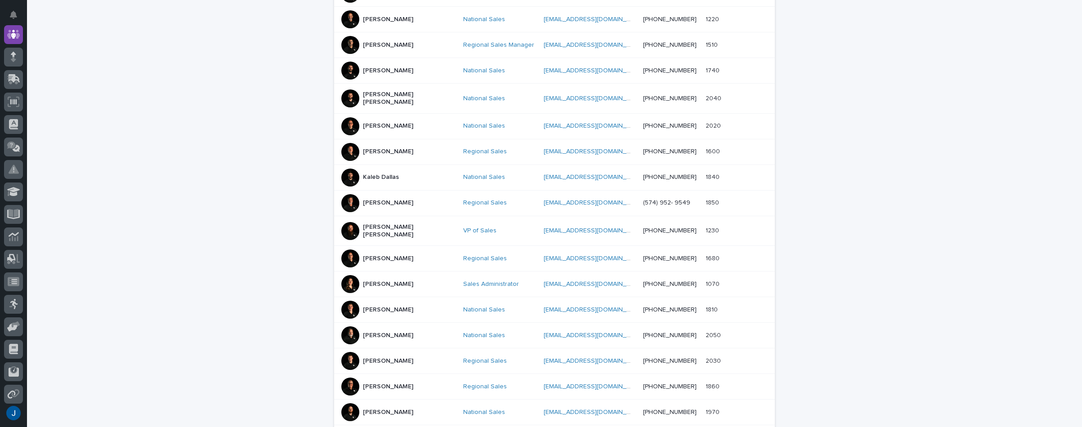
scroll to position [250, 0]
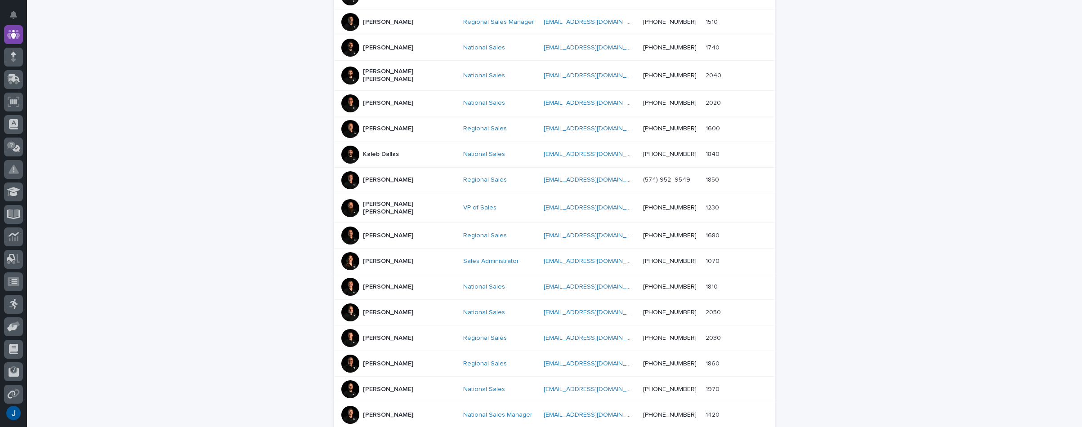
click at [341, 252] on div at bounding box center [350, 261] width 18 height 18
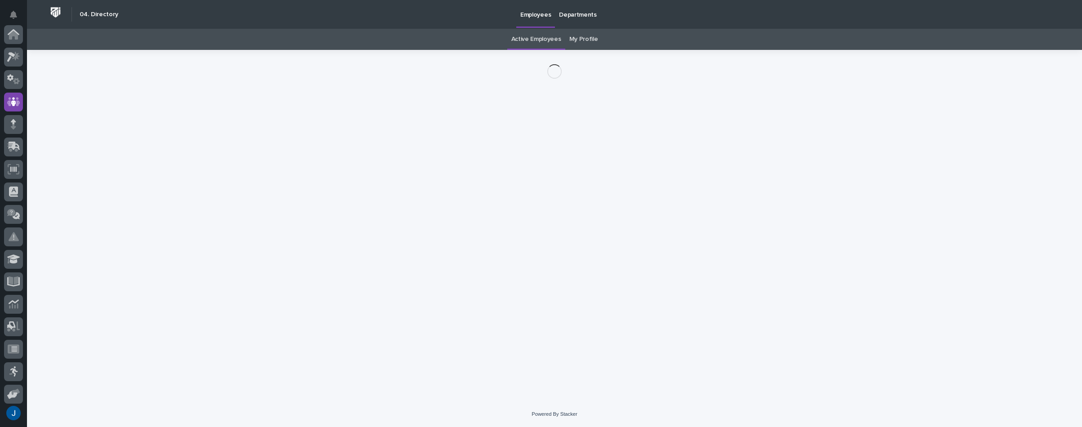
scroll to position [67, 0]
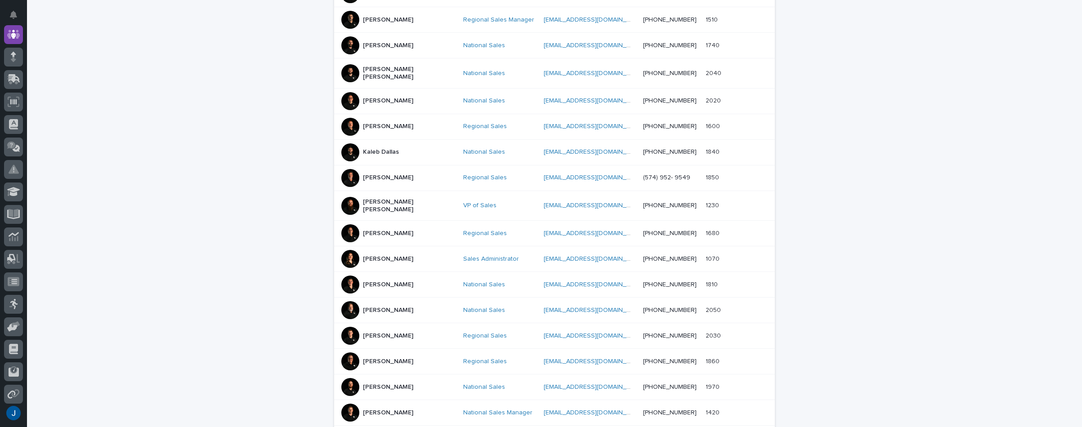
scroll to position [254, 0]
click at [349, 274] on div at bounding box center [350, 283] width 18 height 18
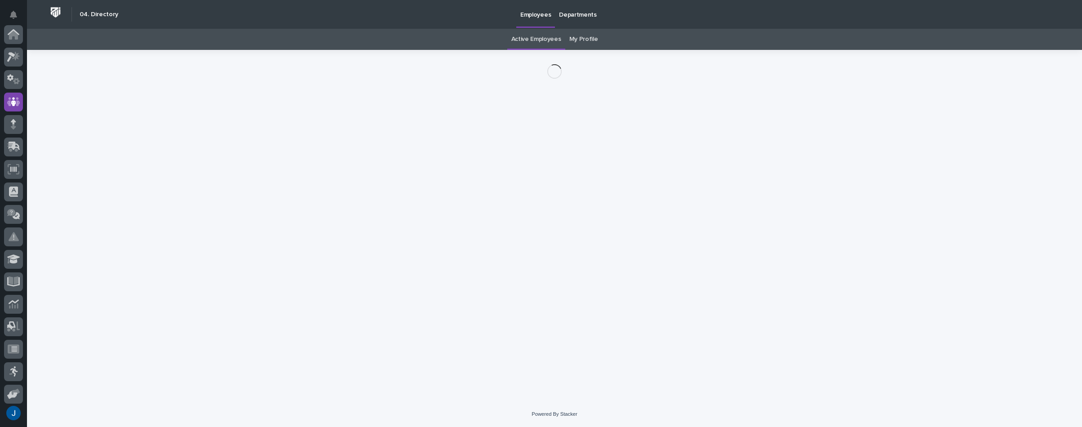
scroll to position [67, 0]
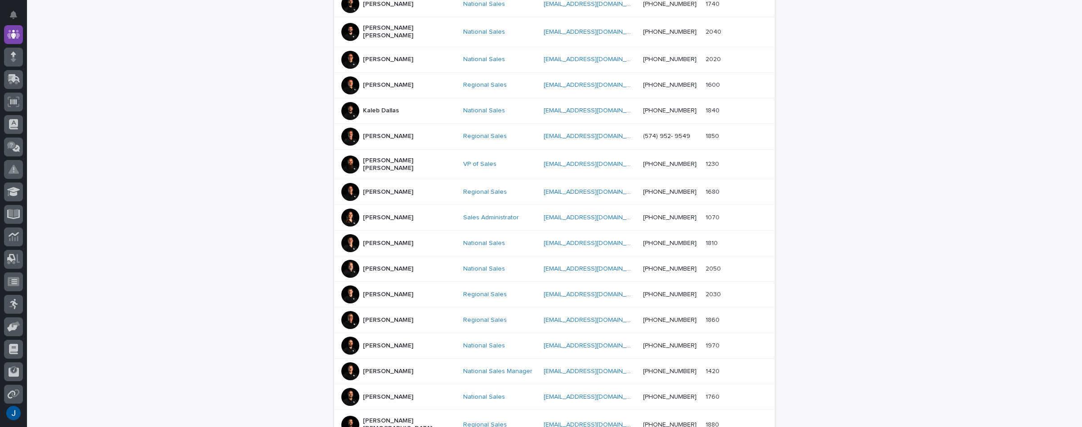
scroll to position [299, 0]
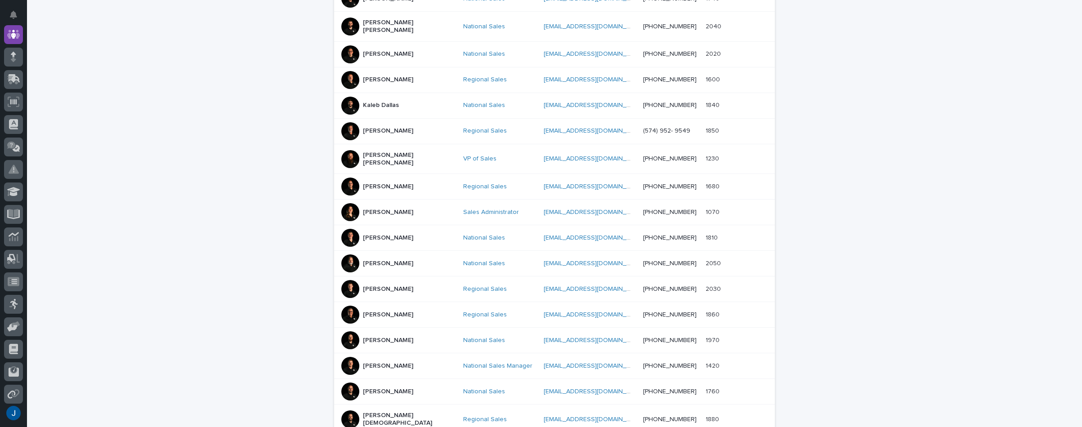
click at [341, 255] on div at bounding box center [350, 264] width 18 height 18
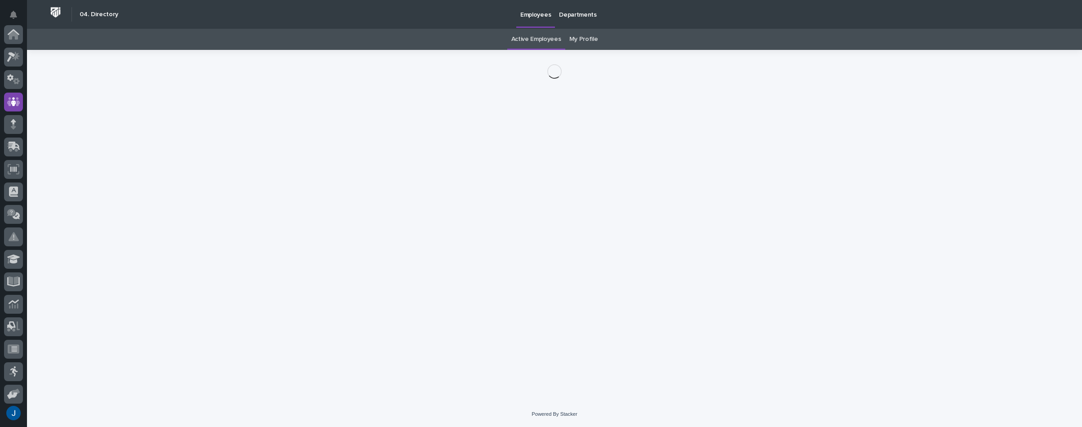
scroll to position [67, 0]
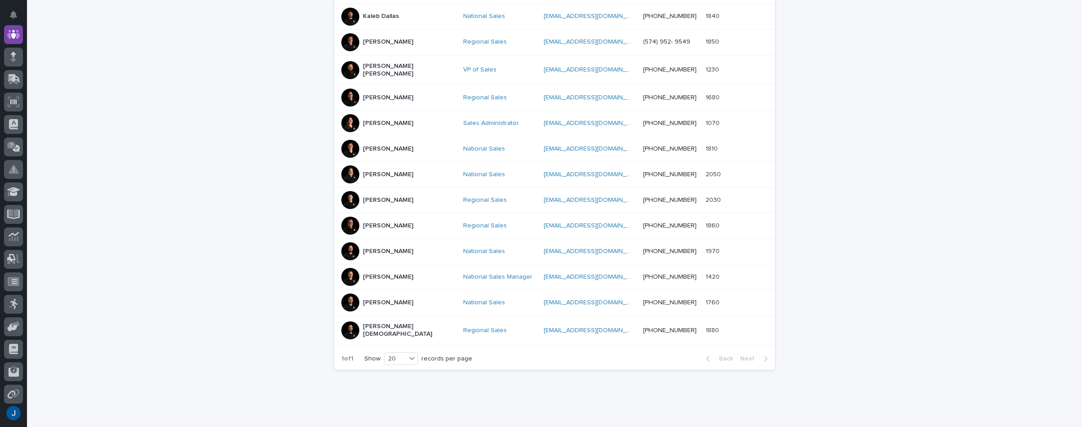
scroll to position [389, 0]
click at [345, 216] on div at bounding box center [350, 225] width 18 height 18
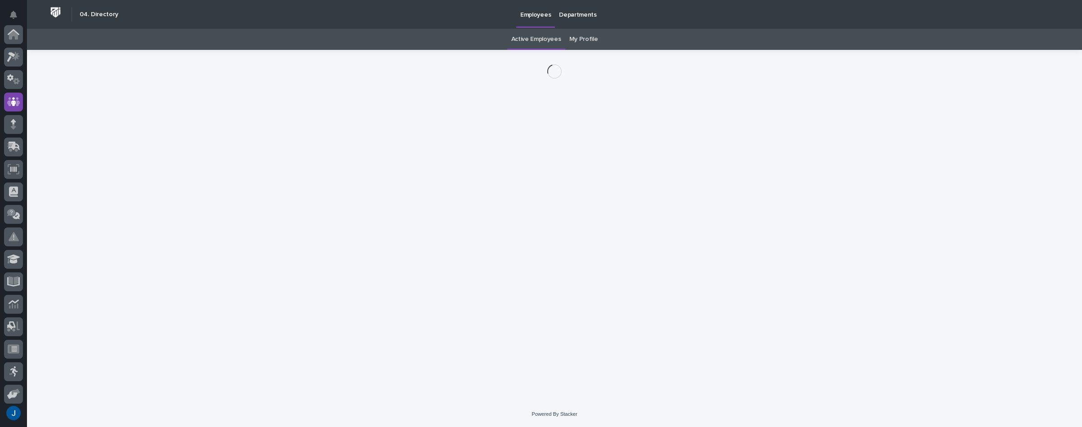
scroll to position [67, 0]
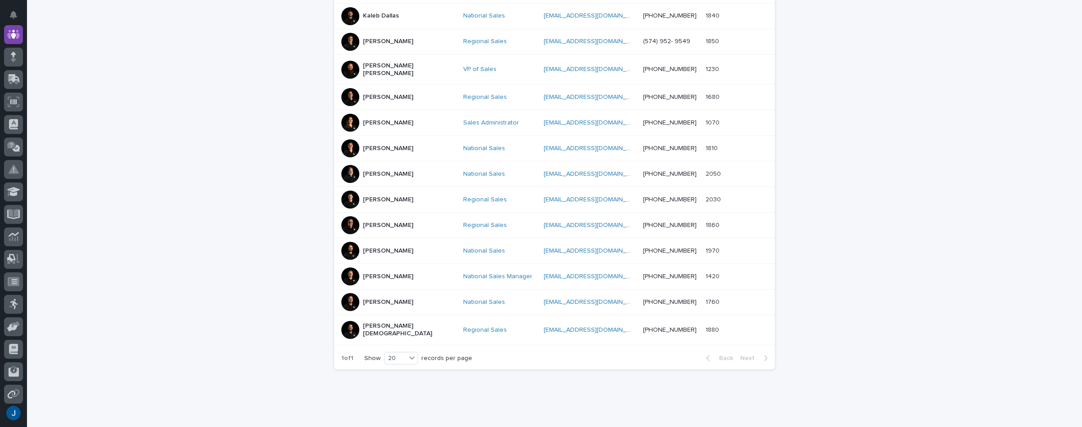
scroll to position [389, 0]
click at [346, 242] on div at bounding box center [350, 251] width 18 height 18
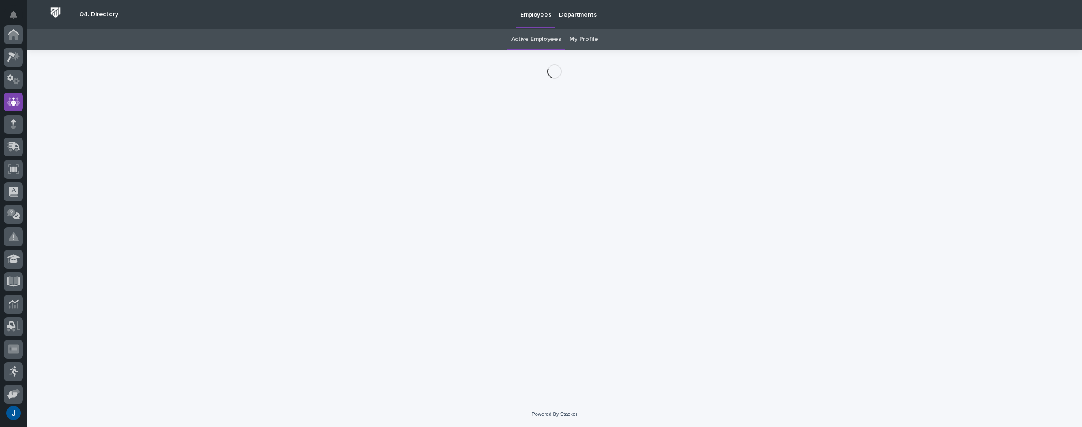
scroll to position [67, 0]
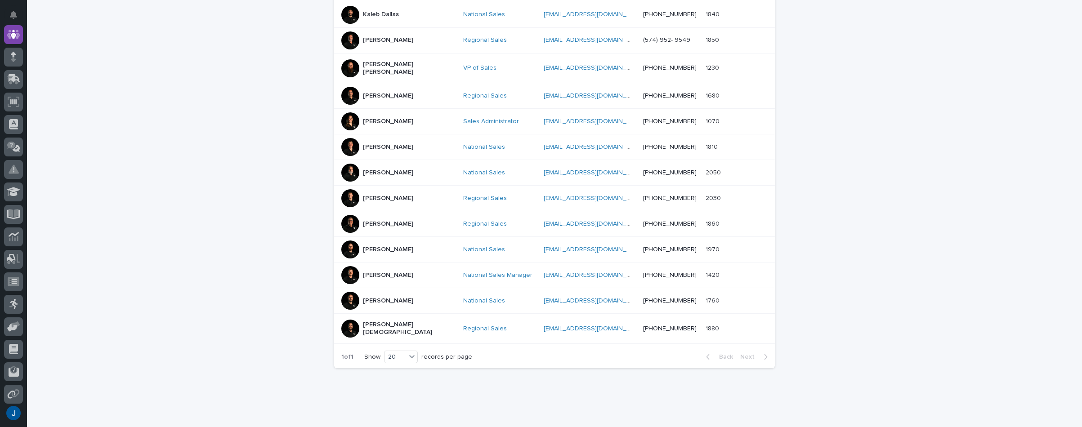
scroll to position [392, 0]
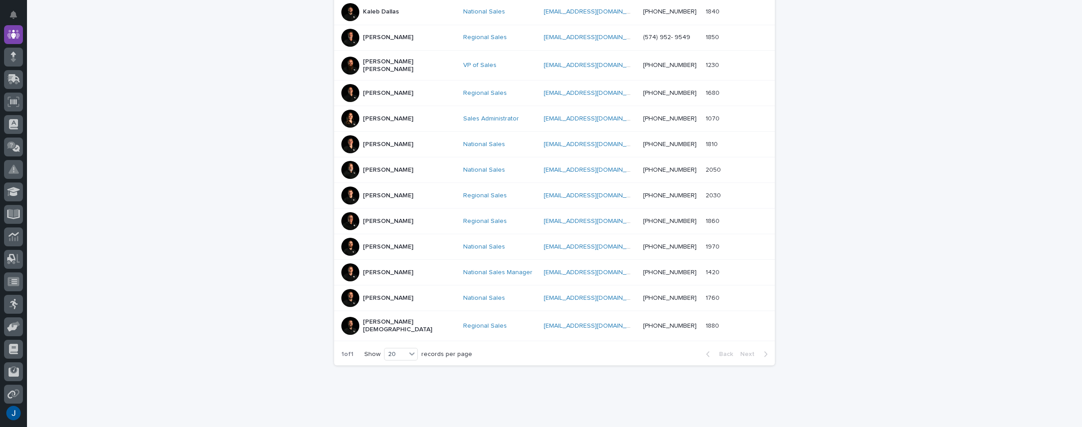
click at [343, 317] on div at bounding box center [350, 326] width 18 height 18
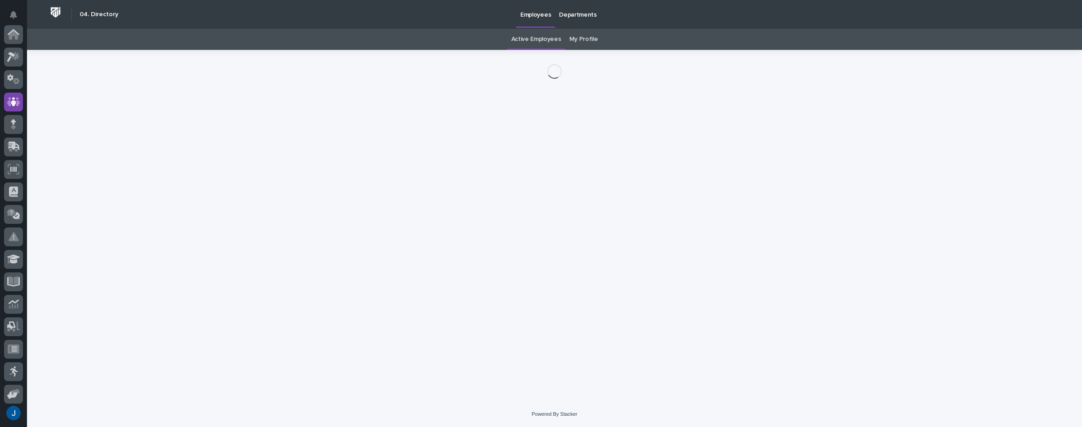
scroll to position [67, 0]
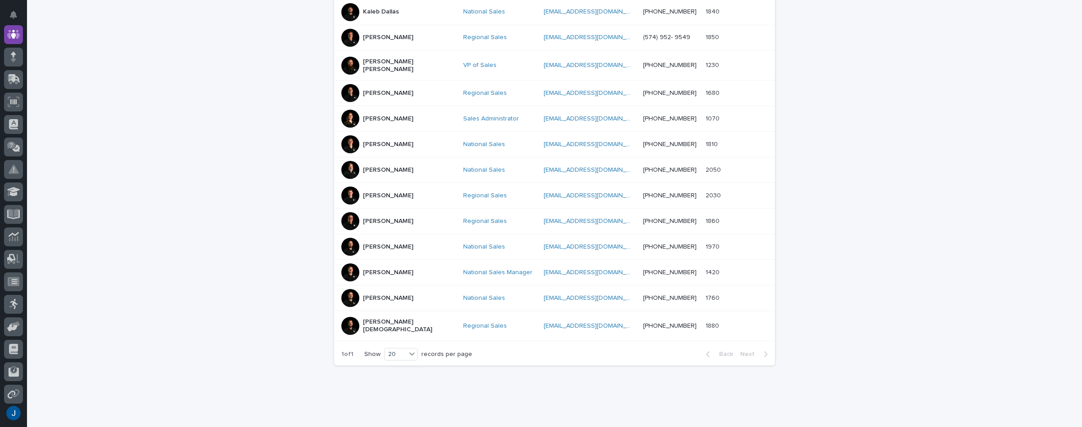
click at [344, 289] on div at bounding box center [350, 298] width 18 height 18
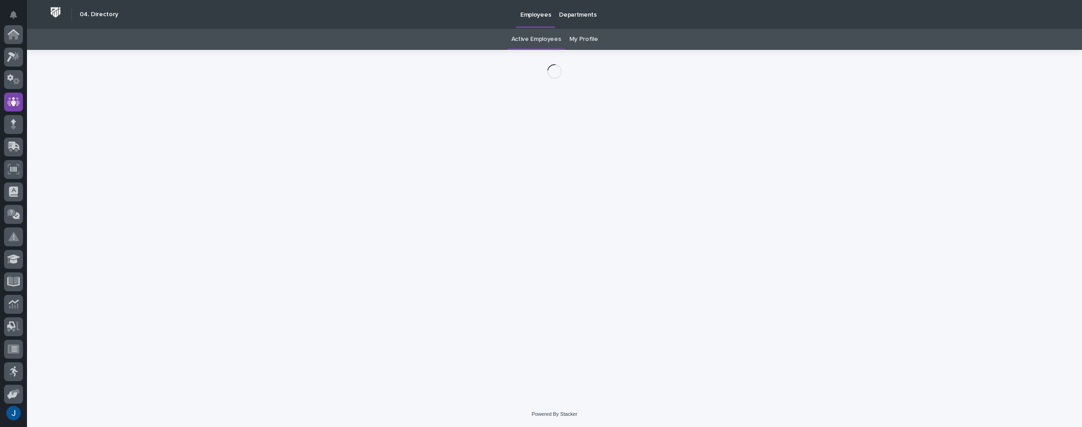
scroll to position [67, 0]
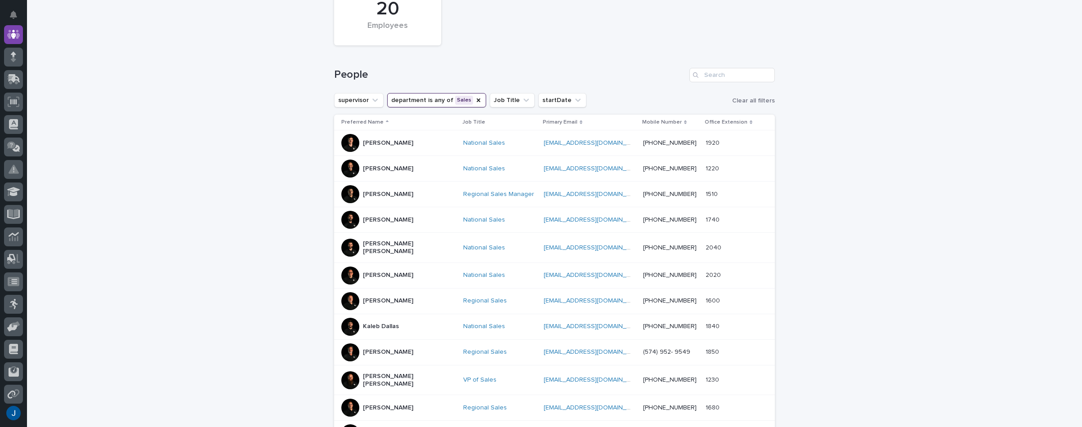
scroll to position [167, 0]
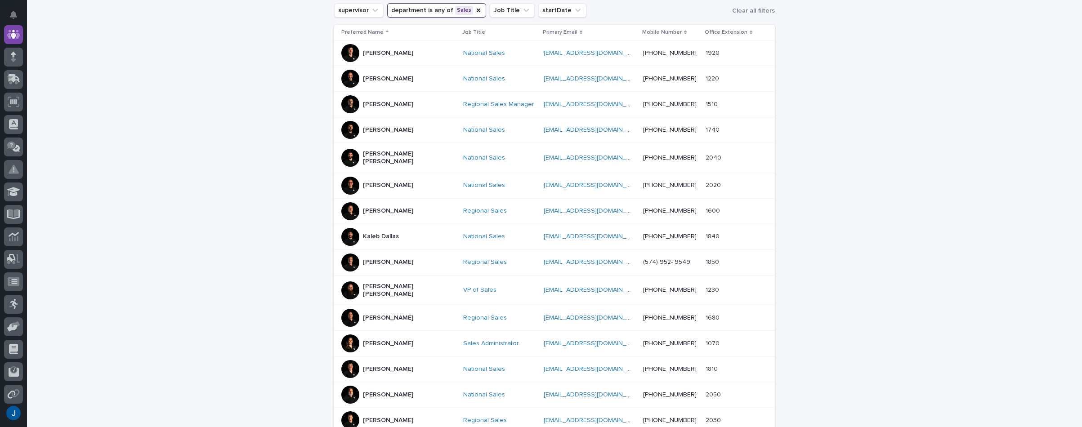
click at [350, 309] on div at bounding box center [350, 318] width 18 height 18
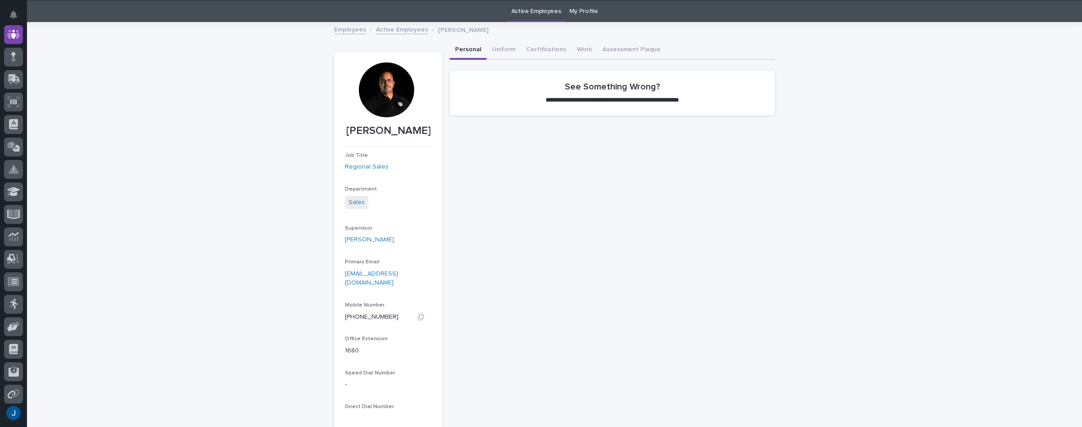
scroll to position [29, 0]
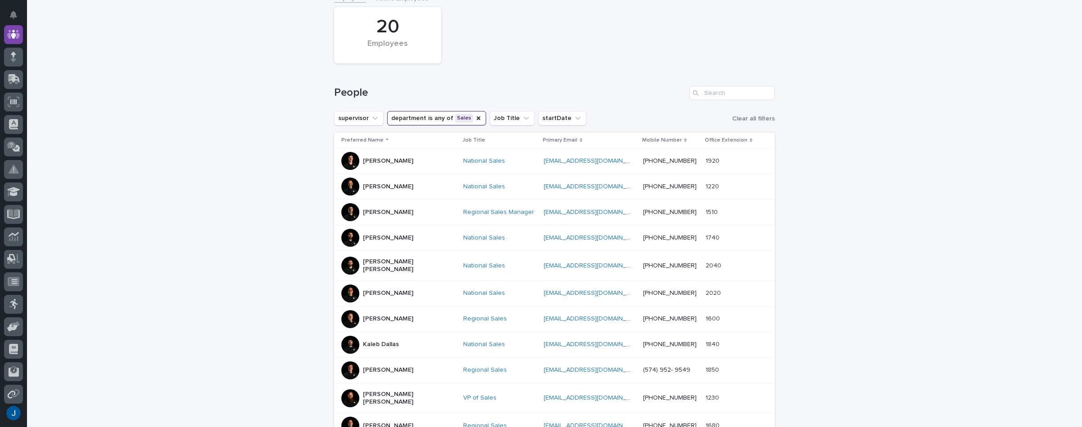
scroll to position [74, 0]
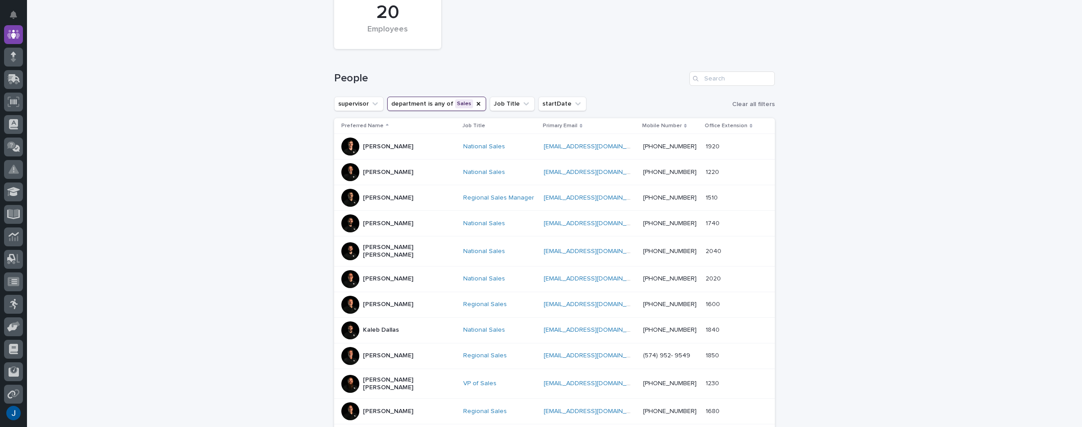
click at [345, 296] on div at bounding box center [350, 305] width 18 height 18
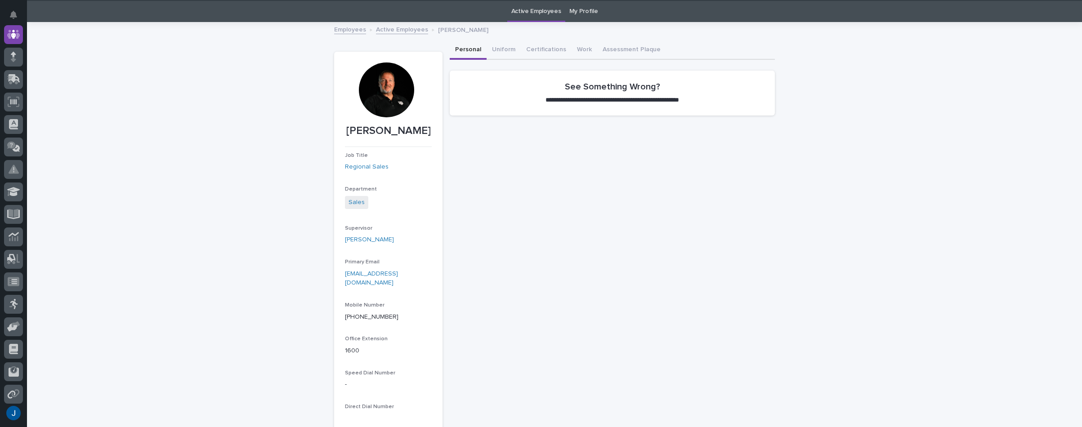
scroll to position [29, 0]
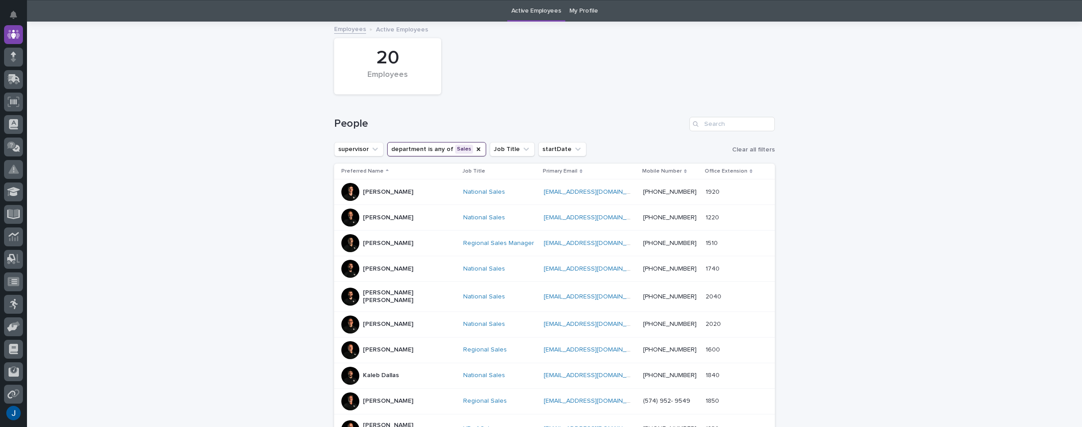
scroll to position [29, 0]
click at [350, 240] on div at bounding box center [350, 243] width 18 height 18
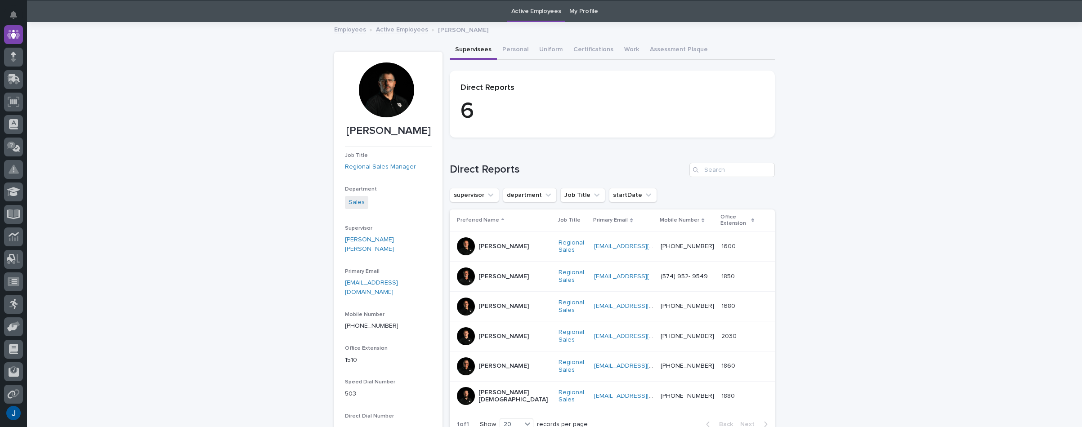
scroll to position [29, 0]
click at [389, 79] on div at bounding box center [386, 89] width 55 height 55
click at [661, 48] on button "Assessment Plaque" at bounding box center [678, 49] width 69 height 19
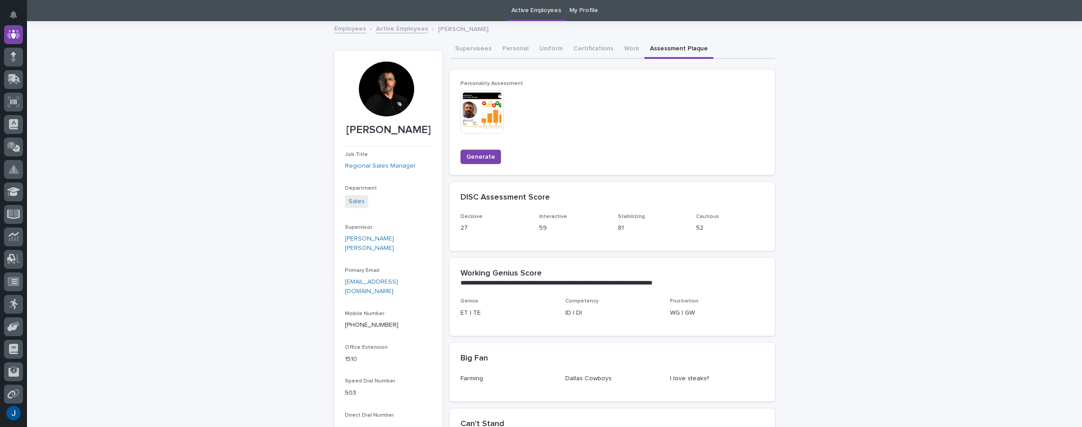
click at [465, 110] on img at bounding box center [482, 111] width 43 height 43
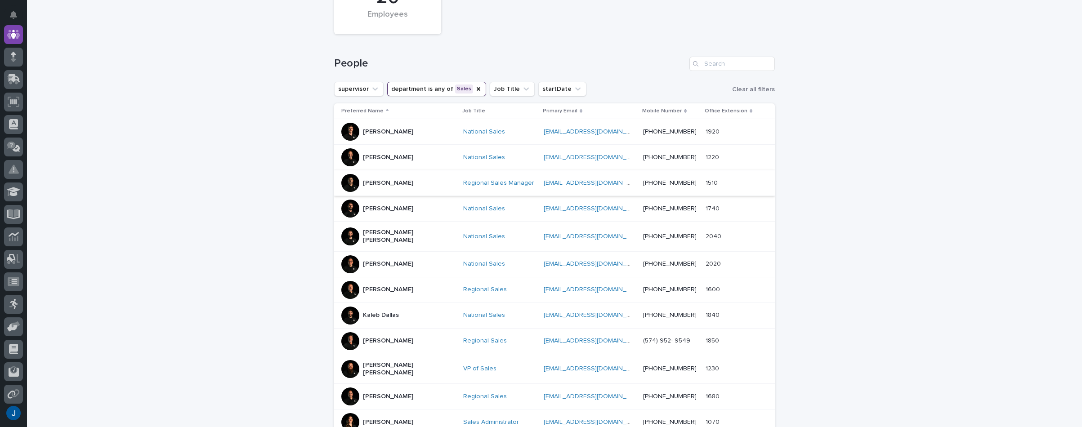
scroll to position [135, 0]
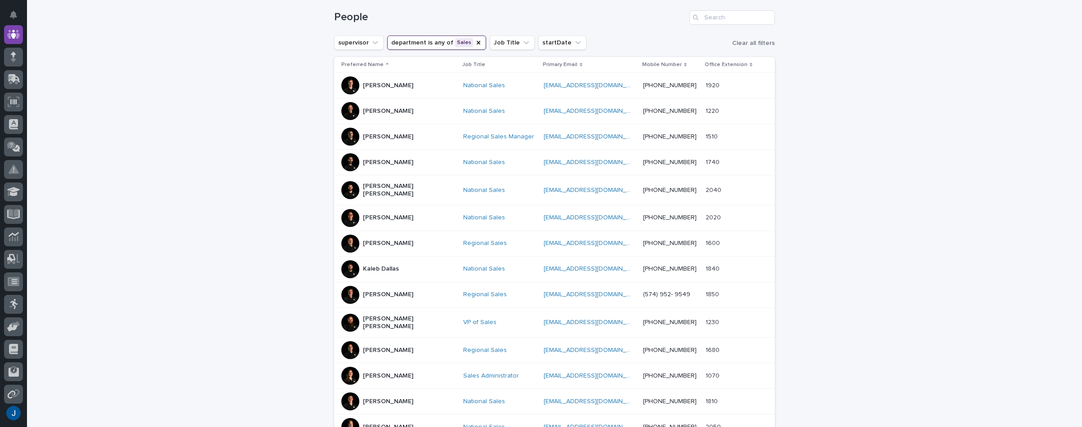
click at [349, 341] on div at bounding box center [350, 350] width 18 height 18
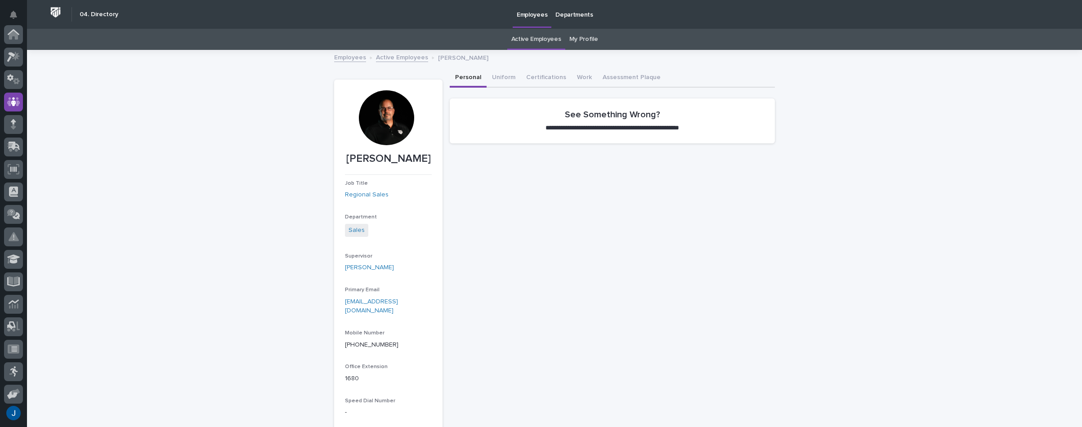
scroll to position [67, 0]
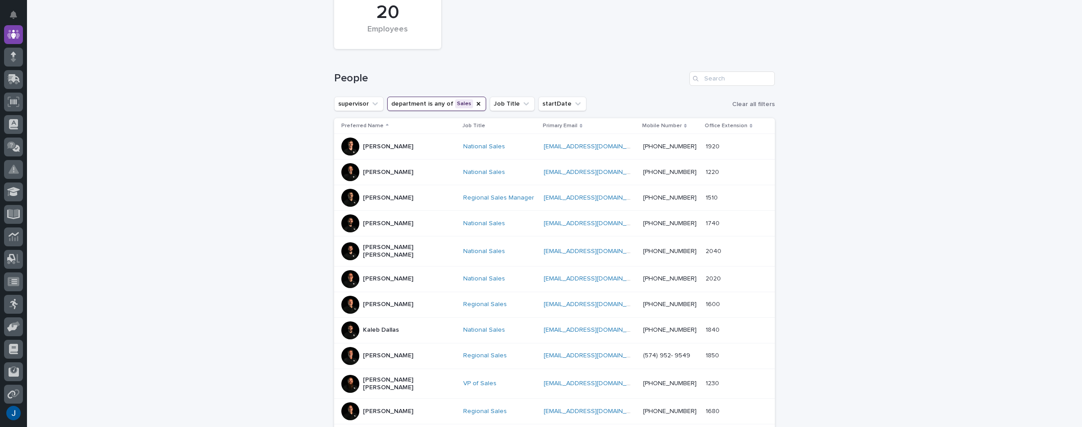
scroll to position [119, 0]
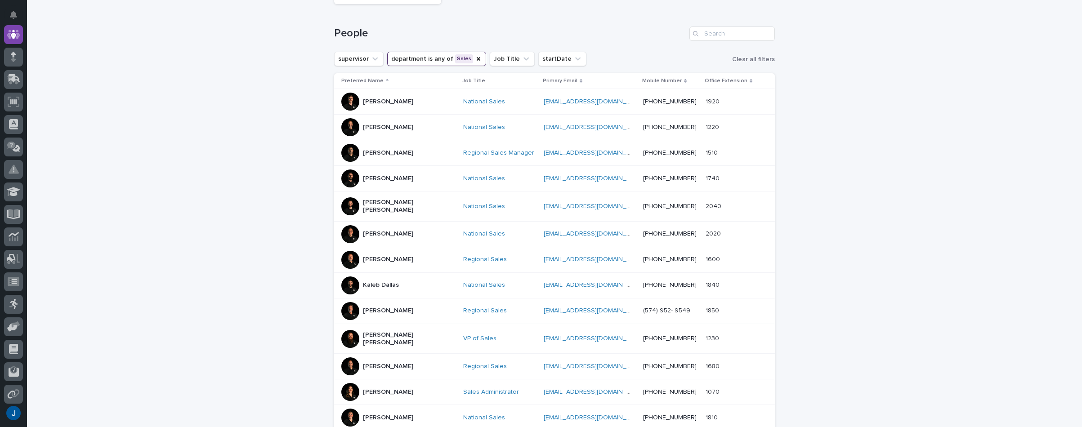
click at [347, 251] on div at bounding box center [350, 260] width 18 height 18
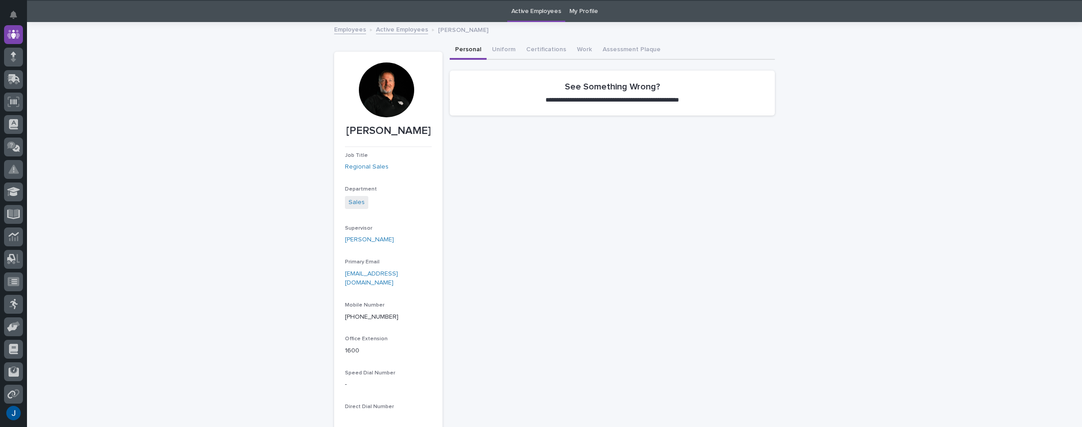
scroll to position [29, 0]
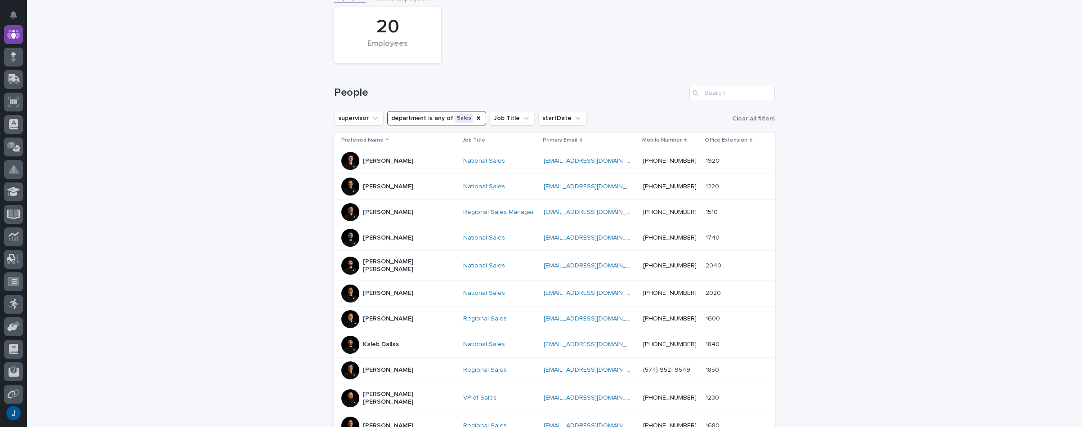
scroll to position [74, 0]
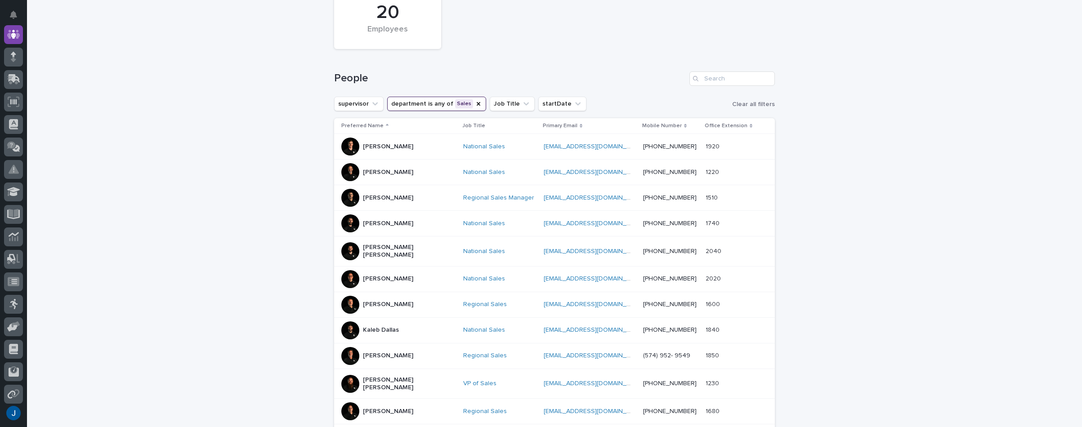
click at [348, 351] on div at bounding box center [350, 356] width 18 height 18
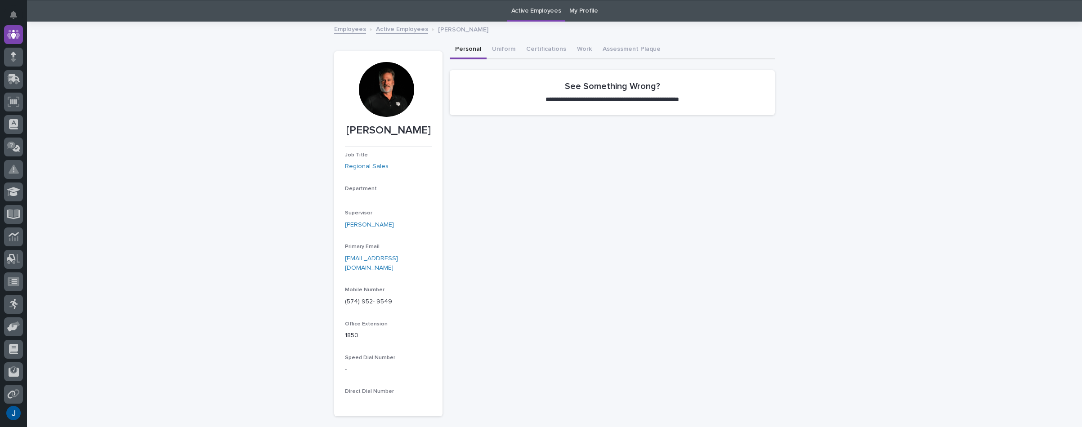
scroll to position [29, 0]
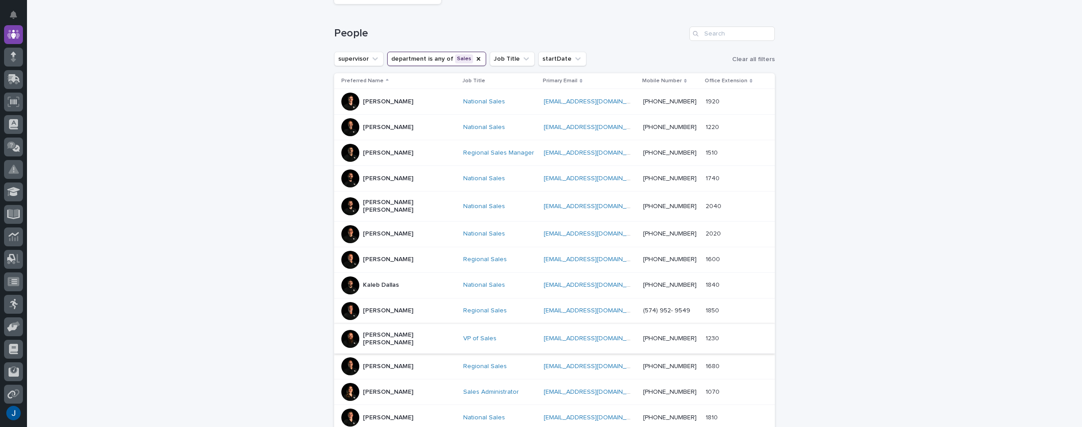
scroll to position [164, 0]
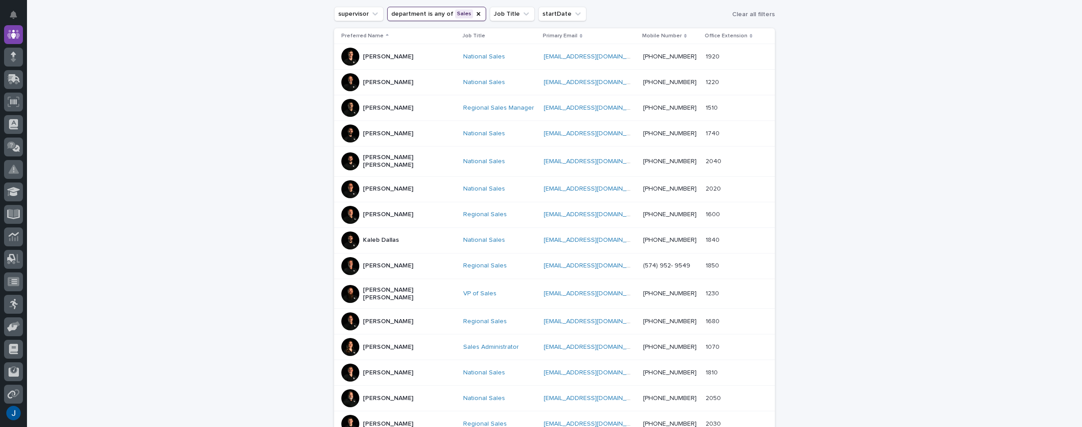
click at [345, 313] on div at bounding box center [350, 322] width 18 height 18
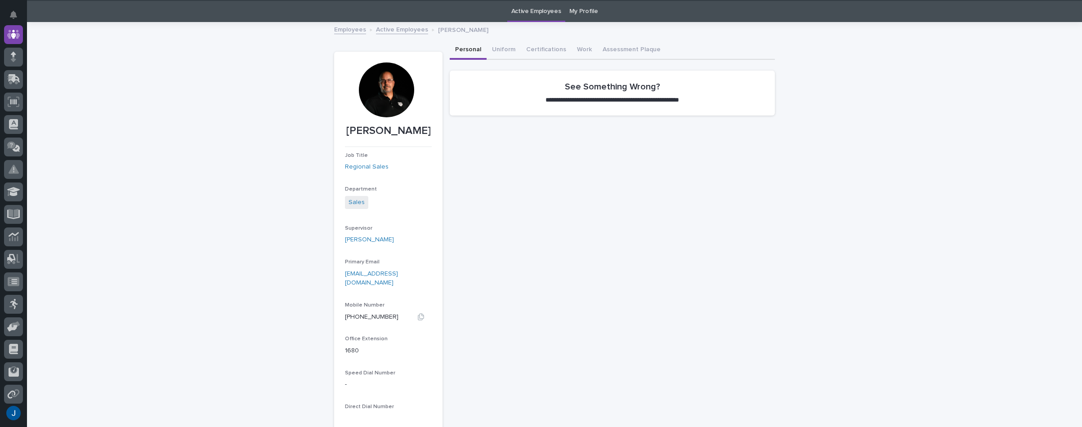
scroll to position [29, 0]
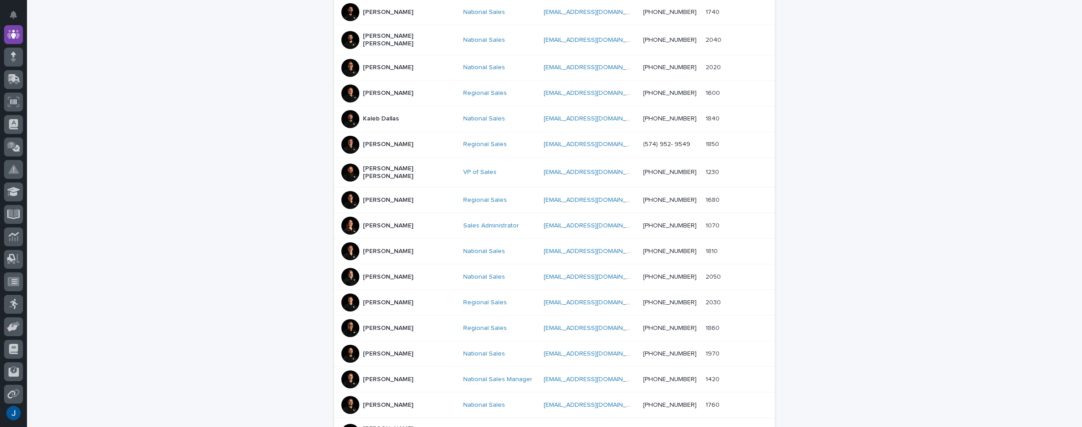
scroll to position [299, 0]
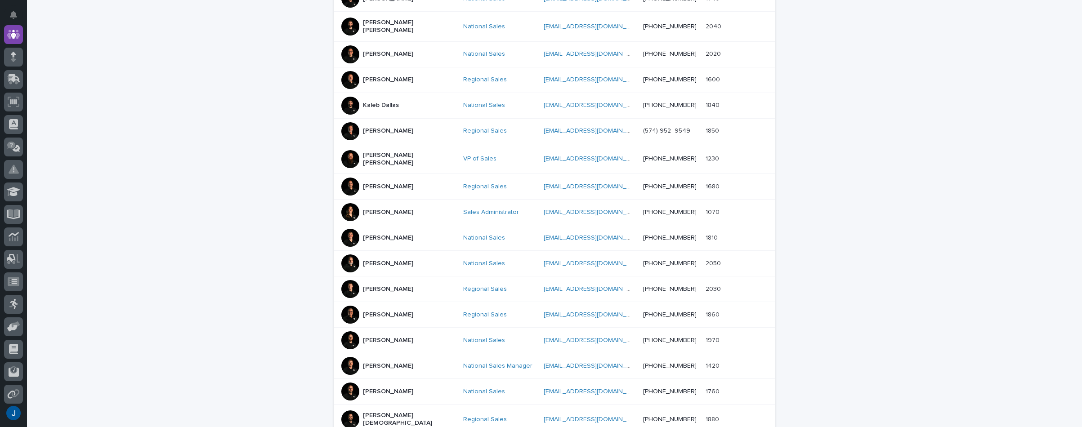
click at [345, 306] on div at bounding box center [350, 315] width 18 height 18
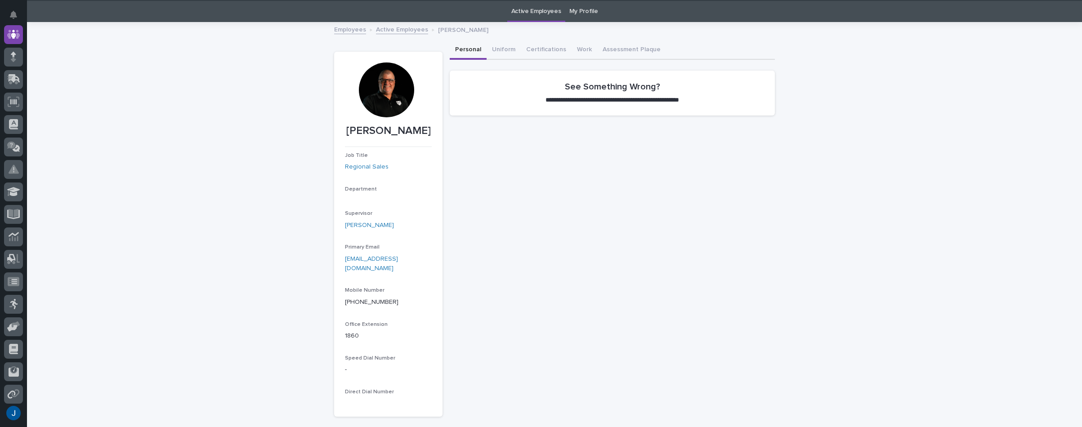
scroll to position [29, 0]
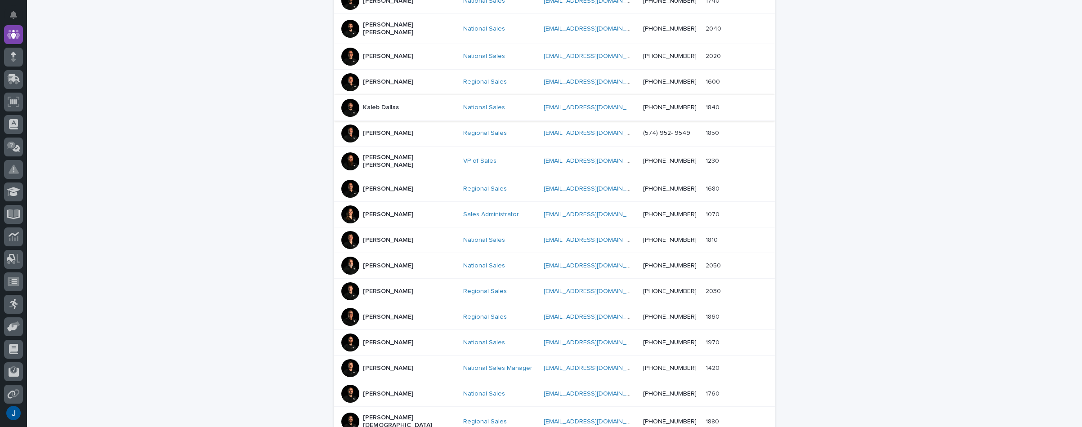
scroll to position [270, 0]
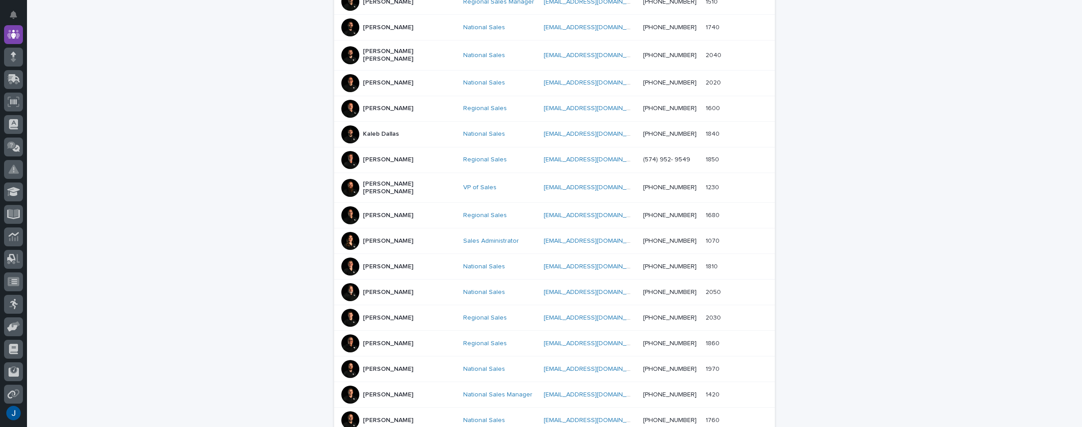
click at [34, 89] on div "Loading... Saving… Loading... Saving… 20 Employees People supervisor department…" at bounding box center [554, 160] width 1055 height 759
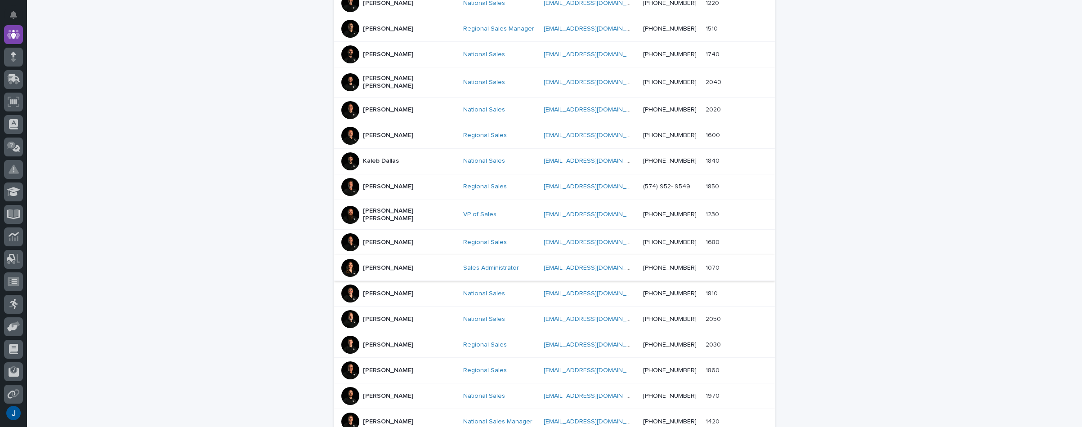
scroll to position [225, 0]
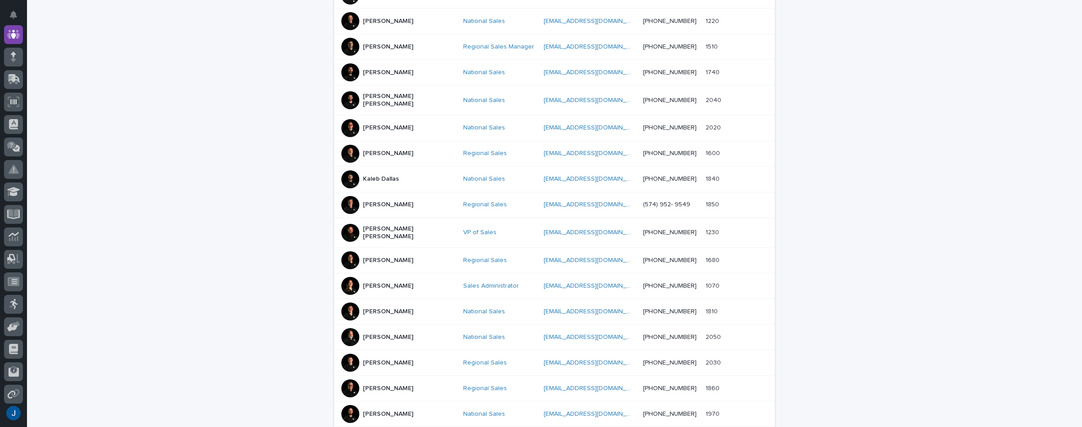
click at [364, 150] on p "[PERSON_NAME]" at bounding box center [388, 154] width 50 height 8
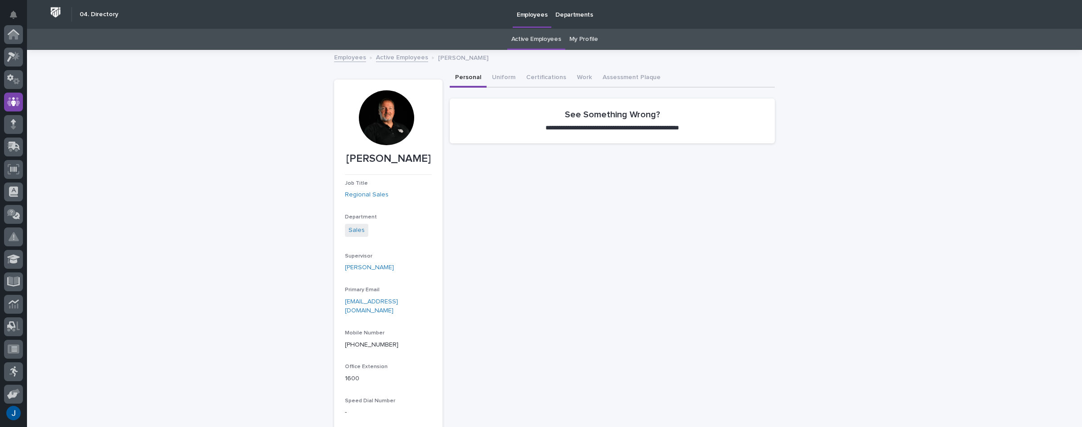
scroll to position [67, 0]
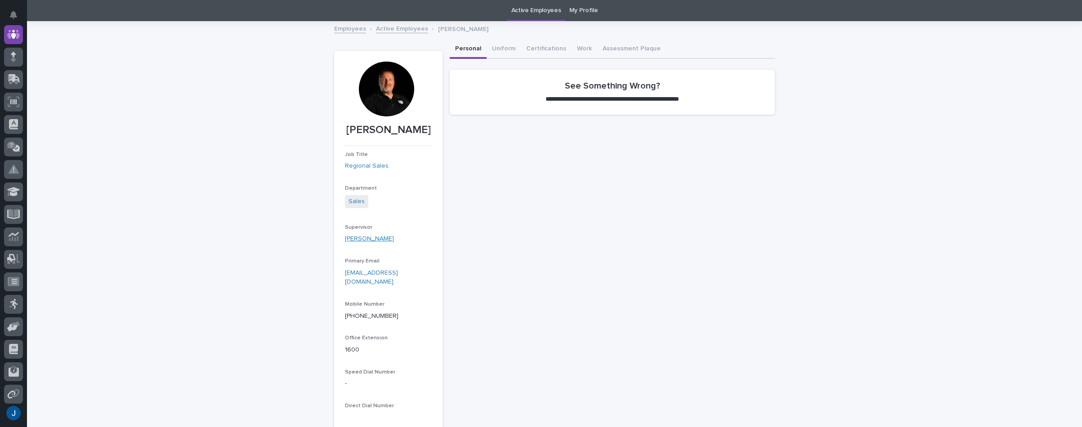
click at [346, 238] on link "[PERSON_NAME]" at bounding box center [369, 238] width 49 height 9
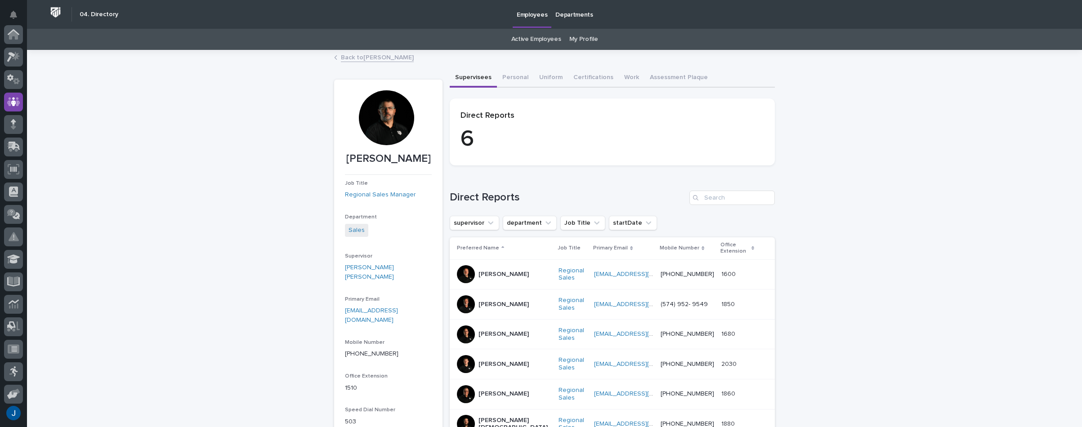
scroll to position [67, 0]
click at [385, 114] on div at bounding box center [386, 117] width 55 height 55
